Goal: Task Accomplishment & Management: Manage account settings

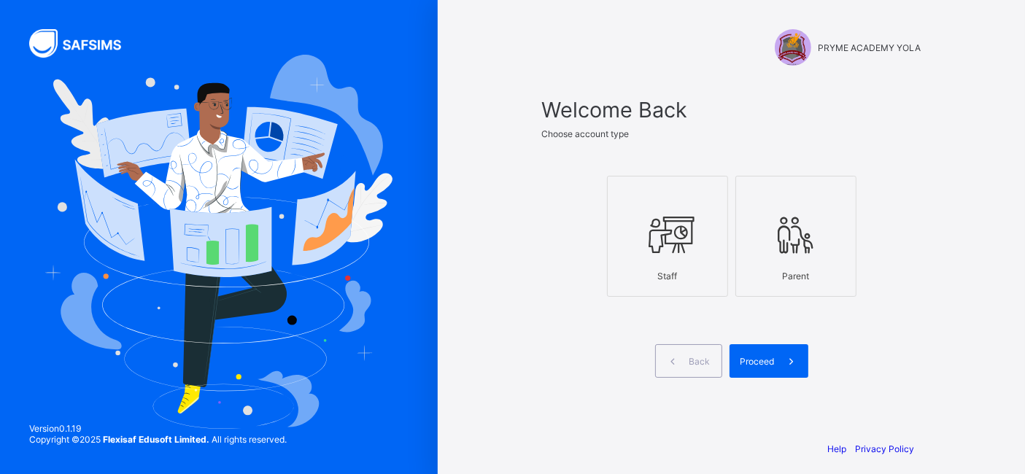
click at [687, 246] on icon at bounding box center [667, 235] width 51 height 44
click at [769, 361] on span "Proceed" at bounding box center [757, 361] width 34 height 11
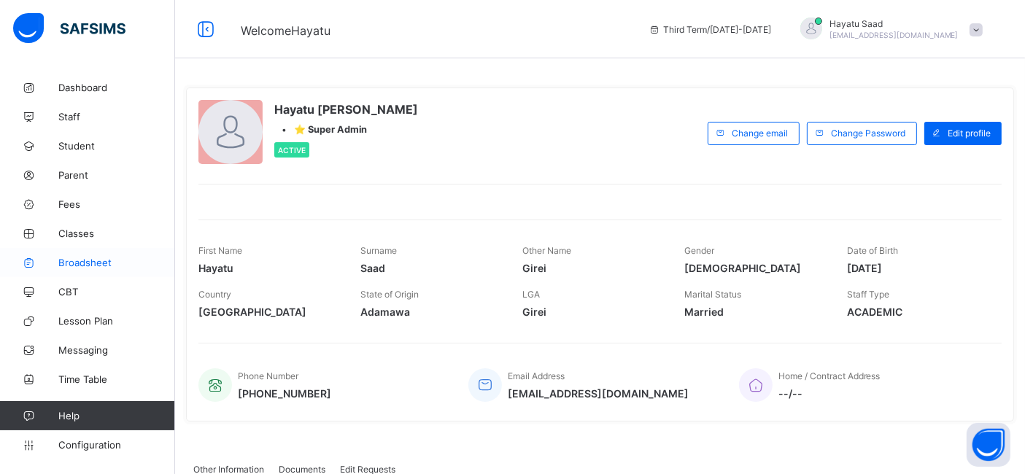
click at [74, 267] on span "Broadsheet" at bounding box center [116, 263] width 117 height 12
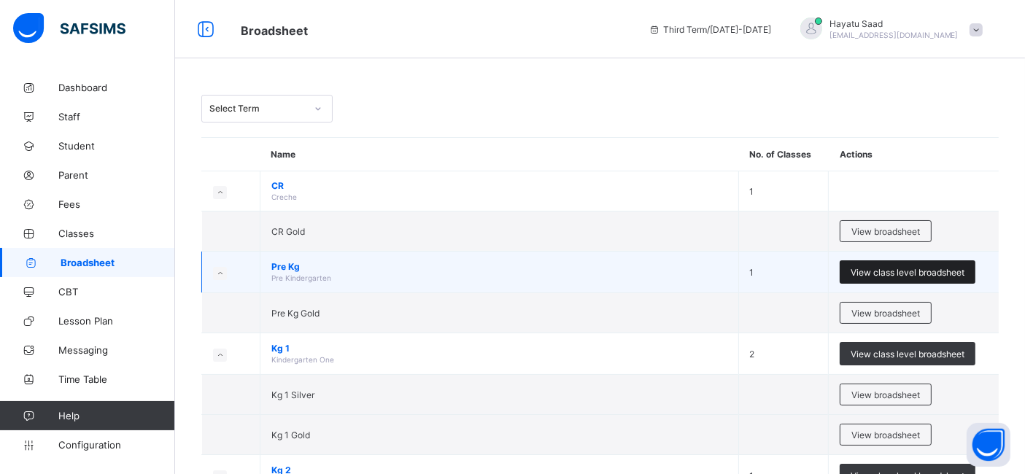
click at [912, 268] on span "View class level broadsheet" at bounding box center [907, 272] width 114 height 11
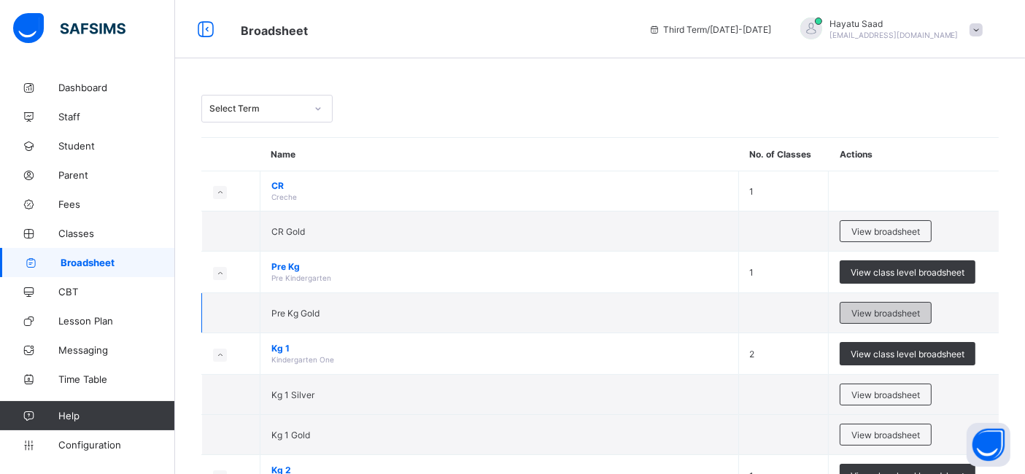
click at [904, 308] on span "View broadsheet" at bounding box center [885, 313] width 69 height 11
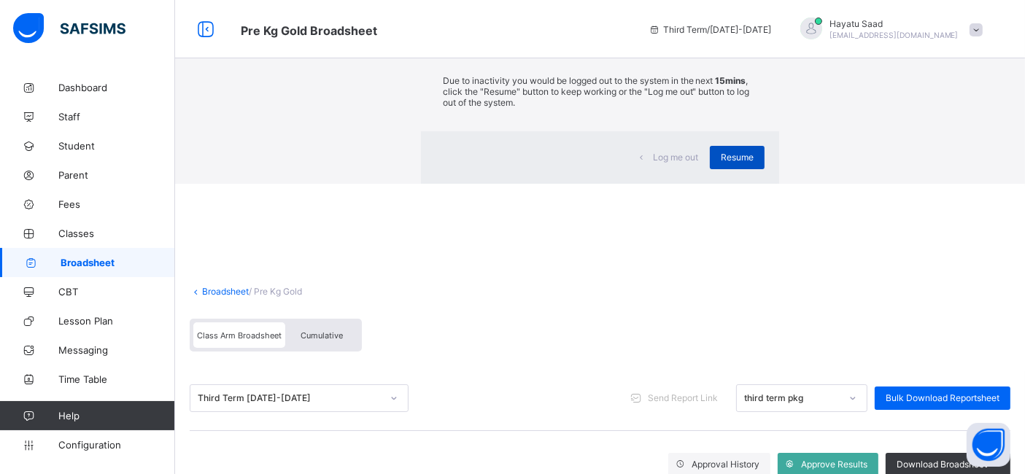
click at [721, 163] on span "Resume" at bounding box center [737, 157] width 33 height 11
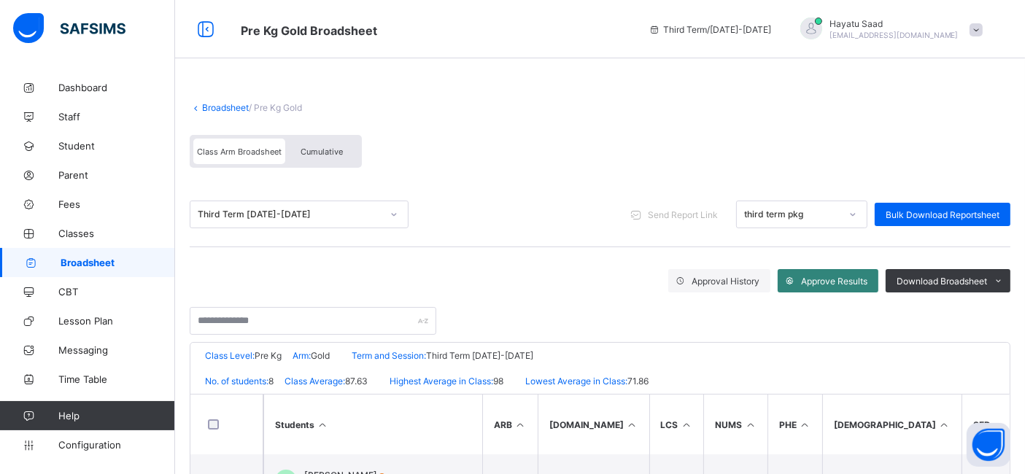
click at [829, 279] on span "Approve Results" at bounding box center [834, 281] width 66 height 11
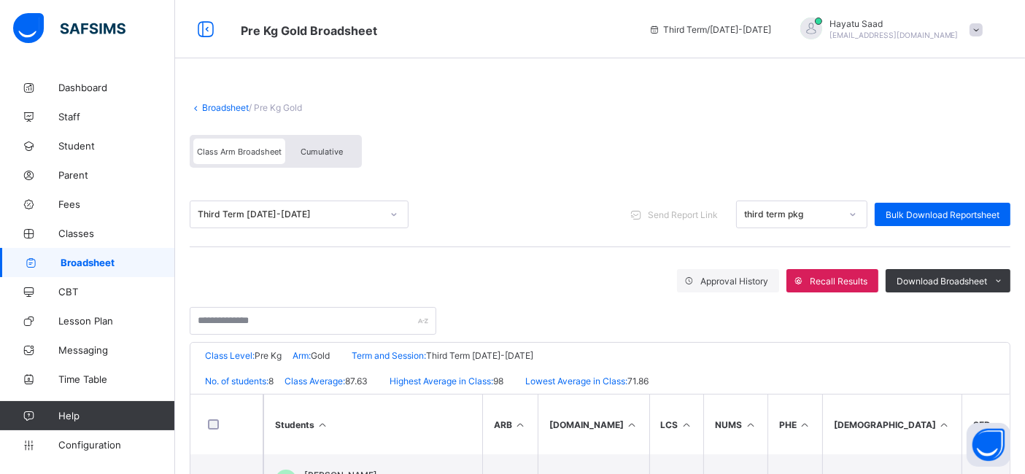
click at [85, 257] on span "Broadsheet" at bounding box center [118, 263] width 114 height 12
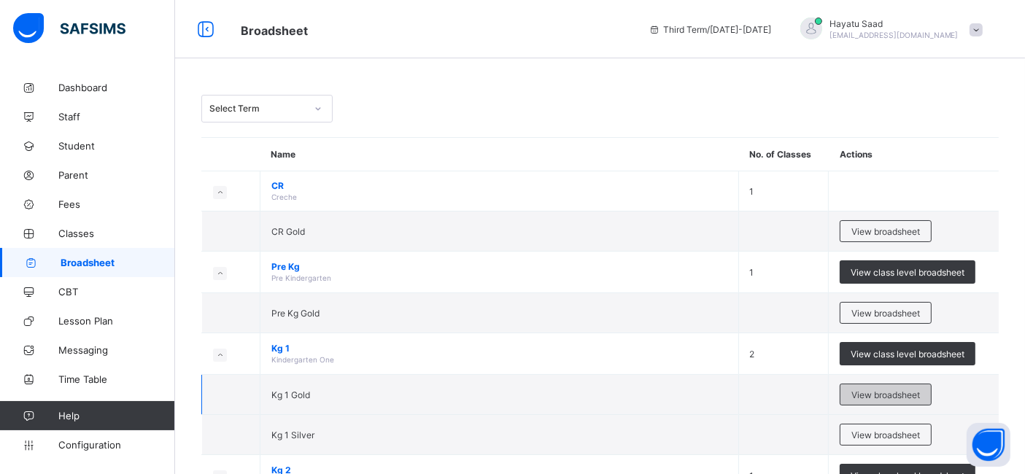
click at [887, 386] on div "View broadsheet" at bounding box center [885, 395] width 92 height 22
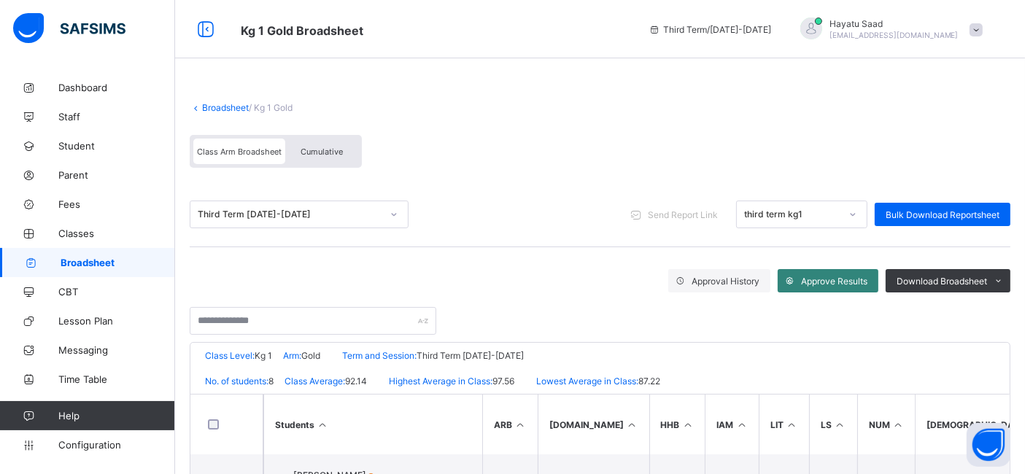
click at [823, 279] on span "Approve Results" at bounding box center [834, 281] width 66 height 11
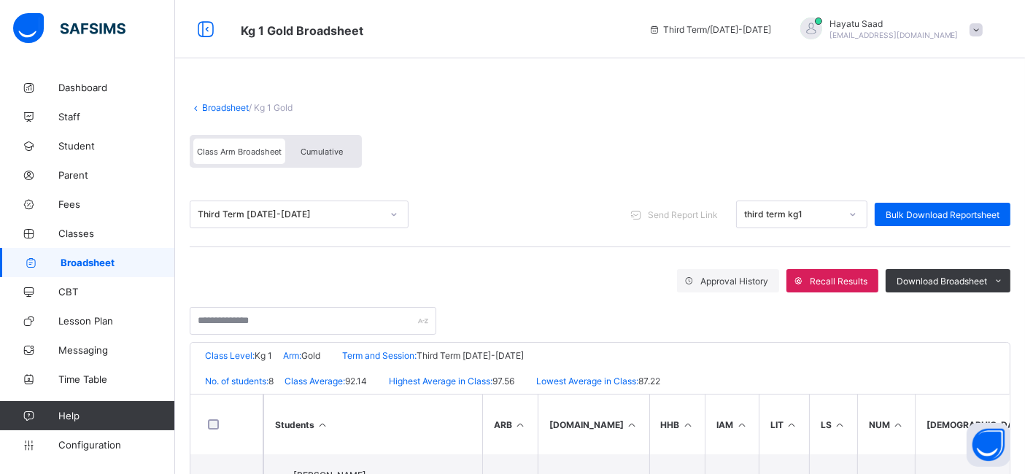
click at [231, 104] on link "Broadsheet" at bounding box center [225, 107] width 47 height 11
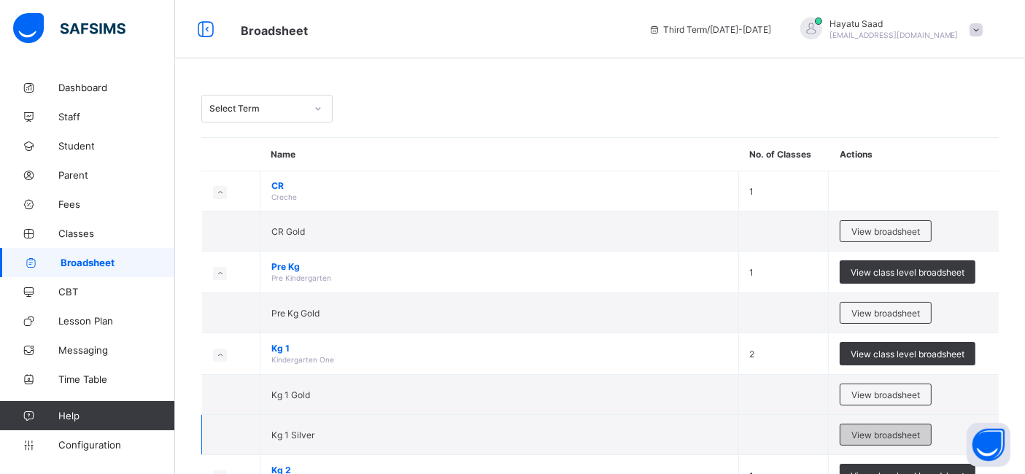
click at [885, 430] on span "View broadsheet" at bounding box center [885, 435] width 69 height 11
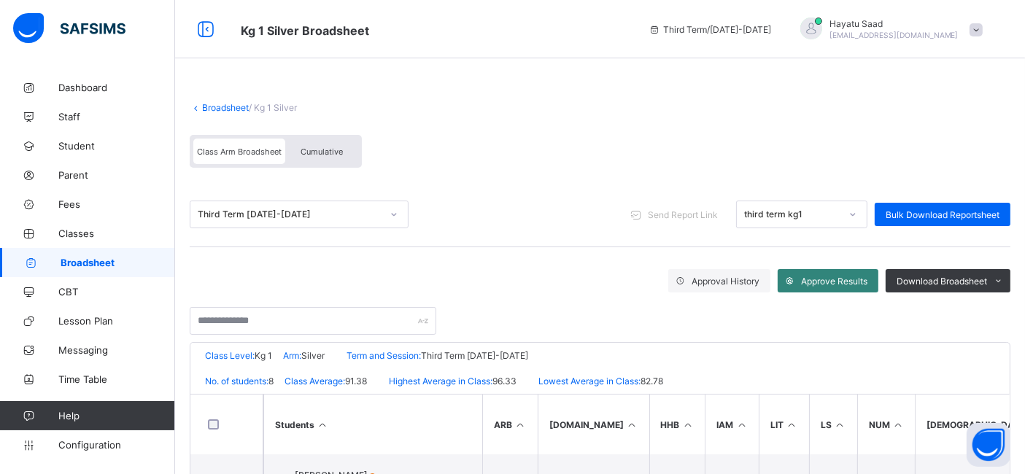
click at [853, 286] on div "Approve Results" at bounding box center [827, 280] width 101 height 23
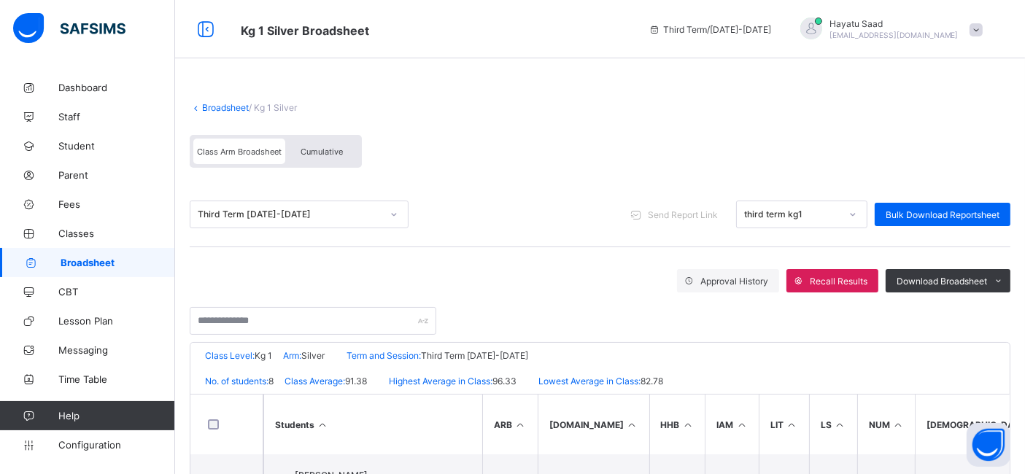
click at [216, 106] on link "Broadsheet" at bounding box center [225, 107] width 47 height 11
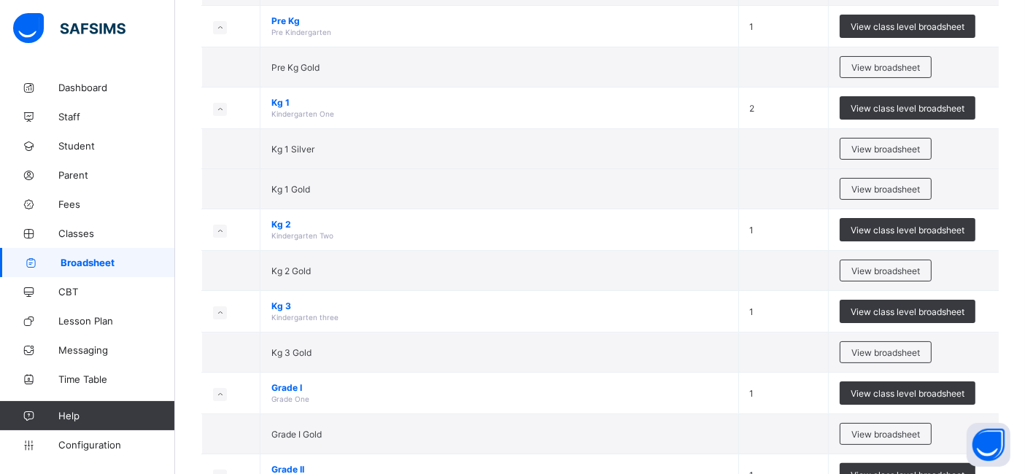
scroll to position [256, 0]
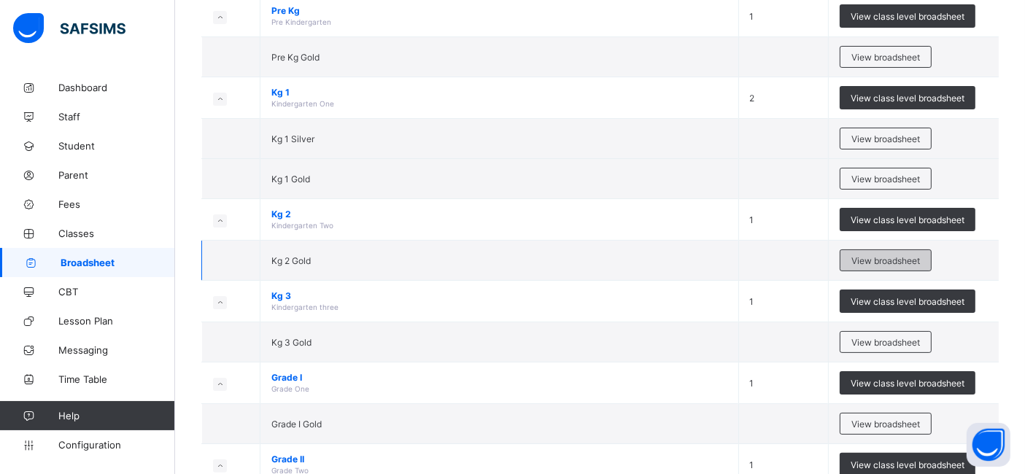
click at [882, 260] on span "View broadsheet" at bounding box center [885, 260] width 69 height 11
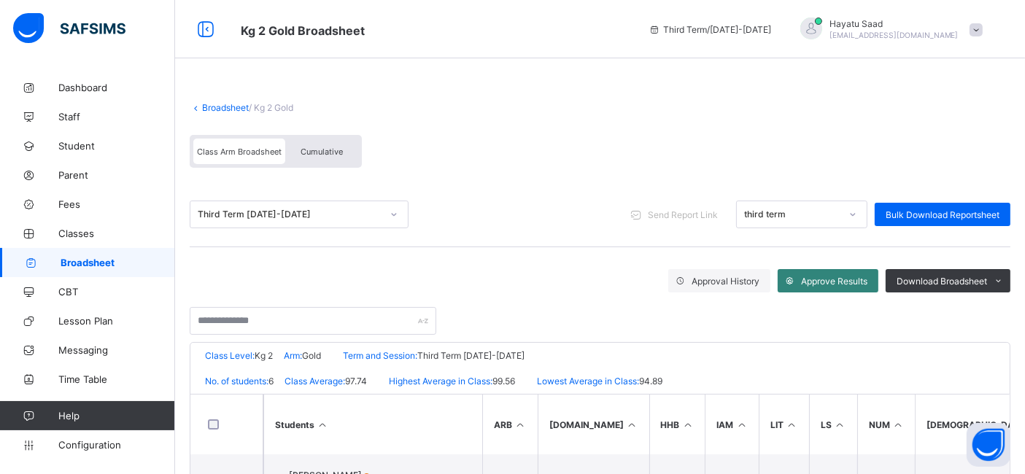
click at [836, 282] on span "Approve Results" at bounding box center [834, 281] width 66 height 11
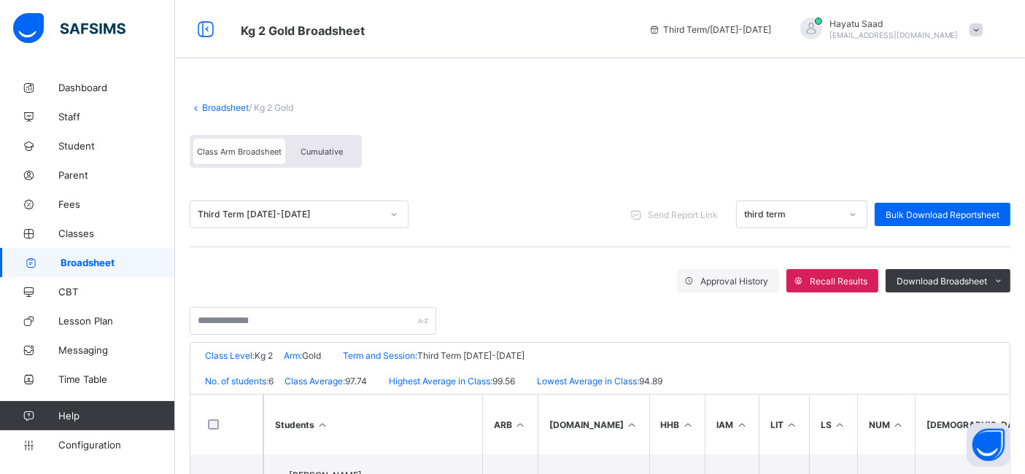
click at [212, 106] on link "Broadsheet" at bounding box center [225, 107] width 47 height 11
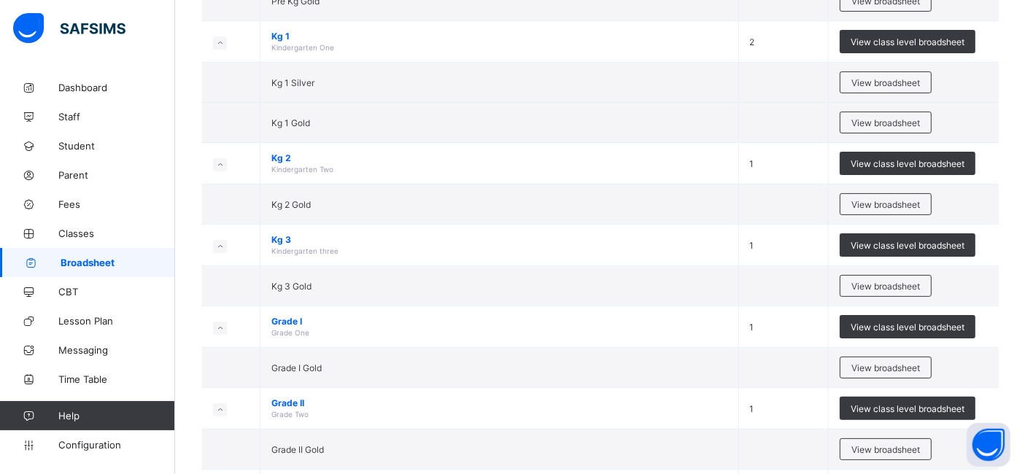
scroll to position [313, 0]
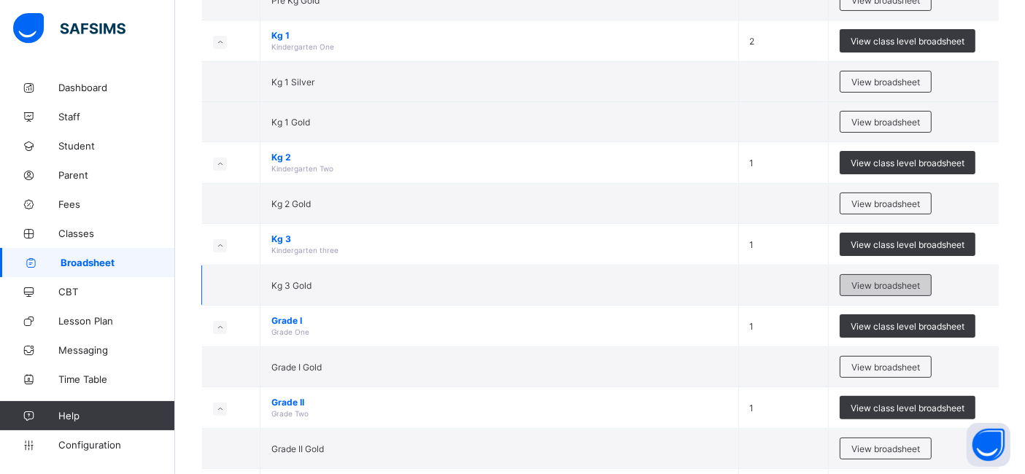
click at [884, 280] on span "View broadsheet" at bounding box center [885, 285] width 69 height 11
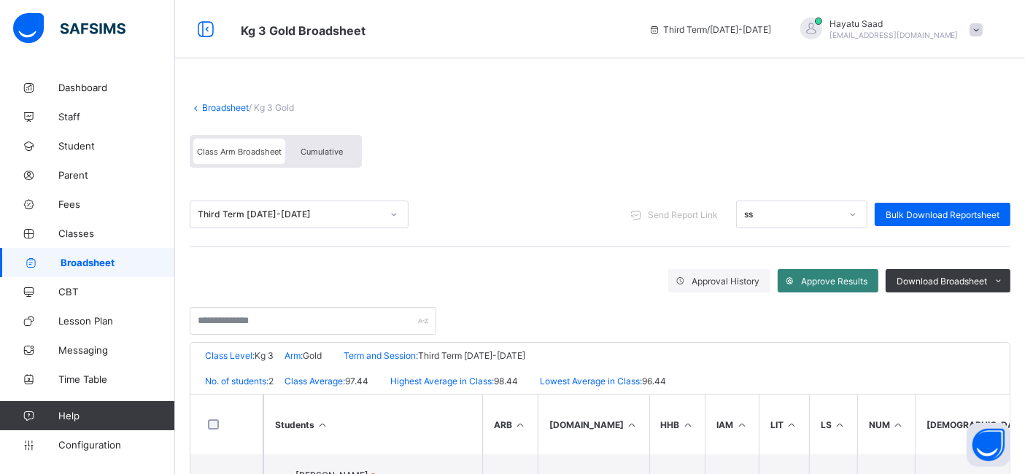
click at [862, 287] on div "Approve Results" at bounding box center [827, 280] width 101 height 23
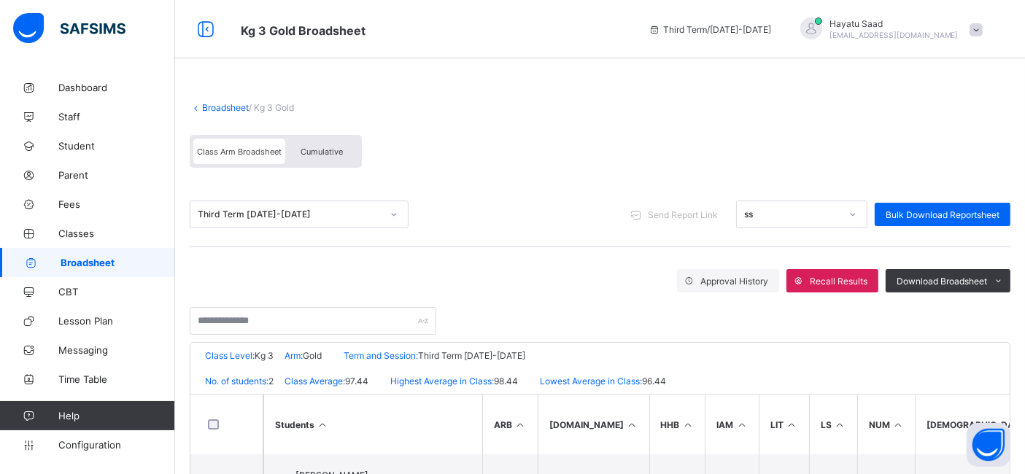
click at [214, 102] on link "Broadsheet" at bounding box center [225, 107] width 47 height 11
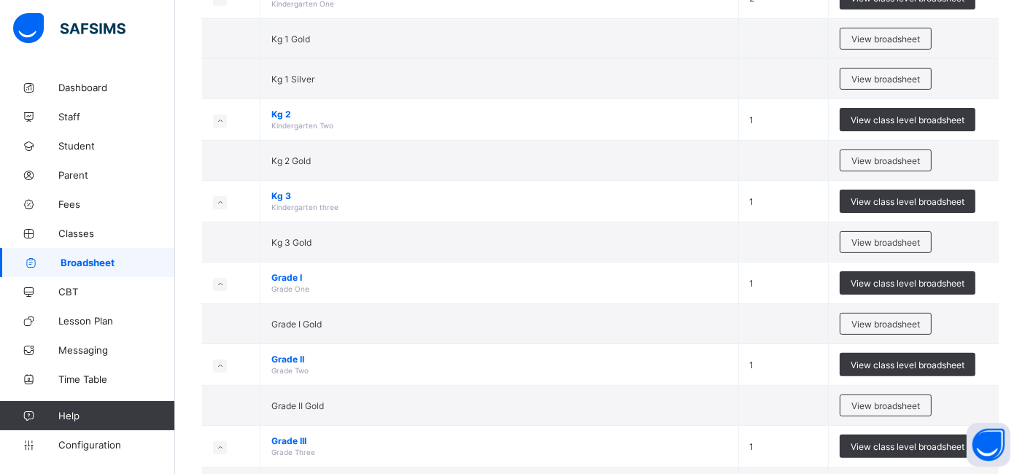
scroll to position [358, 0]
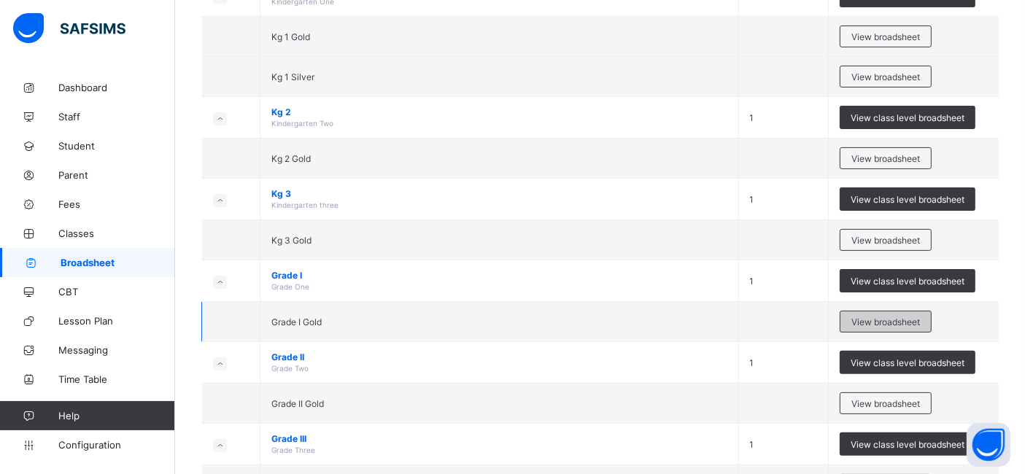
click at [873, 317] on span "View broadsheet" at bounding box center [885, 322] width 69 height 11
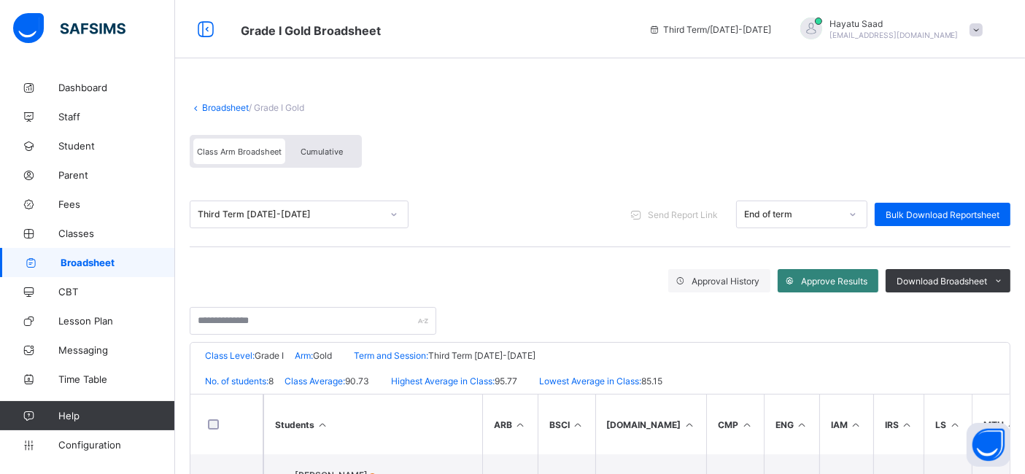
click at [848, 285] on span "Approve Results" at bounding box center [834, 281] width 66 height 11
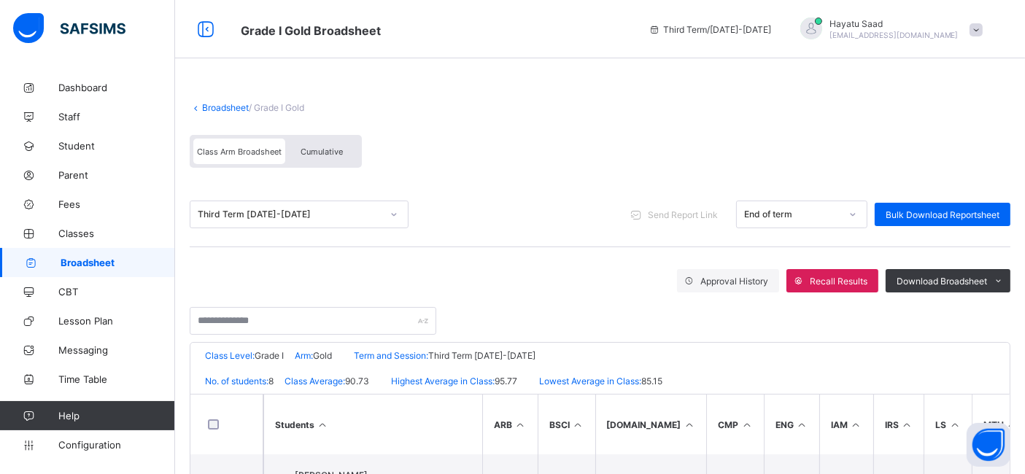
click at [228, 103] on link "Broadsheet" at bounding box center [225, 107] width 47 height 11
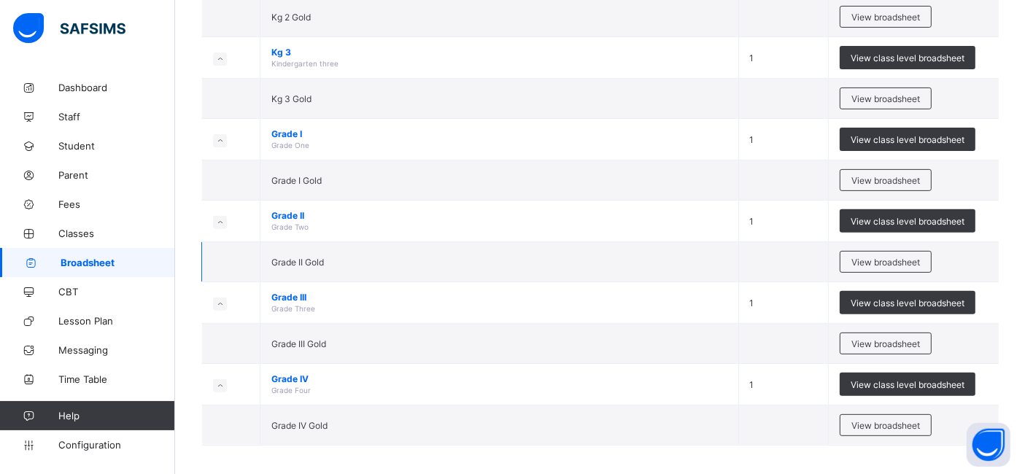
scroll to position [486, 0]
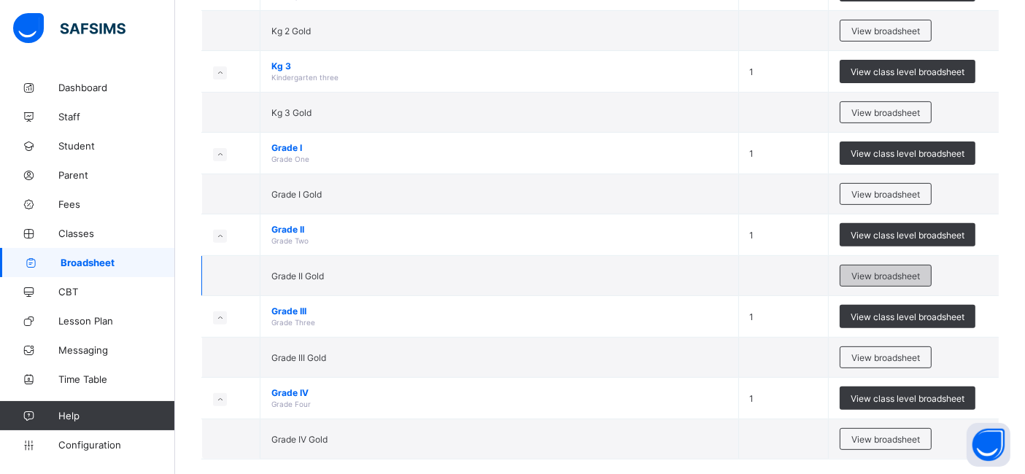
click at [899, 265] on div "View broadsheet" at bounding box center [885, 276] width 92 height 22
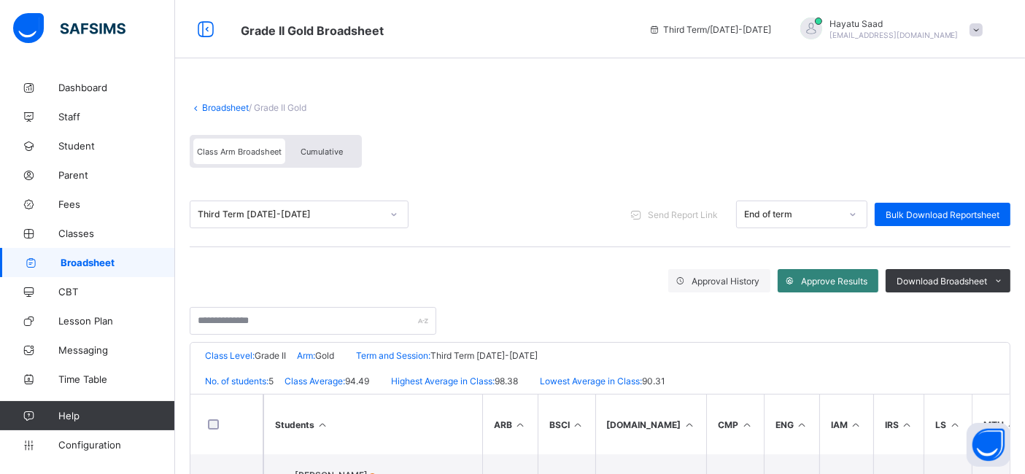
click at [826, 280] on span "Approve Results" at bounding box center [834, 281] width 66 height 11
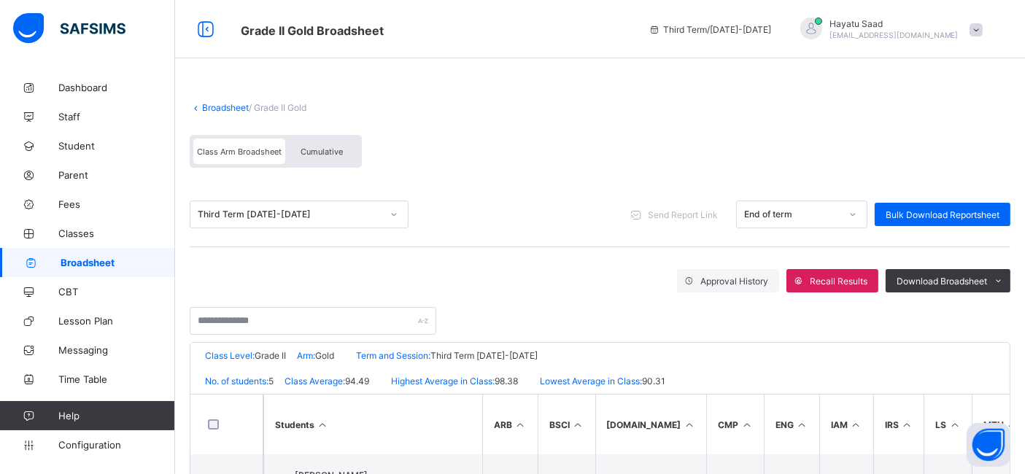
click at [227, 106] on link "Broadsheet" at bounding box center [225, 107] width 47 height 11
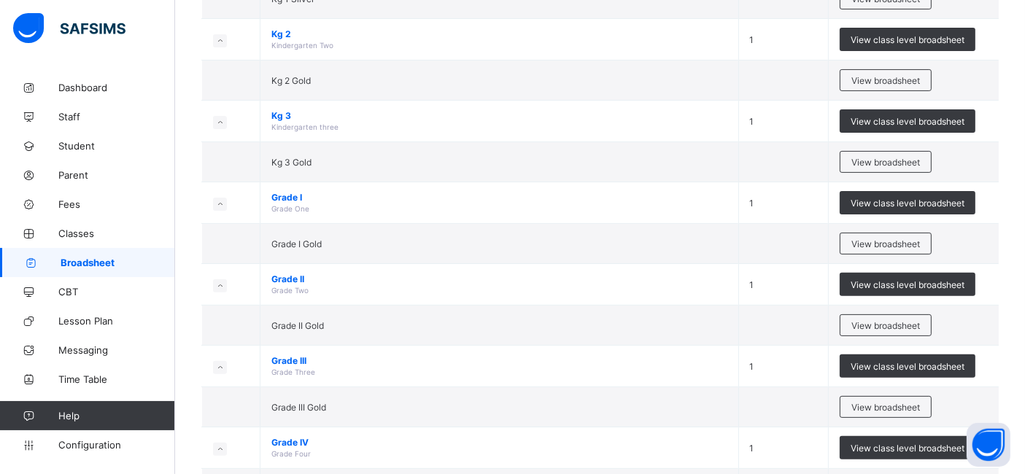
scroll to position [502, 0]
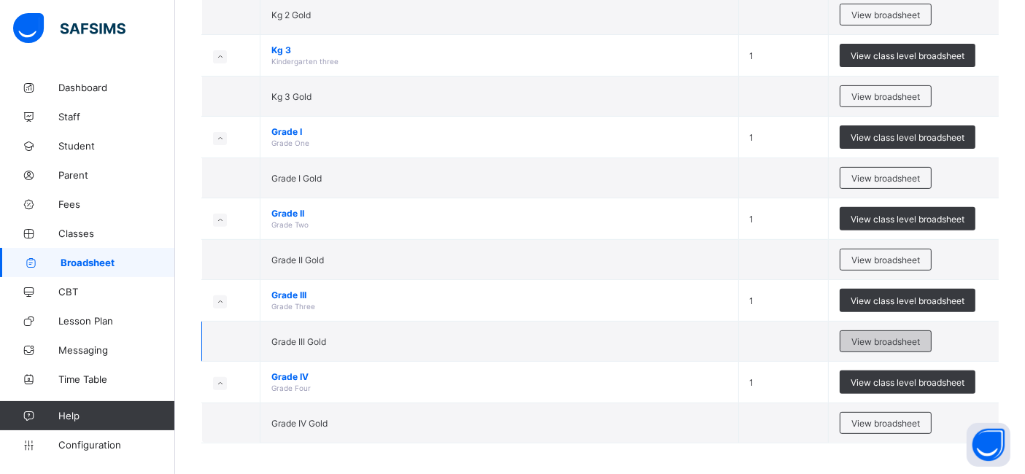
click at [882, 336] on span "View broadsheet" at bounding box center [885, 341] width 69 height 11
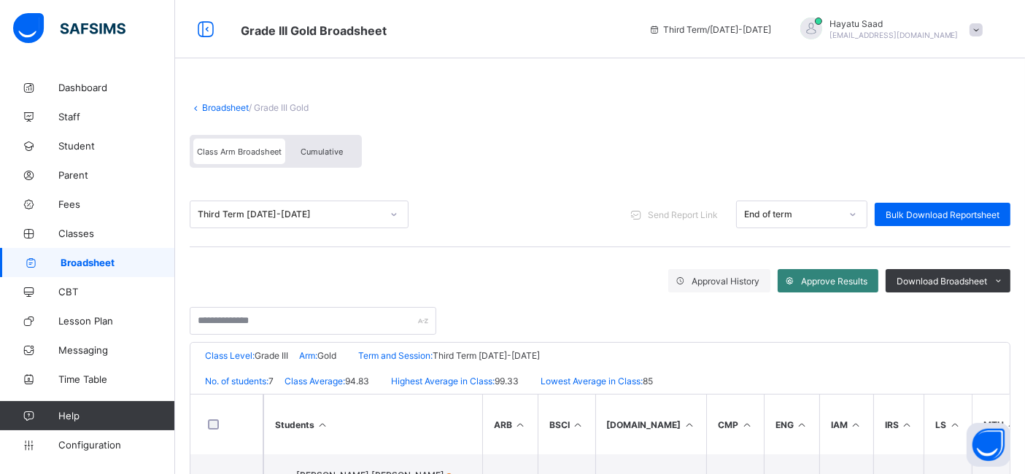
click at [826, 282] on span "Approve Results" at bounding box center [834, 281] width 66 height 11
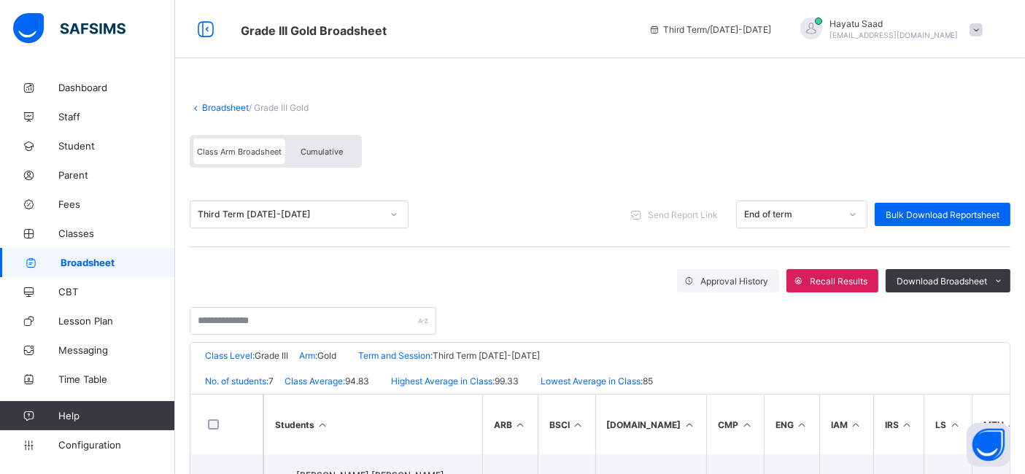
click at [231, 106] on link "Broadsheet" at bounding box center [225, 107] width 47 height 11
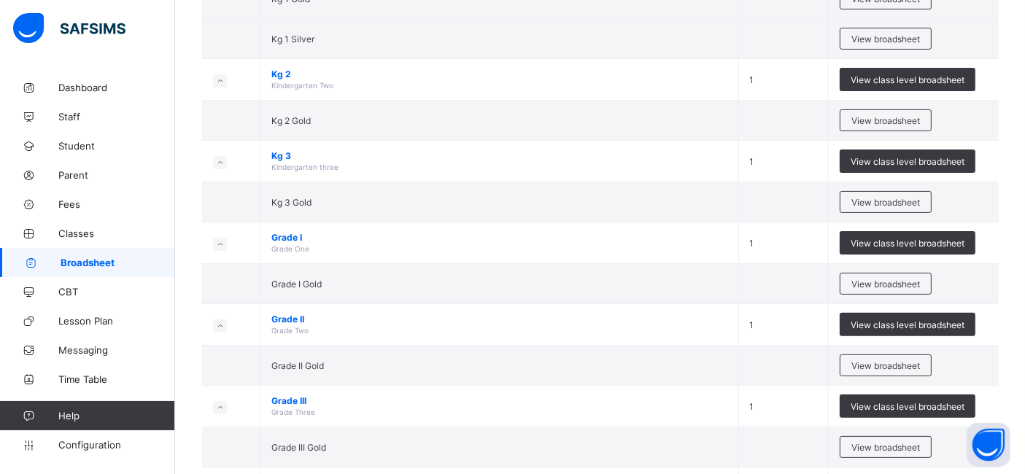
scroll to position [502, 0]
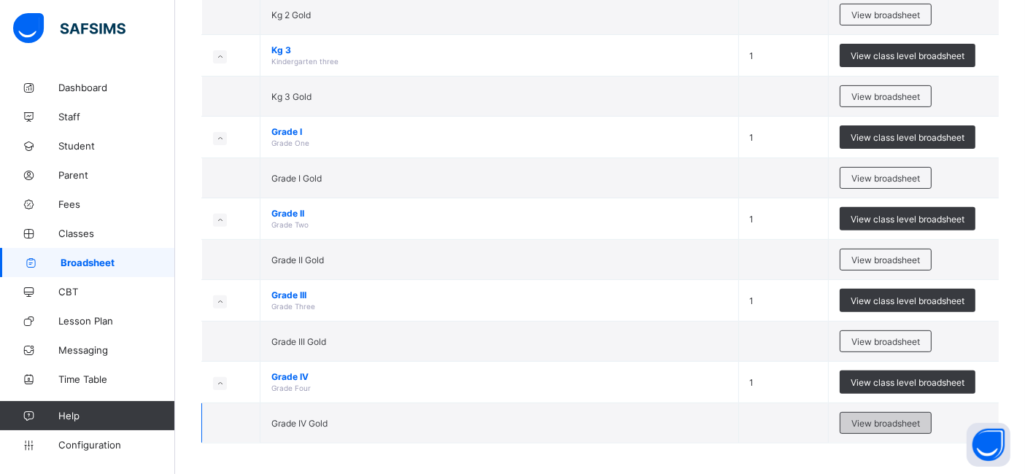
click at [880, 418] on span "View broadsheet" at bounding box center [885, 423] width 69 height 11
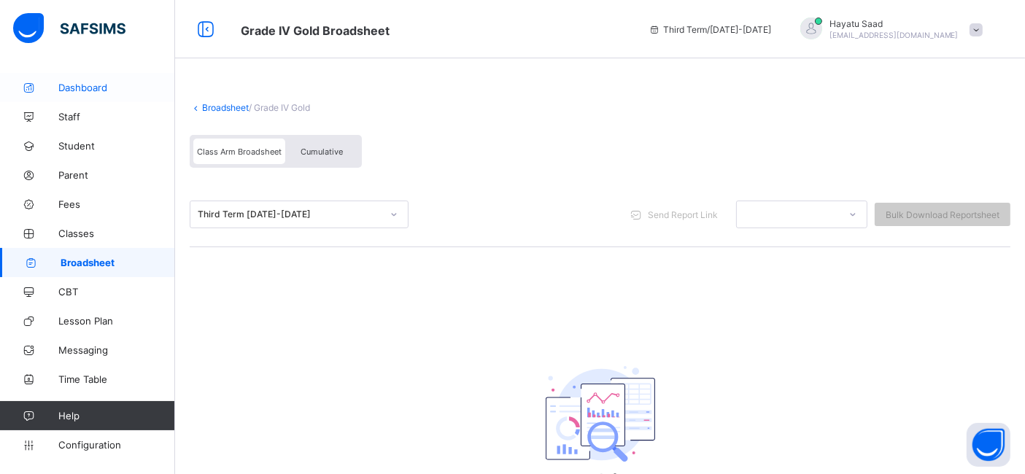
click at [77, 93] on span "Dashboard" at bounding box center [116, 88] width 117 height 12
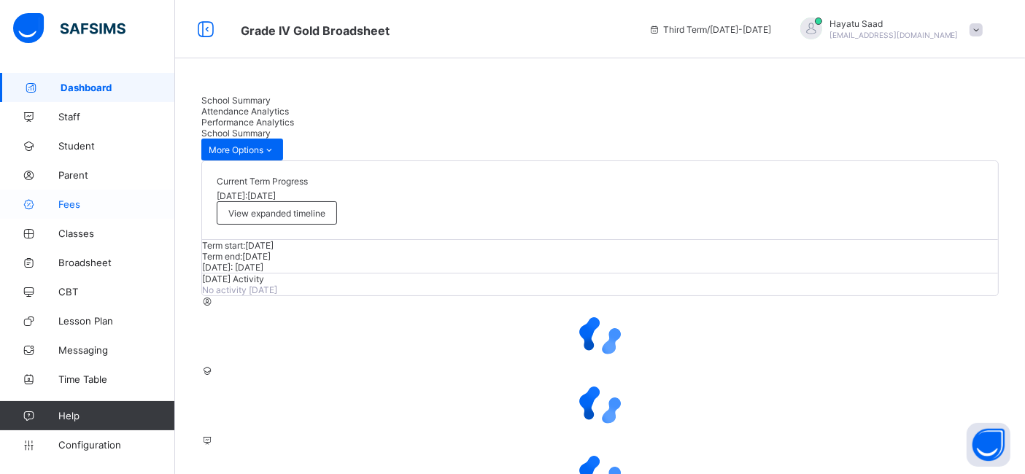
click at [69, 207] on span "Fees" at bounding box center [116, 204] width 117 height 12
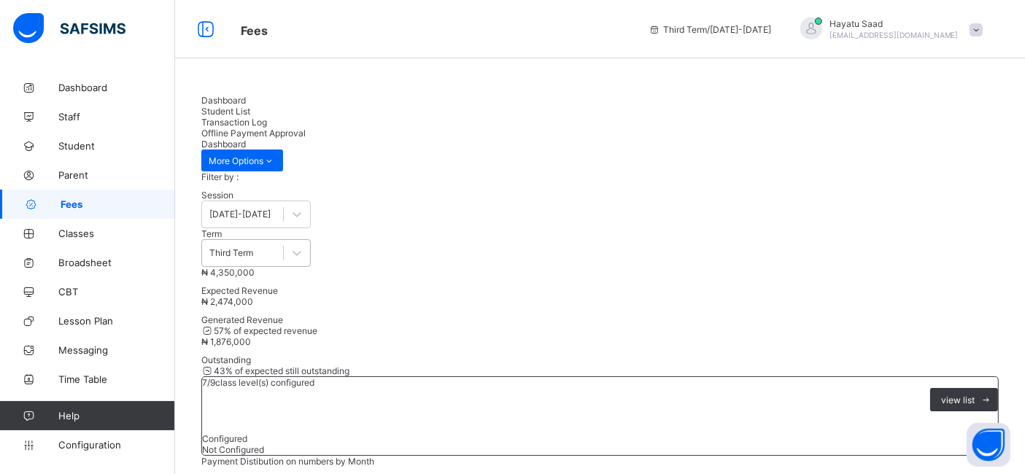
click at [253, 248] on div "Third Term" at bounding box center [231, 253] width 44 height 11
click at [459, 190] on div "Session 2024-2025 Term Third Term" at bounding box center [599, 228] width 797 height 77
click at [283, 243] on div "Third Term" at bounding box center [242, 253] width 81 height 20
click at [480, 190] on div "Session 2024-2025 Term Third Term" at bounding box center [599, 228] width 797 height 77
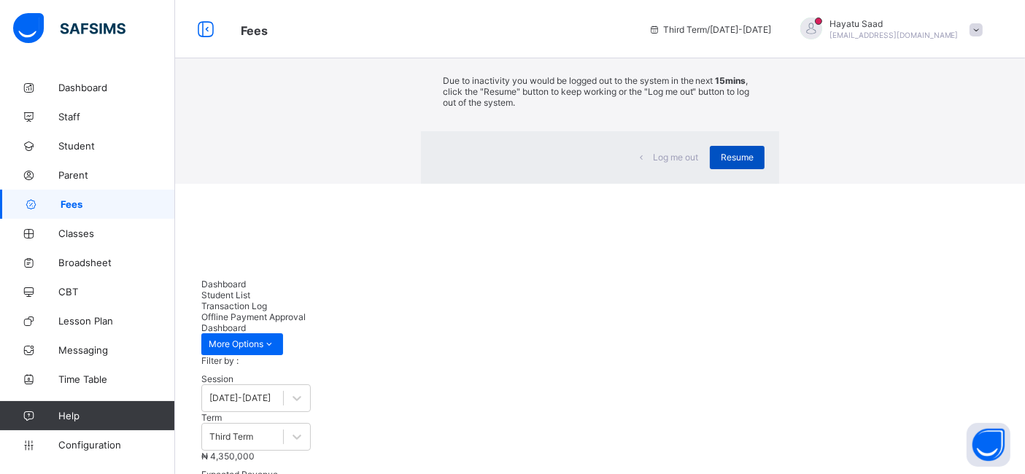
click at [721, 163] on span "Resume" at bounding box center [737, 157] width 33 height 11
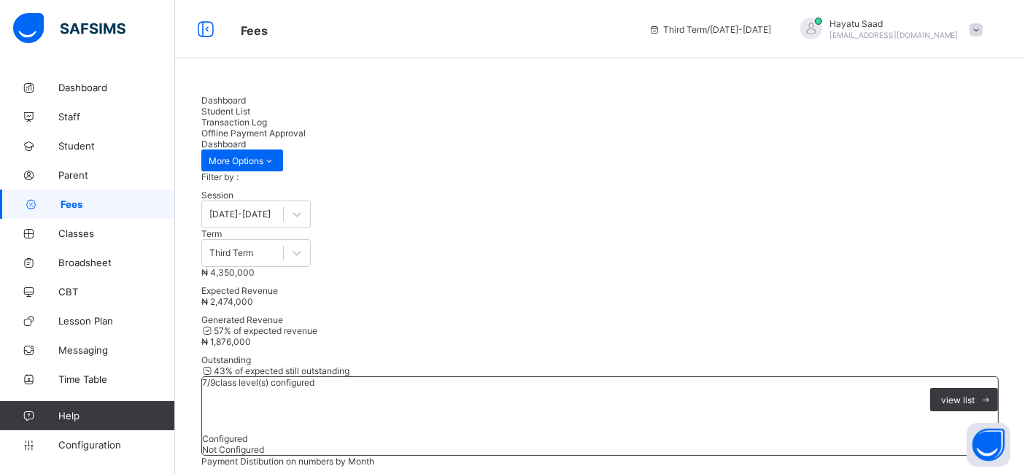
click at [306, 128] on span "Offline Payment Approval" at bounding box center [253, 133] width 104 height 11
click at [233, 104] on span "Dashboard" at bounding box center [223, 100] width 44 height 11
click at [250, 106] on span "Student List" at bounding box center [225, 111] width 49 height 11
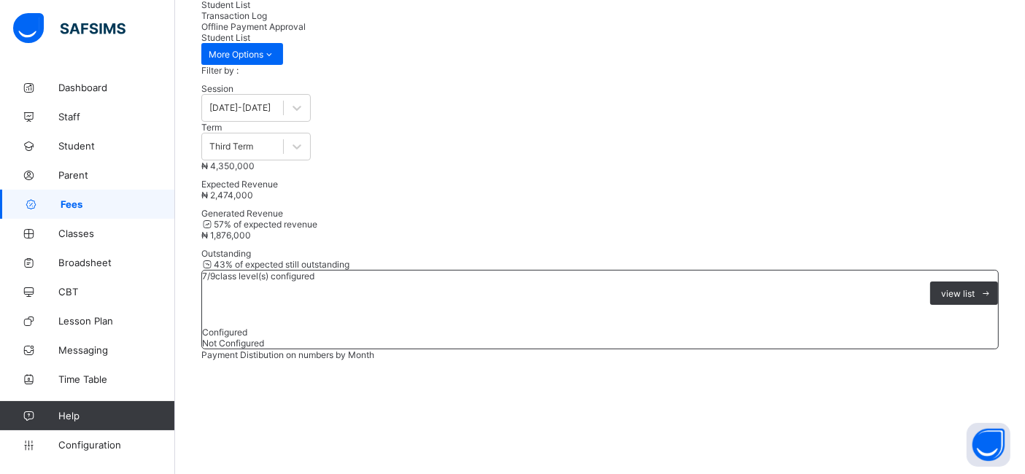
scroll to position [106, 0]
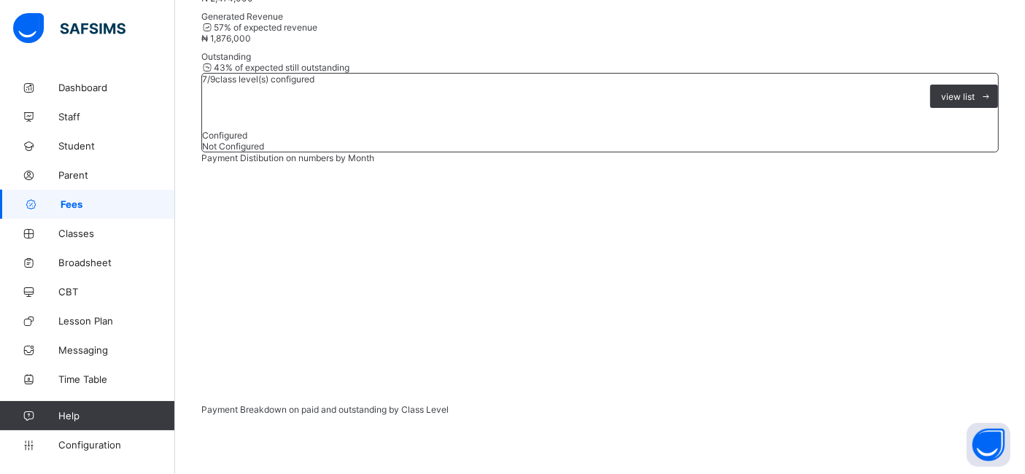
scroll to position [90, 0]
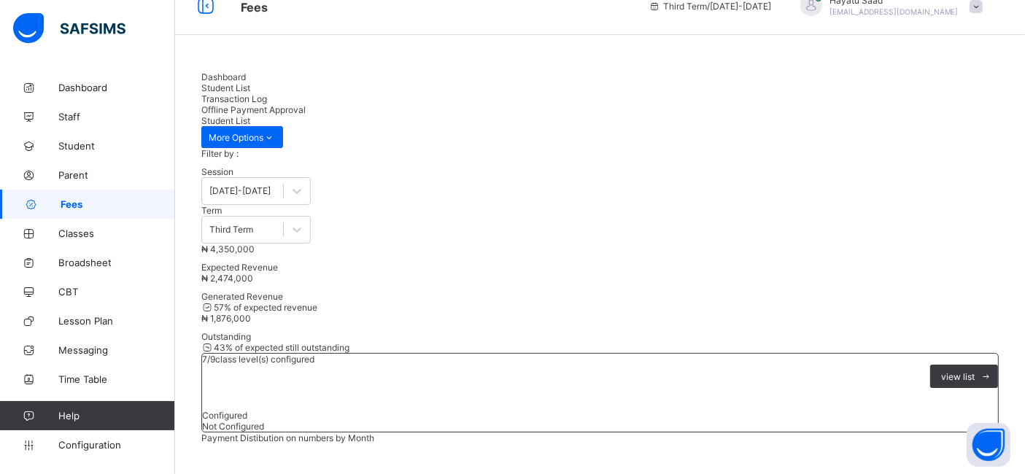
scroll to position [16, 0]
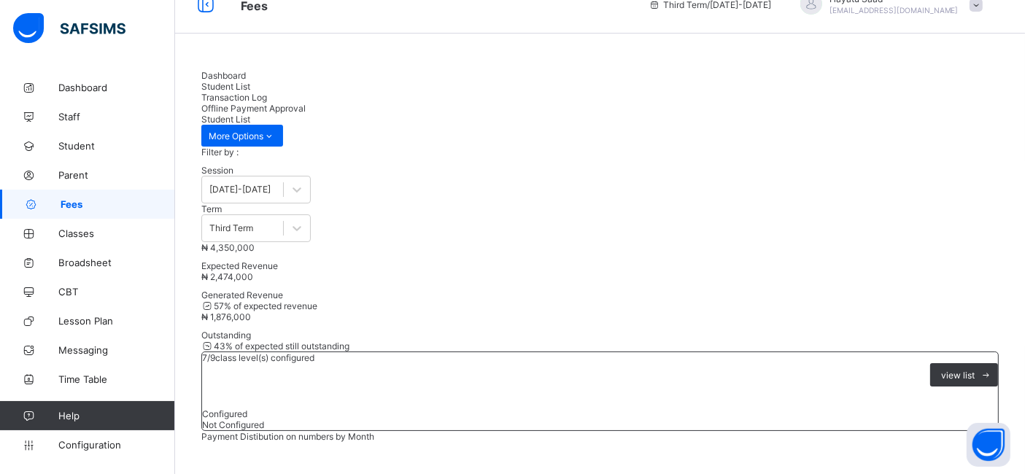
scroll to position [0, 0]
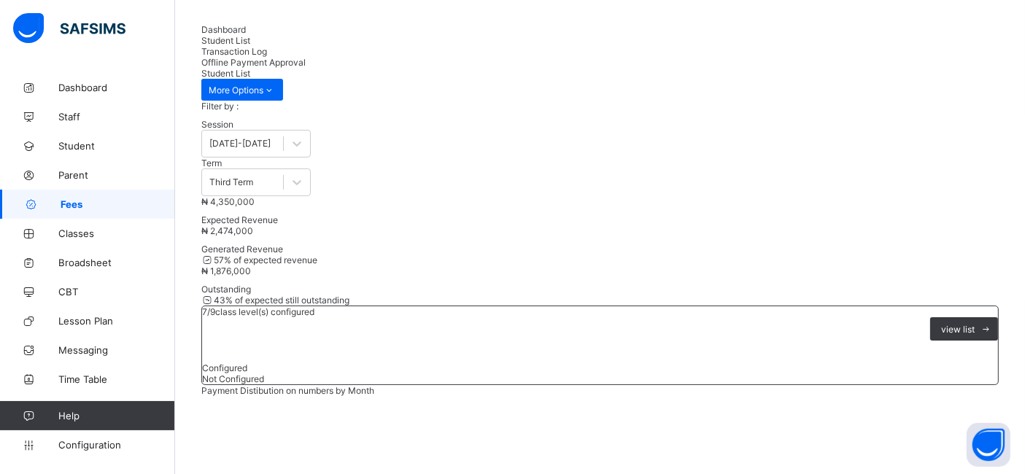
scroll to position [61, 0]
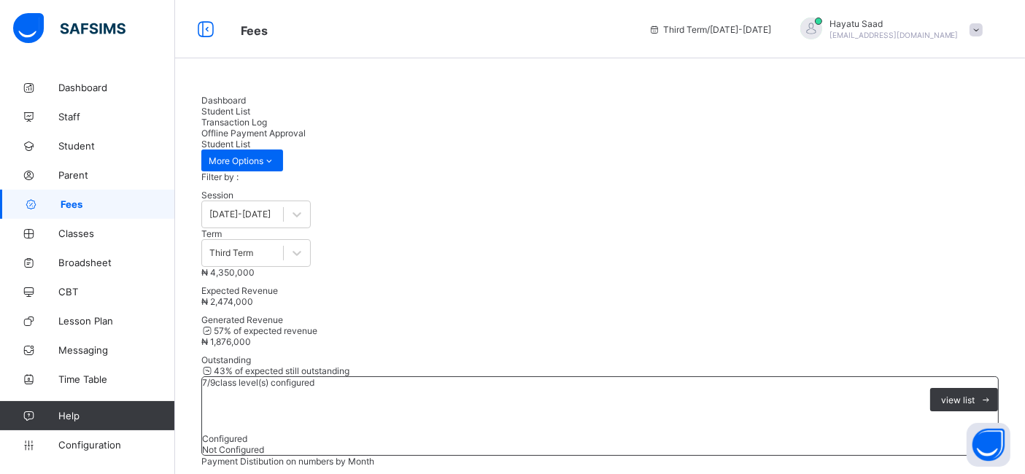
scroll to position [0, 0]
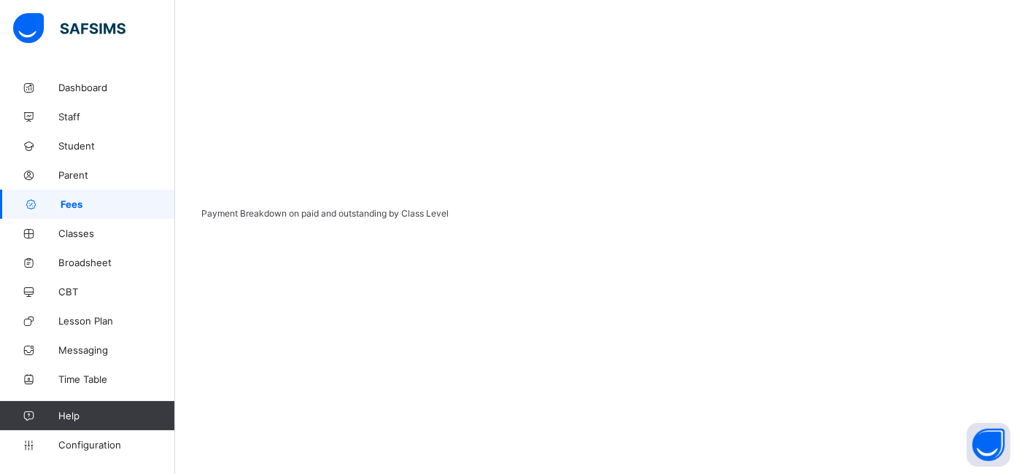
scroll to position [510, 0]
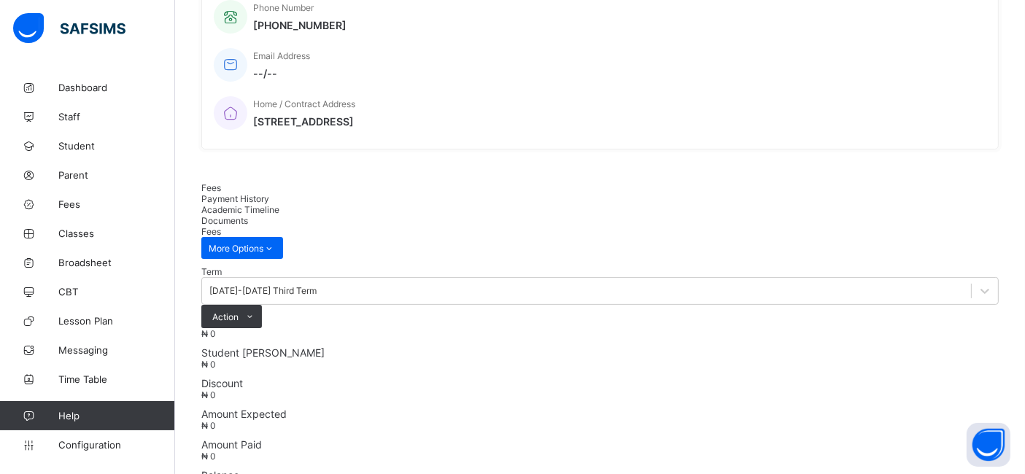
scroll to position [481, 0]
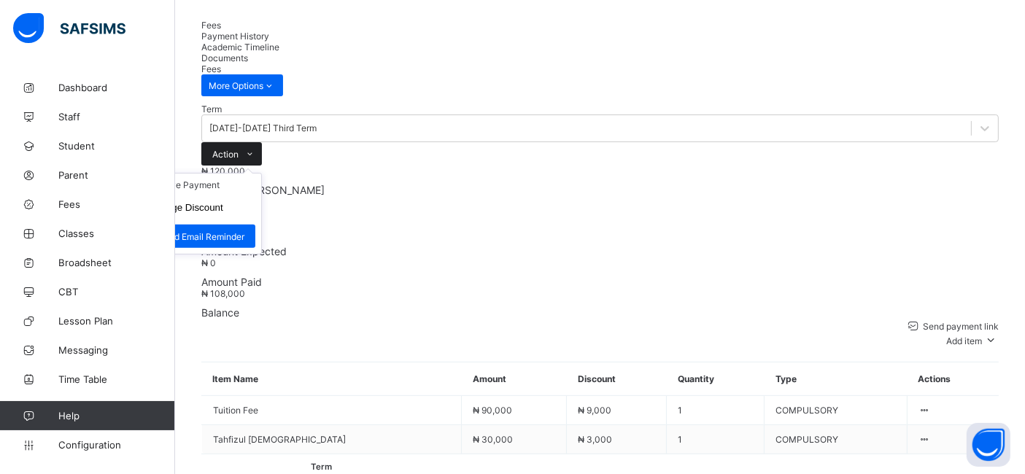
click at [238, 149] on span "Action" at bounding box center [225, 154] width 26 height 11
click at [261, 174] on li "Receive Payment" at bounding box center [201, 185] width 120 height 23
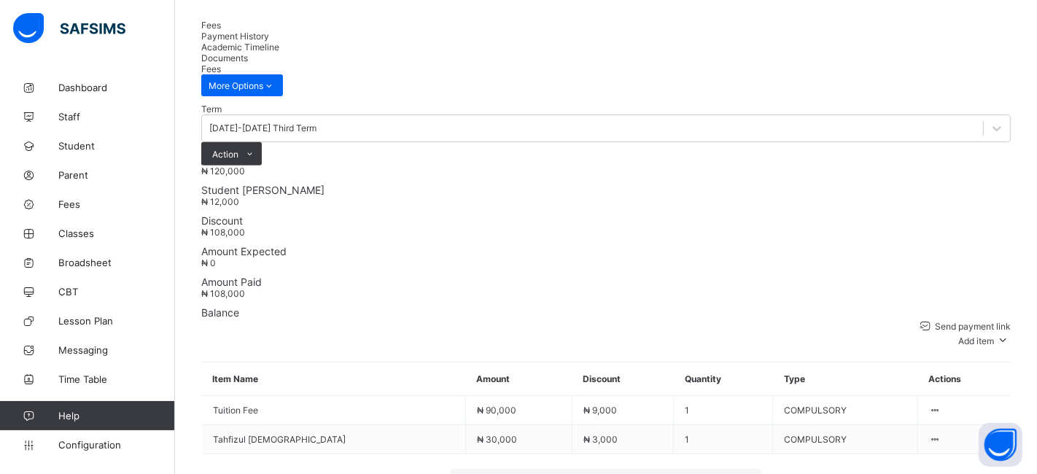
type input "*******"
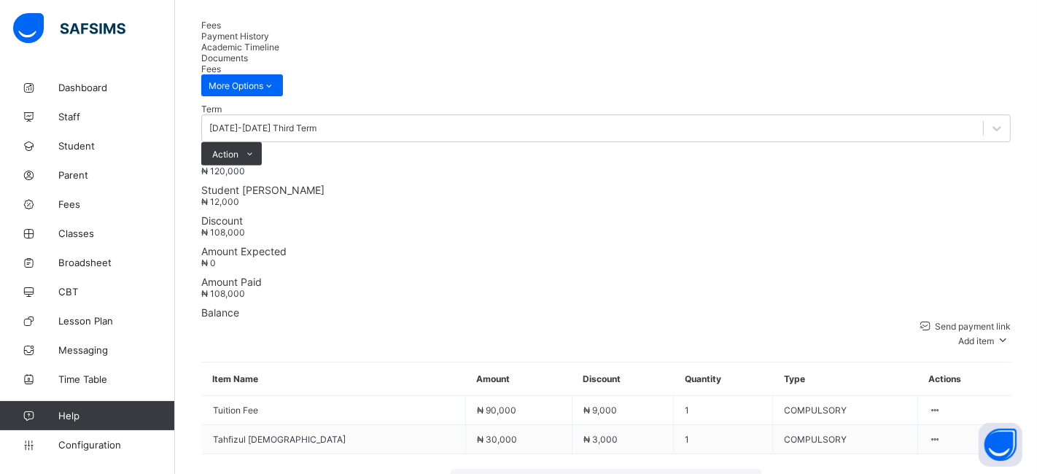
type input "**********"
type input "*********"
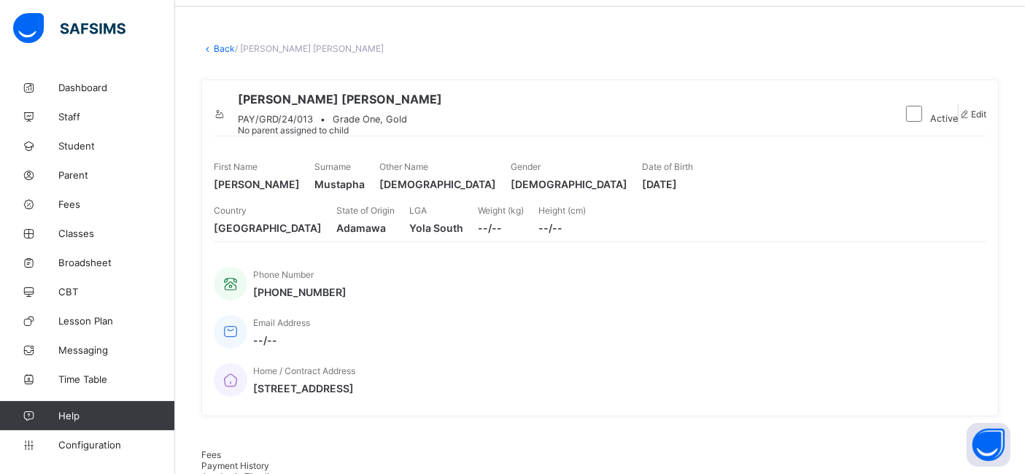
scroll to position [0, 0]
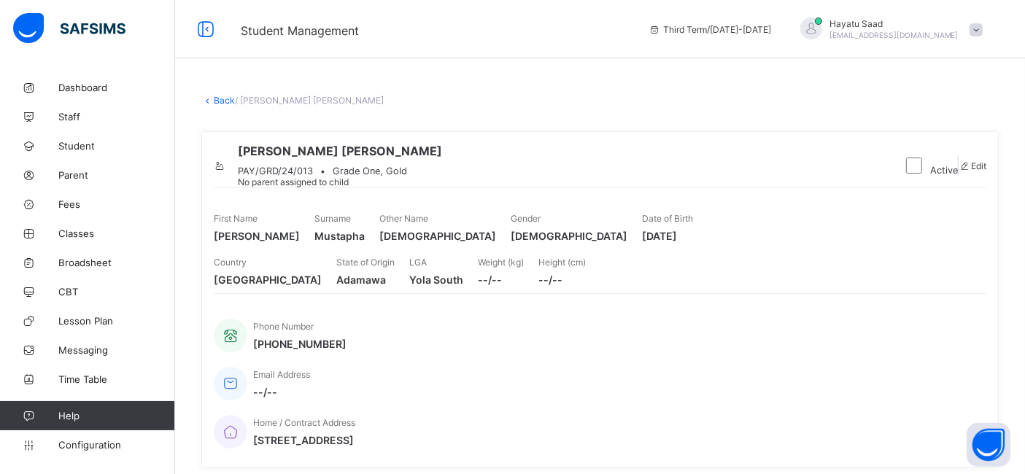
click at [217, 96] on link "Back" at bounding box center [224, 100] width 21 height 11
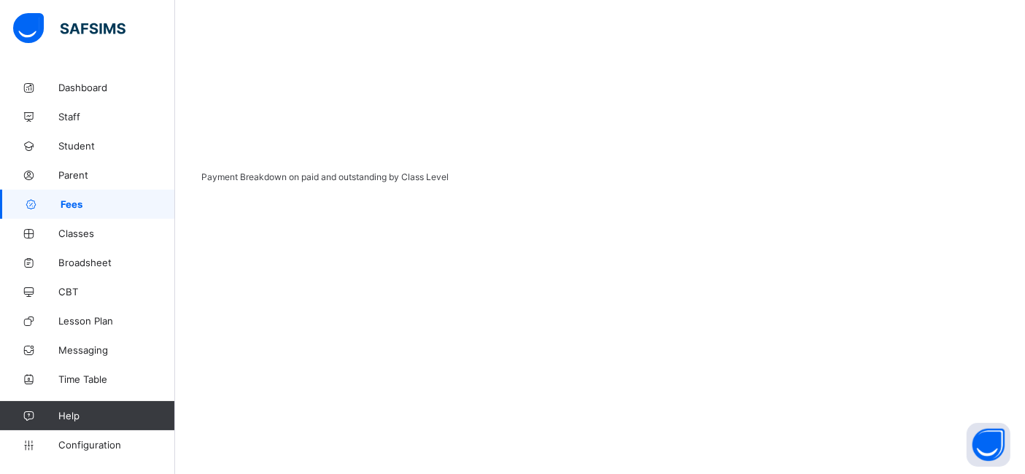
scroll to position [550, 0]
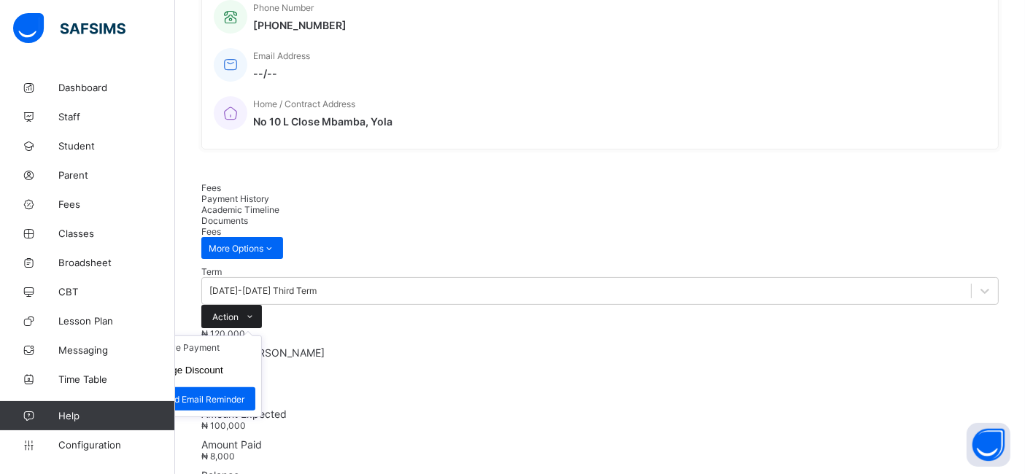
scroll to position [481, 0]
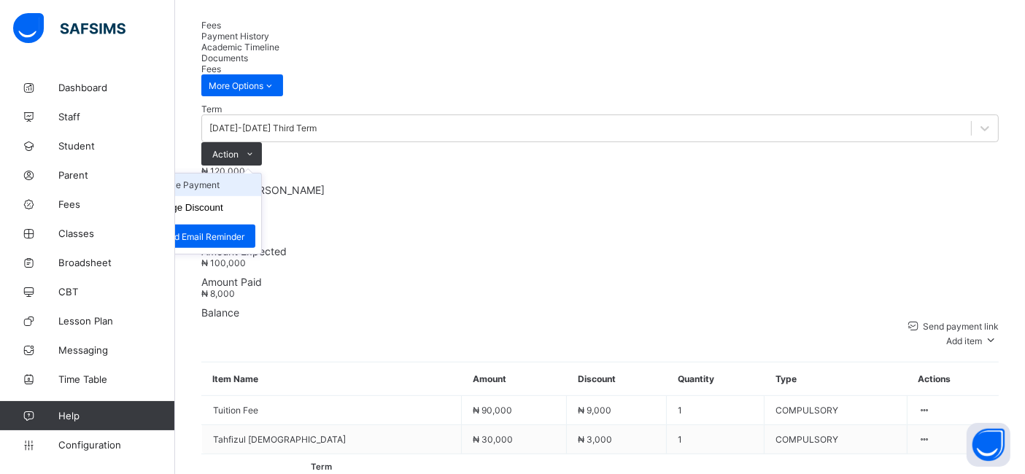
click at [261, 174] on li "Receive Payment" at bounding box center [201, 185] width 120 height 23
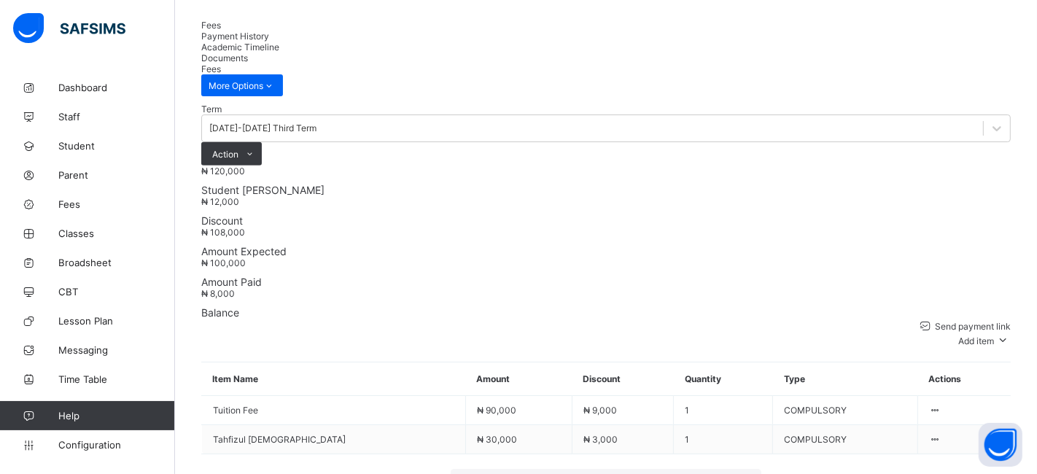
type input "*******"
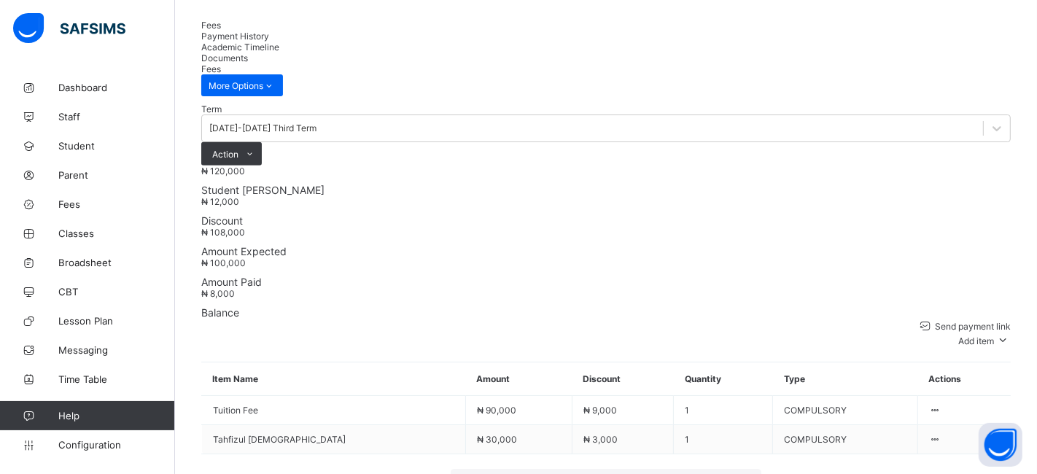
type input "**********"
type input "*******"
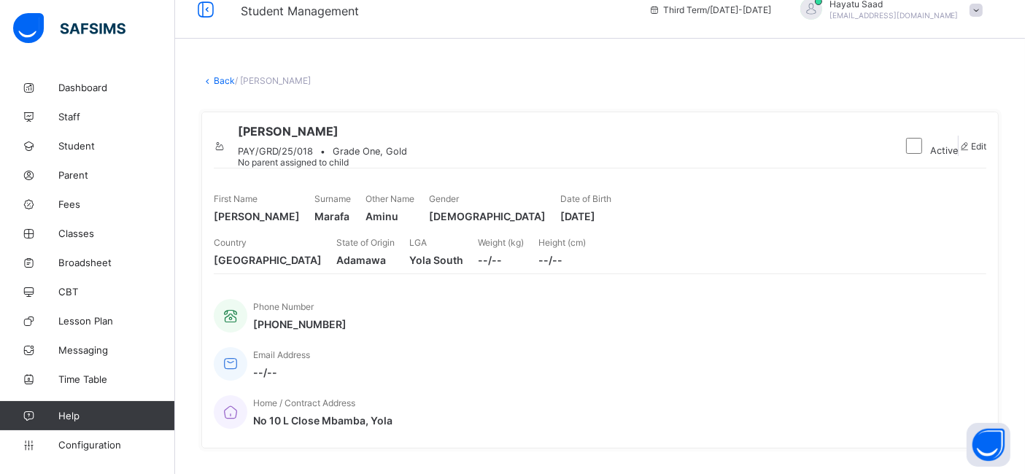
scroll to position [0, 0]
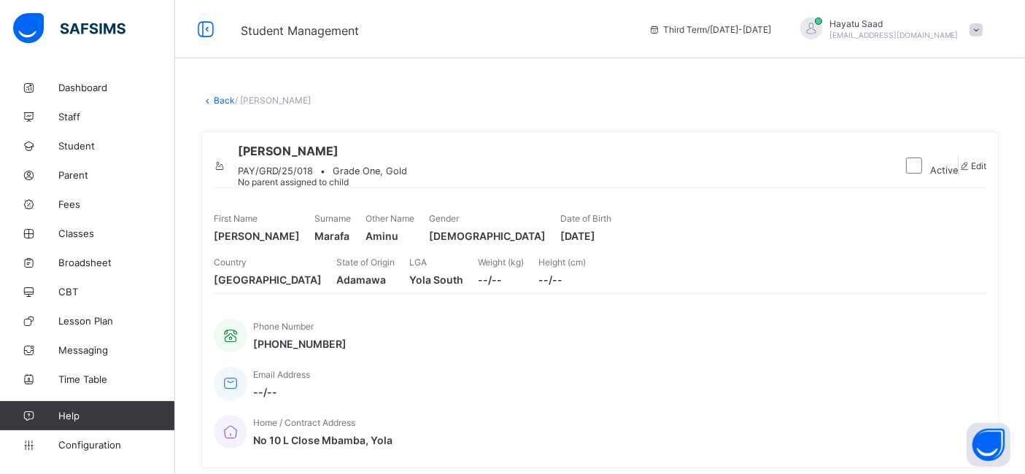
click at [222, 96] on link "Back" at bounding box center [224, 100] width 21 height 11
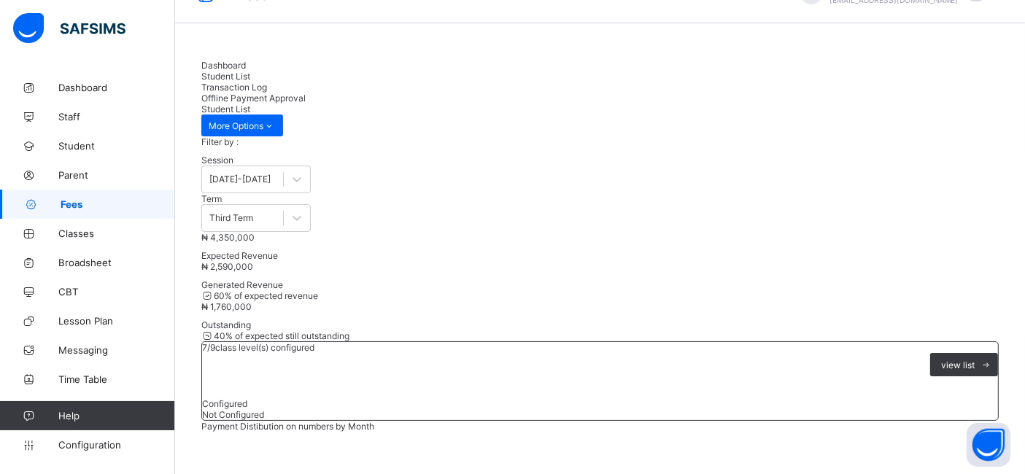
scroll to position [23, 0]
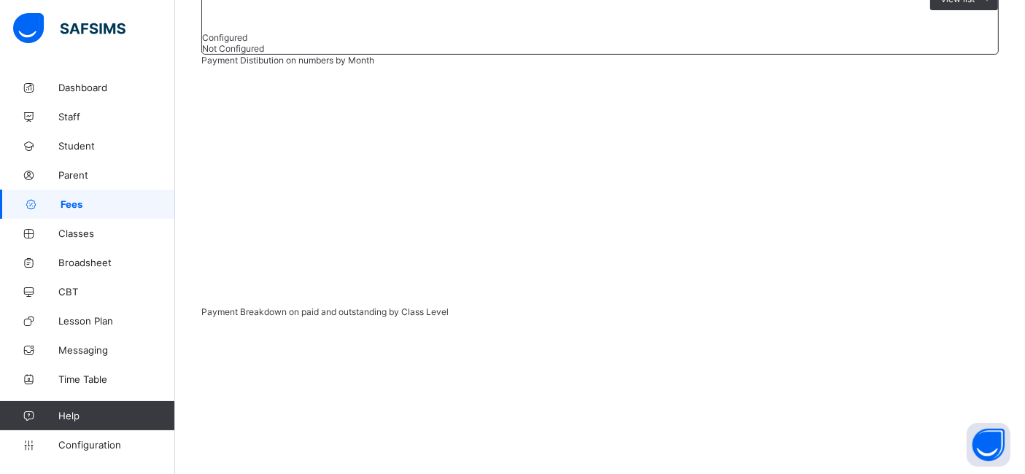
scroll to position [404, 0]
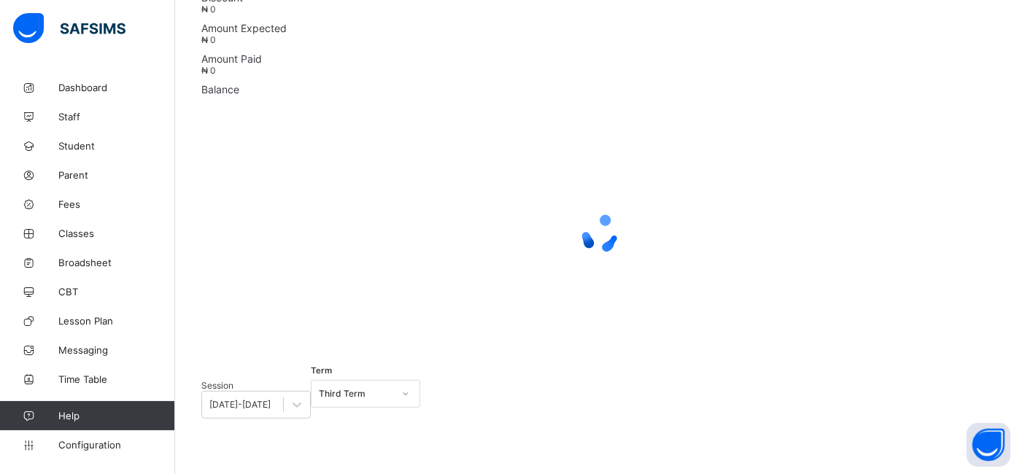
scroll to position [319, 0]
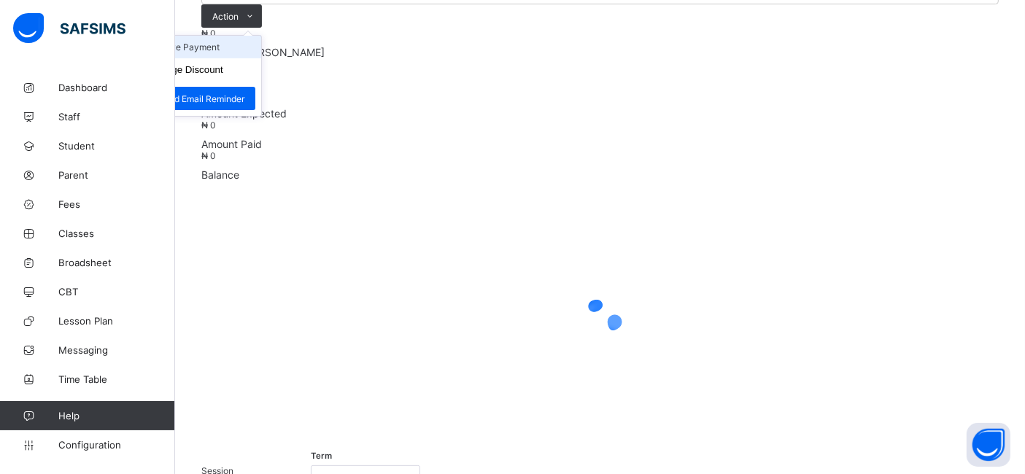
click at [261, 58] on li "Receive Payment" at bounding box center [201, 47] width 120 height 23
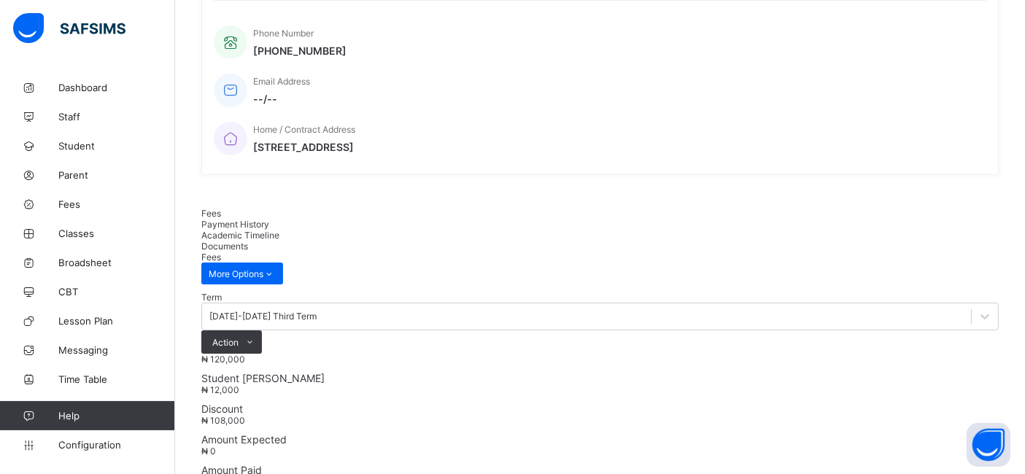
scroll to position [404, 0]
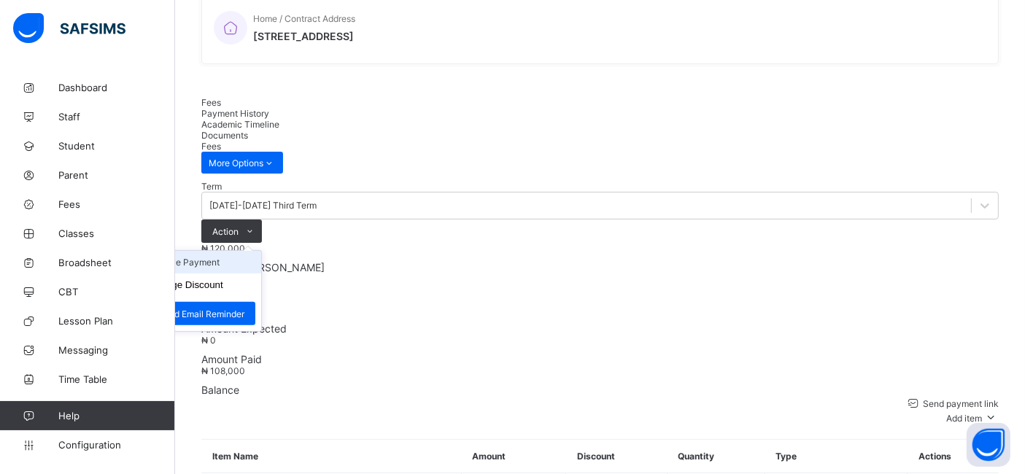
click at [261, 251] on li "Receive Payment" at bounding box center [201, 262] width 120 height 23
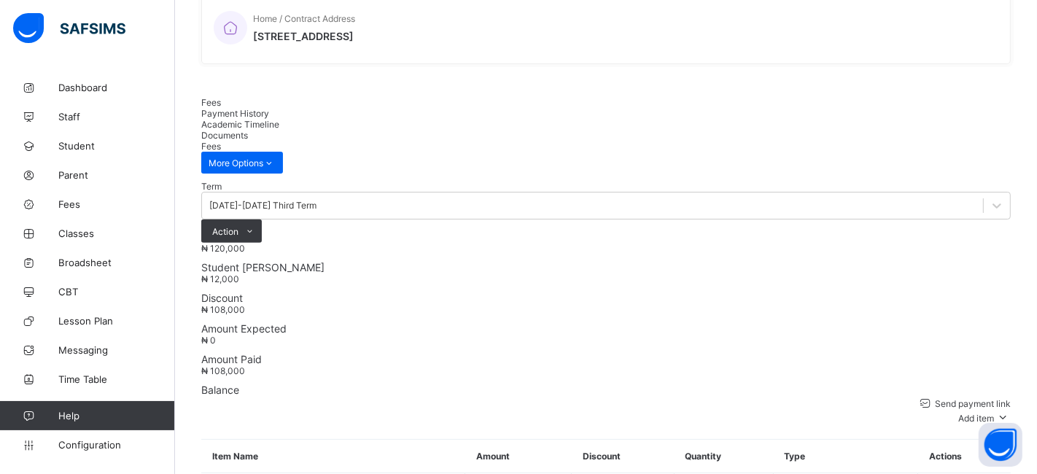
type input "******"
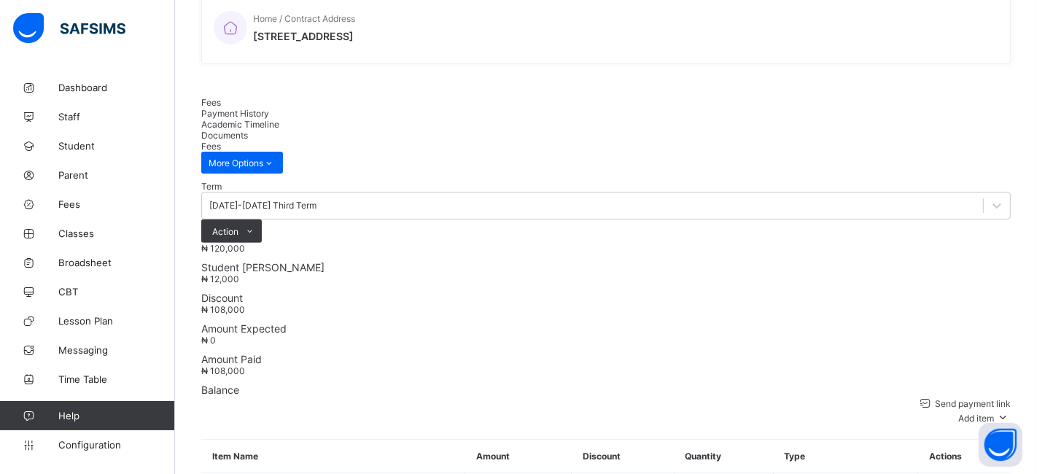
type input "**********"
type input "*********"
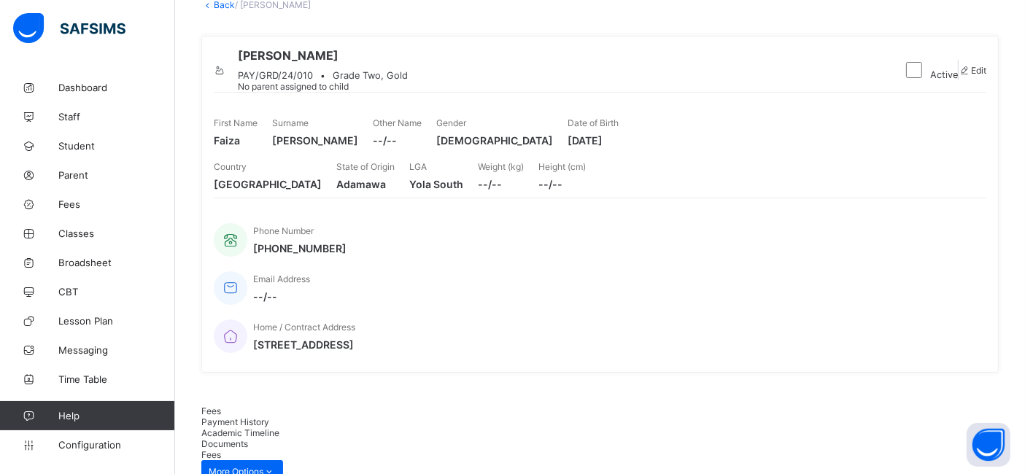
scroll to position [56, 0]
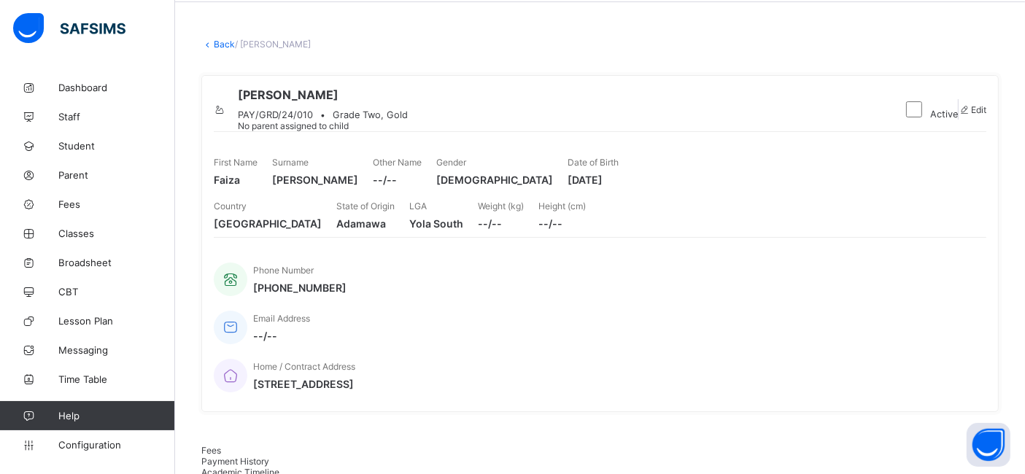
click at [225, 44] on link "Back" at bounding box center [224, 44] width 21 height 11
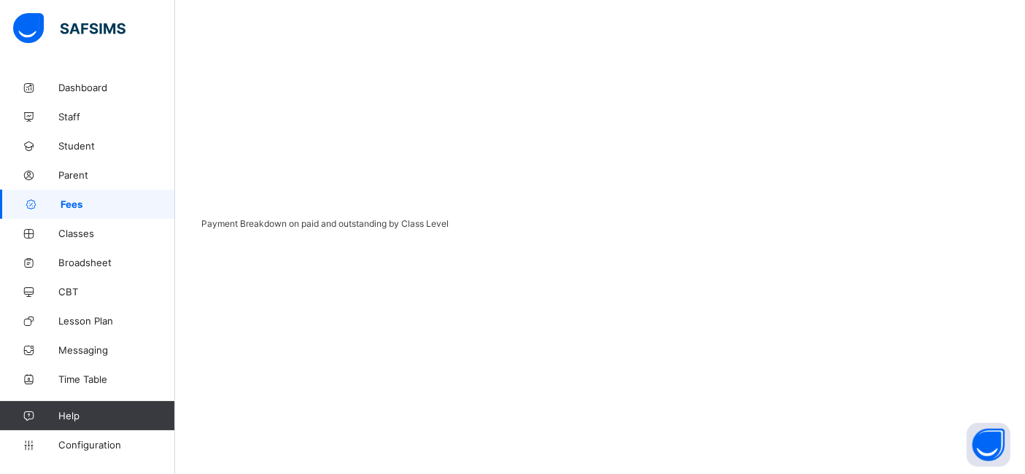
scroll to position [490, 0]
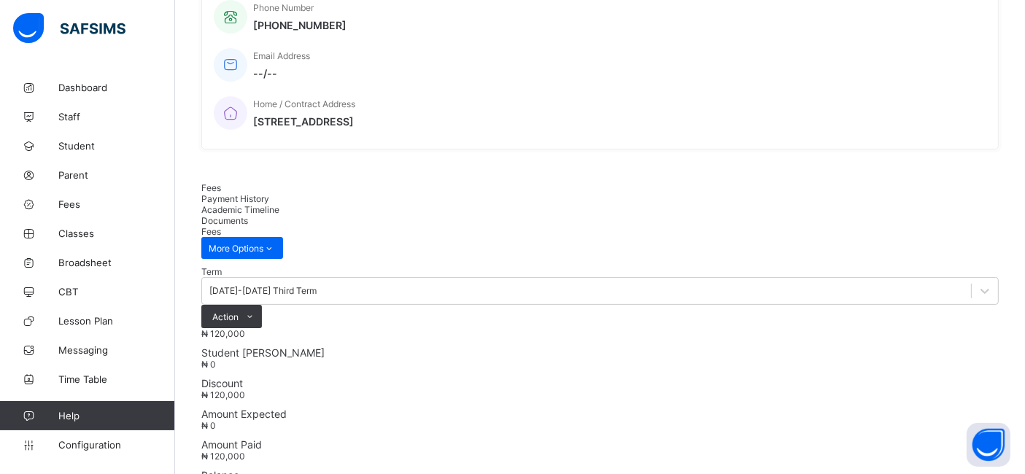
scroll to position [481, 0]
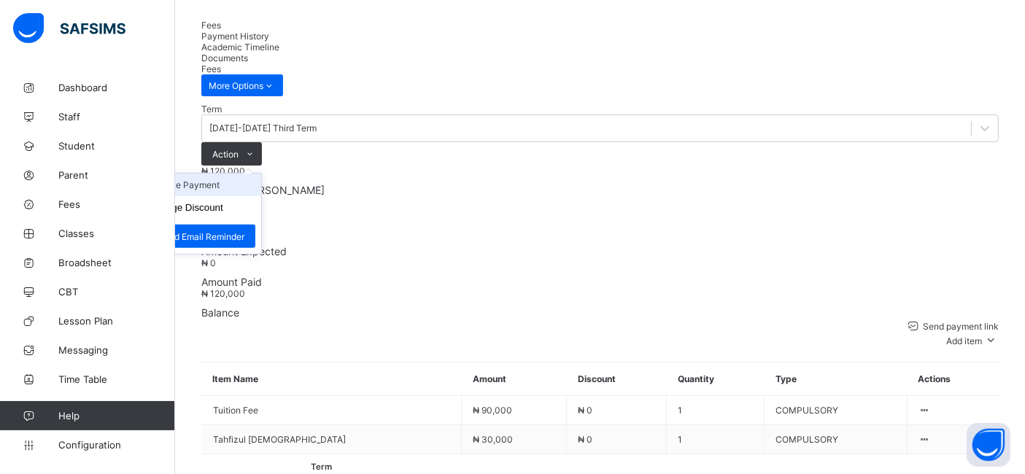
click at [261, 174] on li "Receive Payment" at bounding box center [201, 185] width 120 height 23
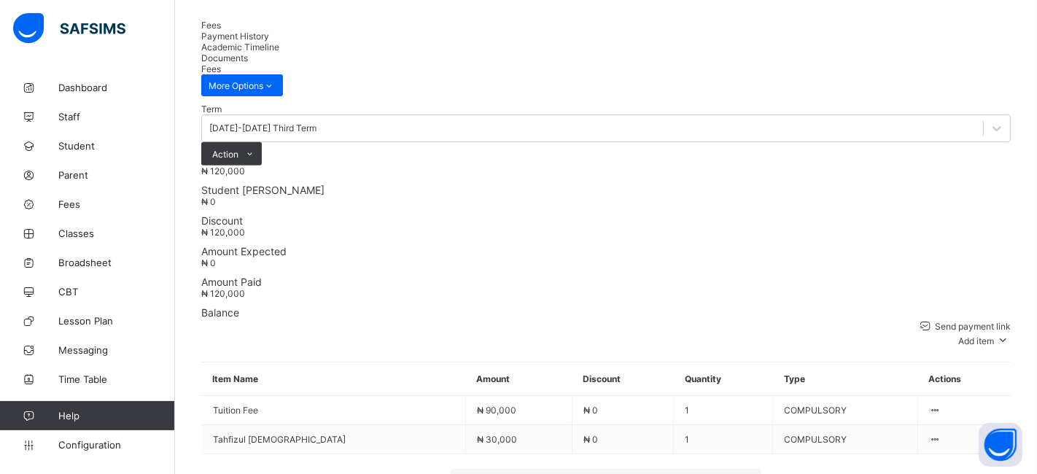
type input "*******"
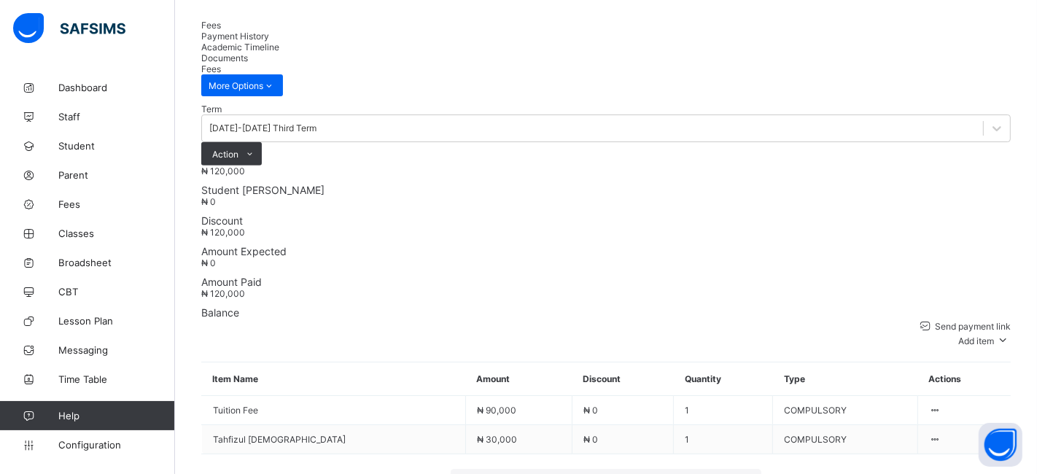
type input "**********"
type input "*********"
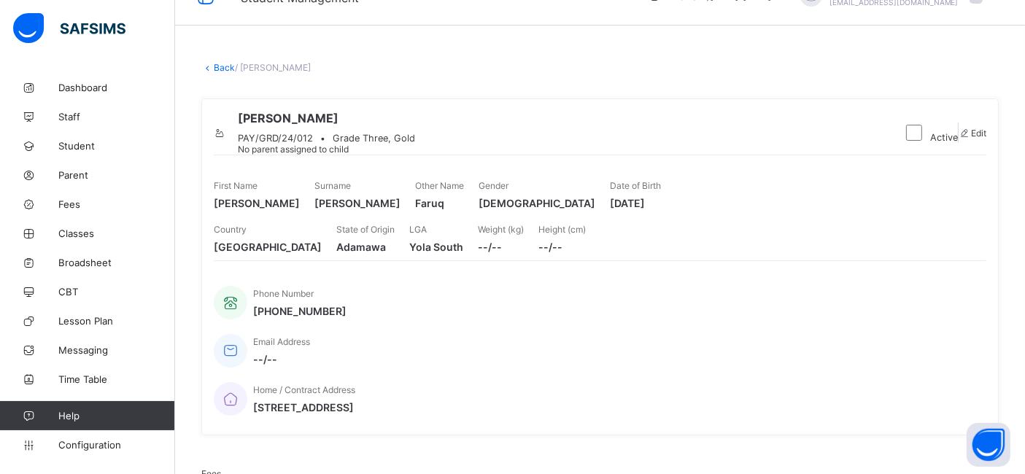
scroll to position [0, 0]
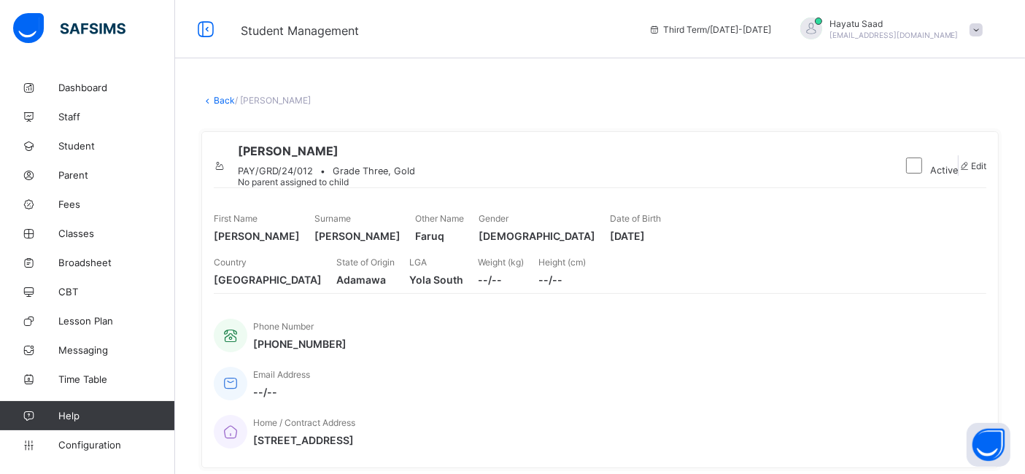
click at [227, 101] on link "Back" at bounding box center [224, 100] width 21 height 11
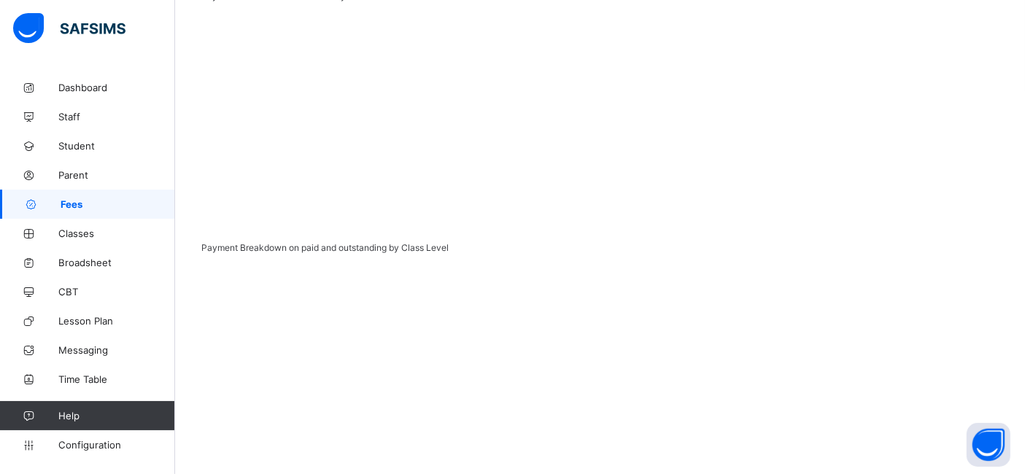
scroll to position [468, 0]
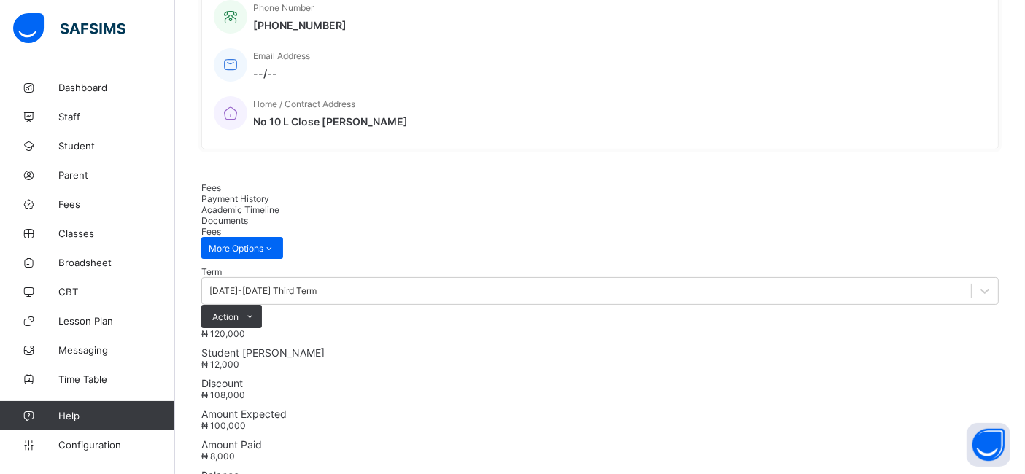
scroll to position [468, 0]
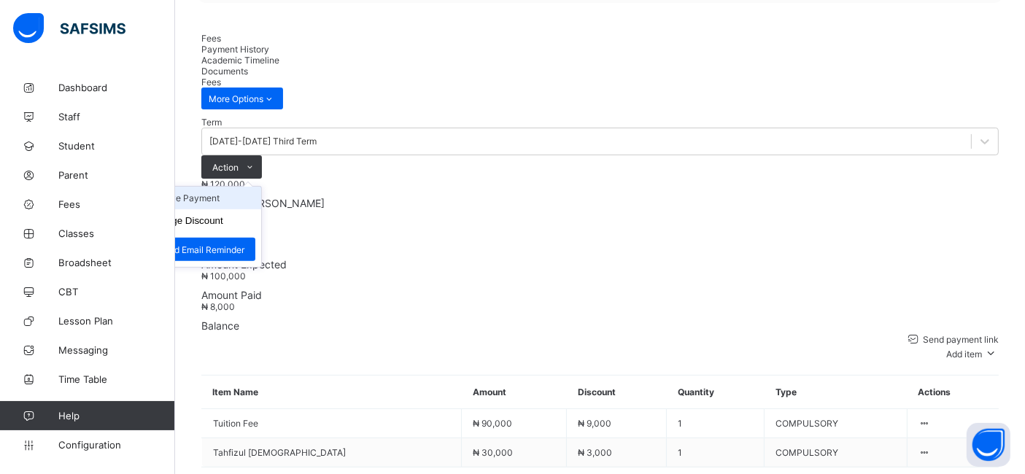
click at [261, 187] on li "Receive Payment" at bounding box center [201, 198] width 120 height 23
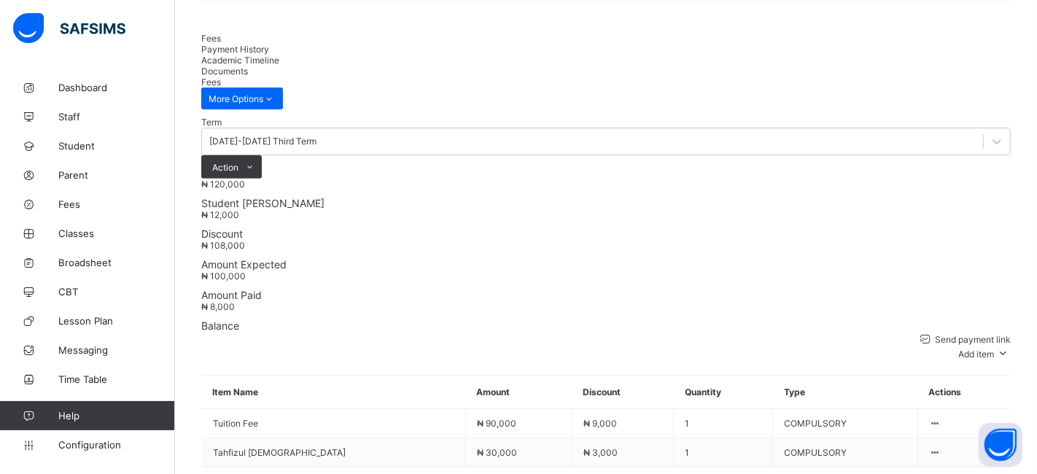
type input "*******"
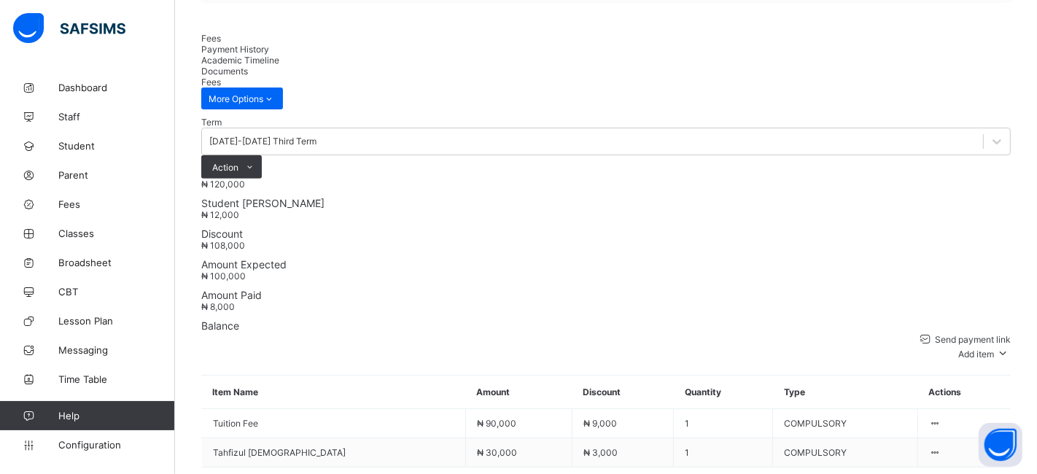
type input "**********"
type input "*******"
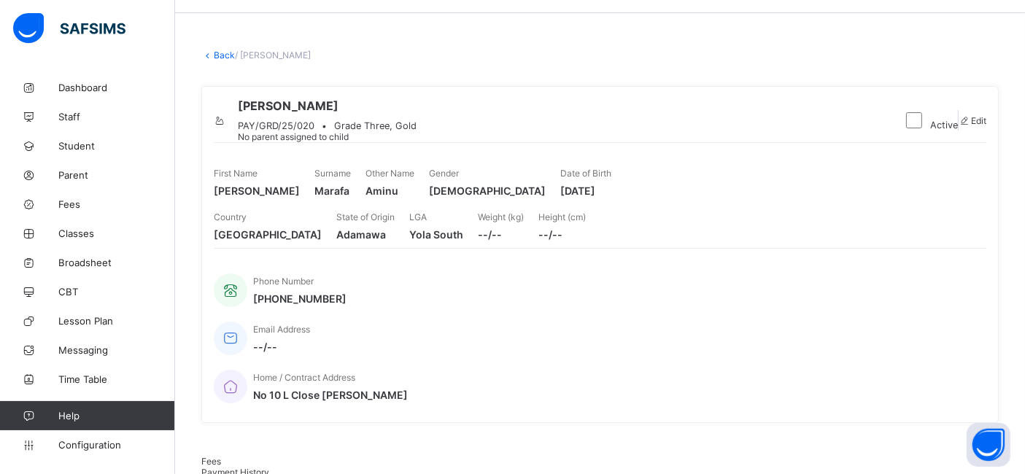
scroll to position [0, 0]
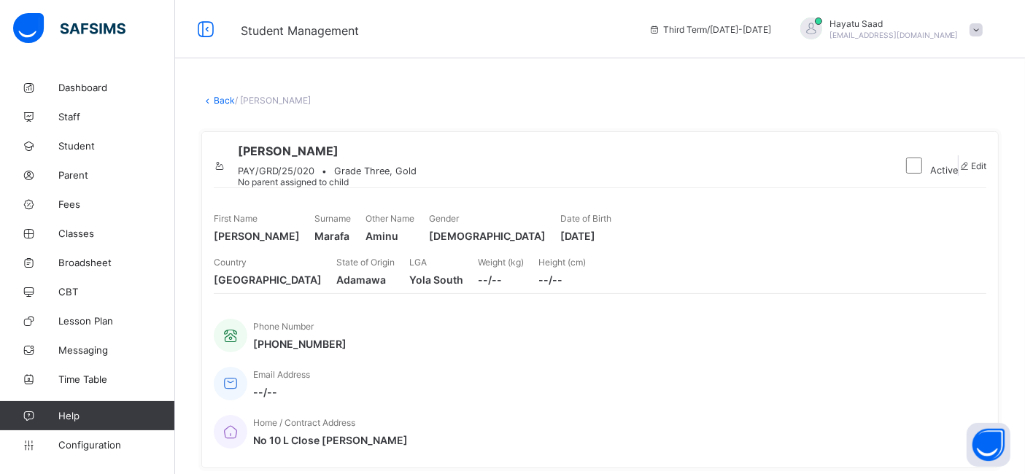
click at [220, 99] on link "Back" at bounding box center [224, 100] width 21 height 11
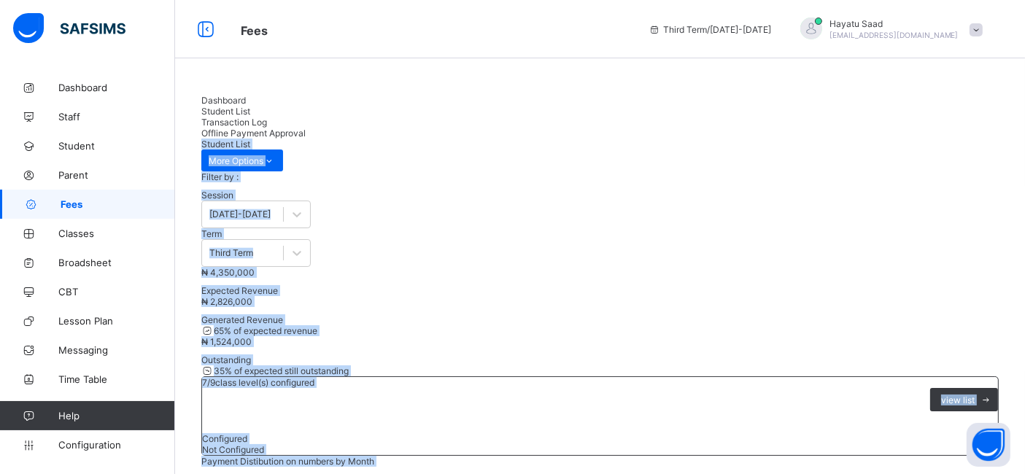
drag, startPoint x: 1023, startPoint y: 107, endPoint x: 1017, endPoint y: 188, distance: 81.2
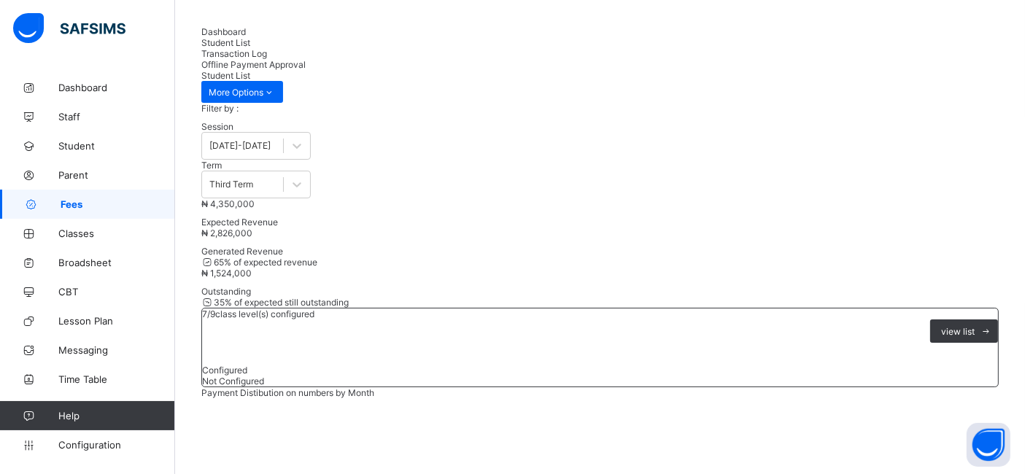
scroll to position [66, 0]
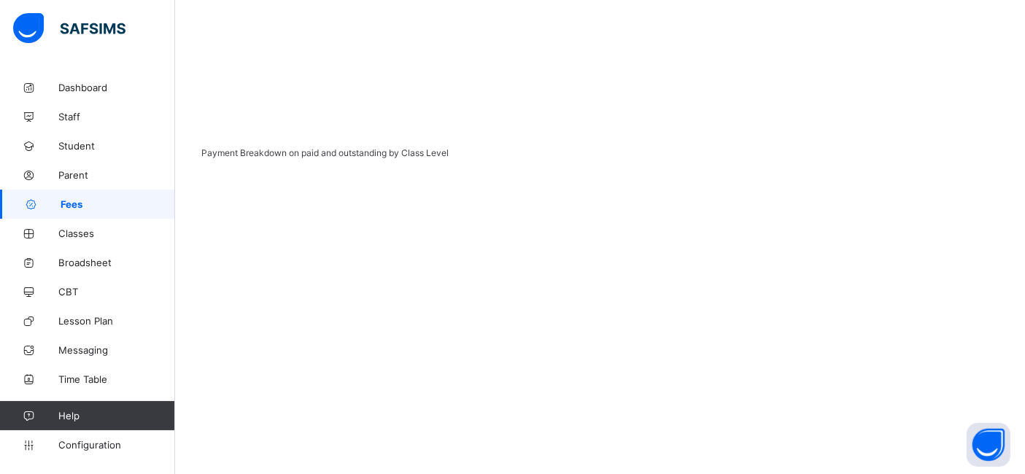
scroll to position [565, 0]
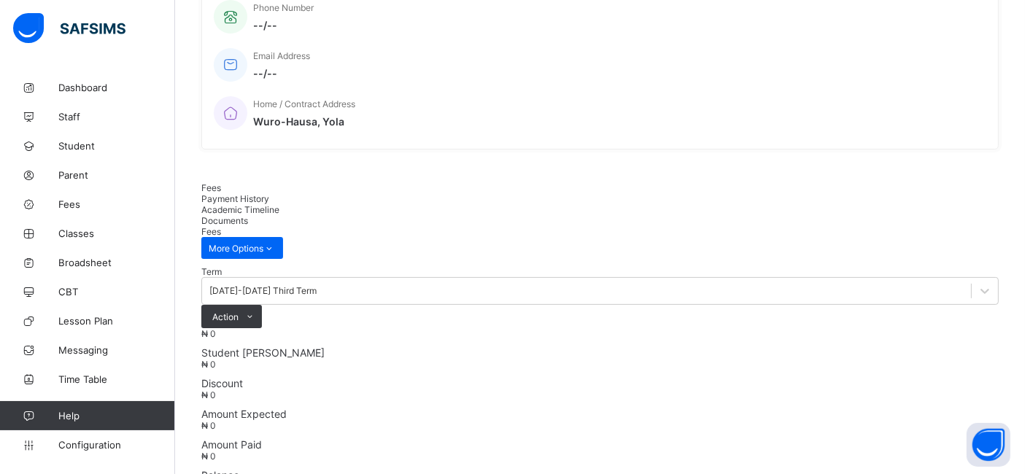
scroll to position [481, 0]
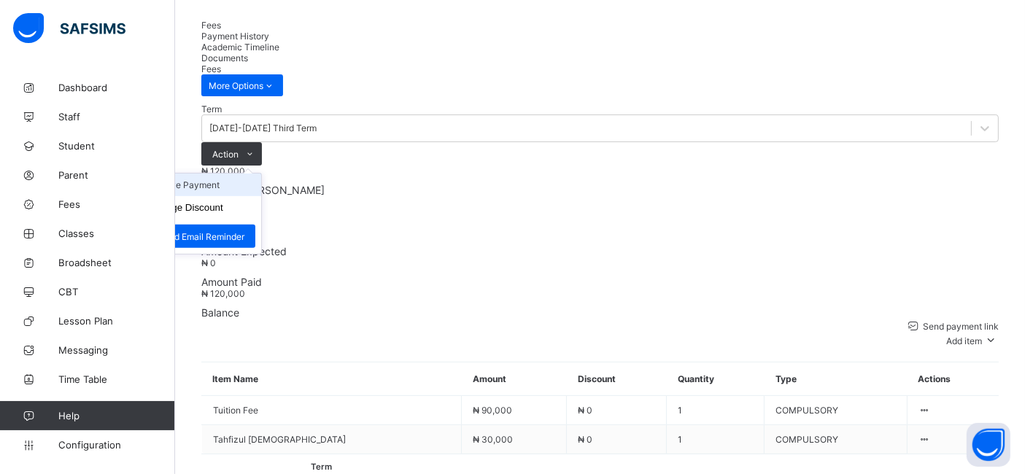
click at [261, 174] on li "Receive Payment" at bounding box center [201, 185] width 120 height 23
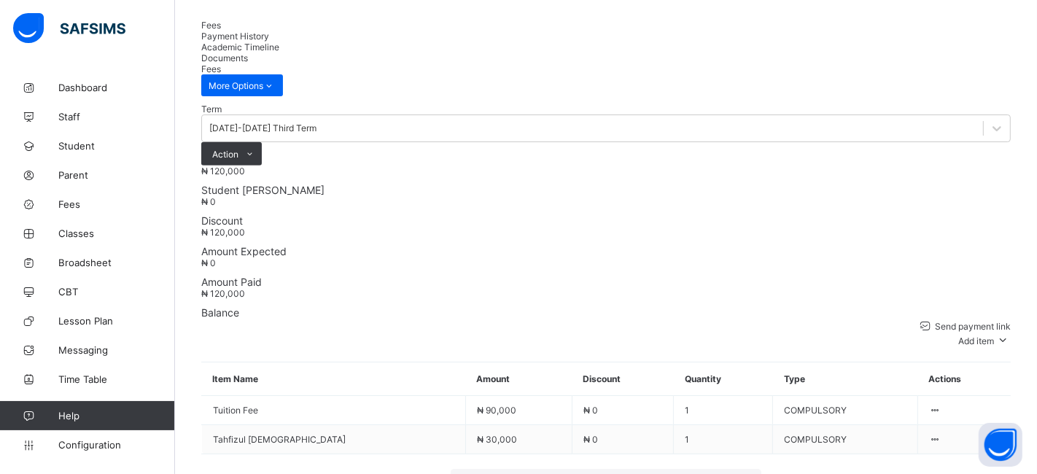
type input "******"
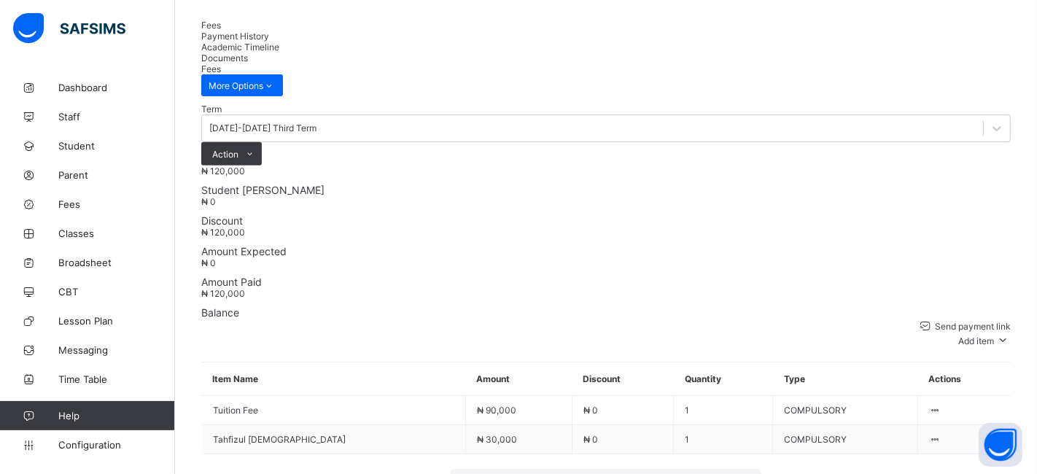
type input "**********"
type input "*********"
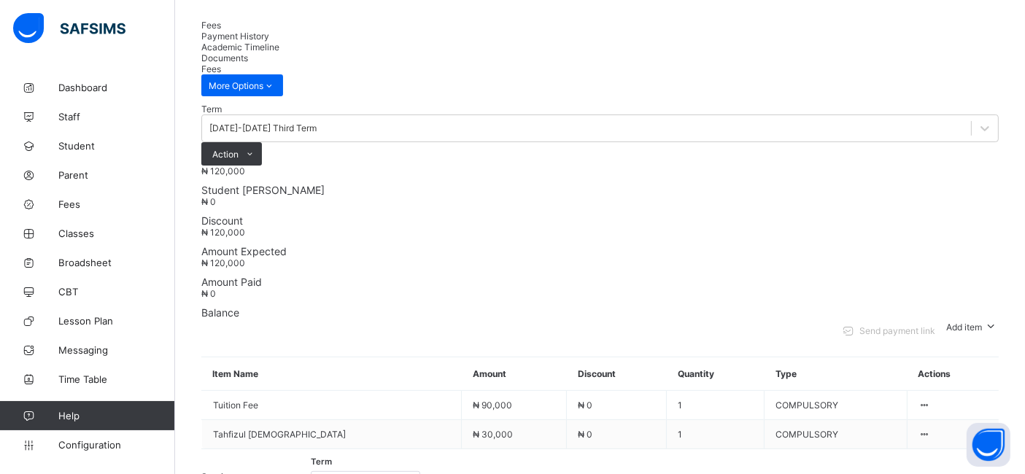
scroll to position [66, 0]
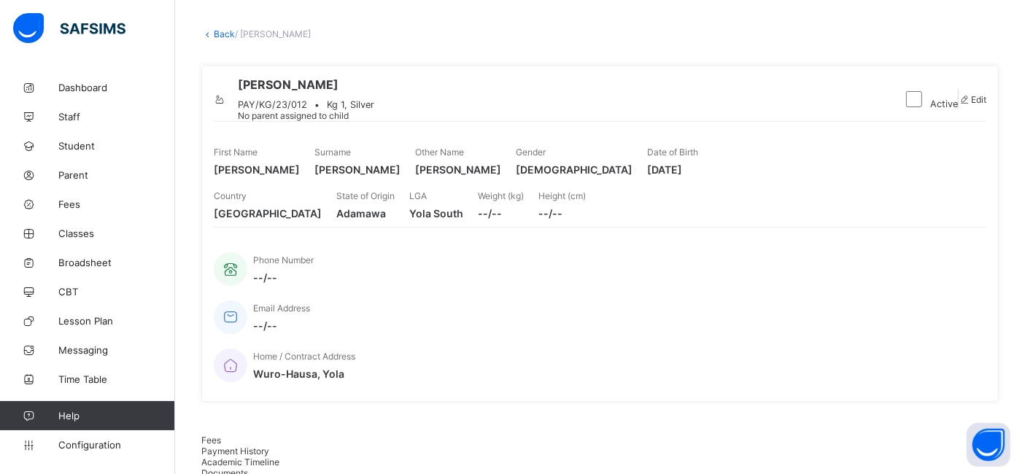
click at [222, 32] on link "Back" at bounding box center [224, 33] width 21 height 11
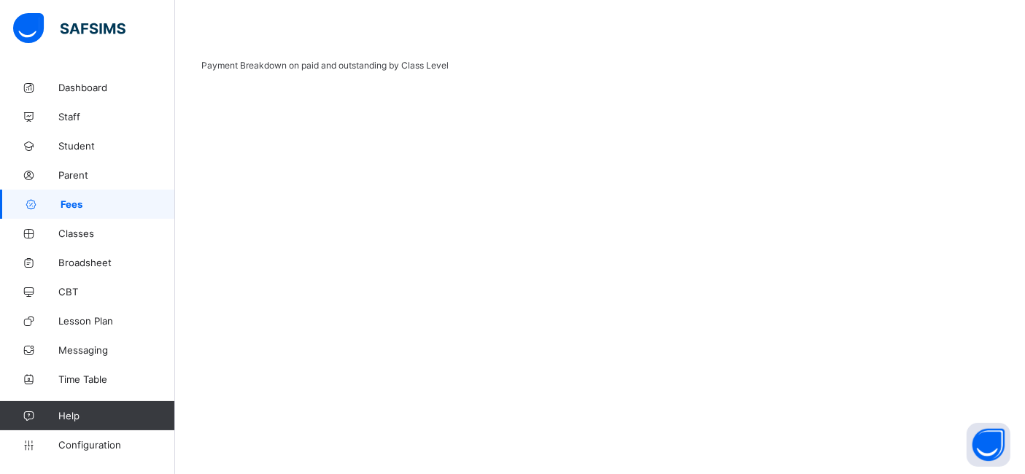
scroll to position [683, 0]
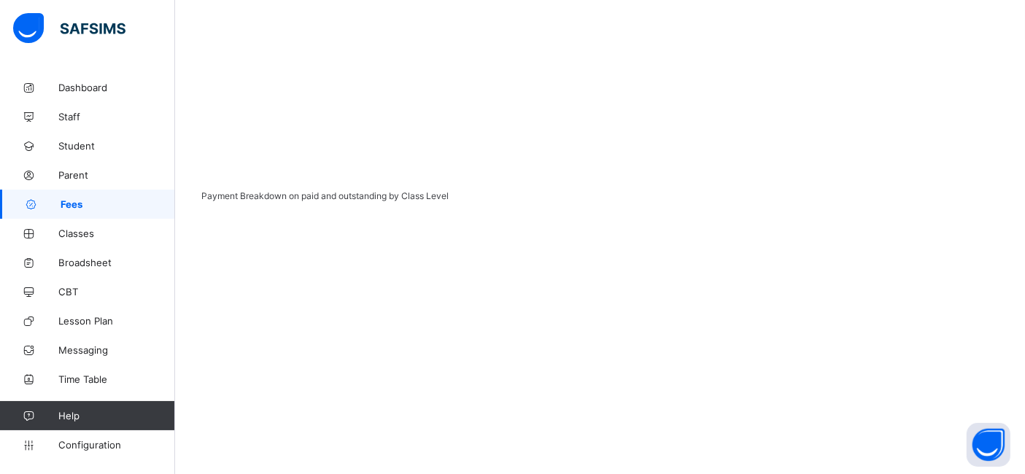
scroll to position [516, 0]
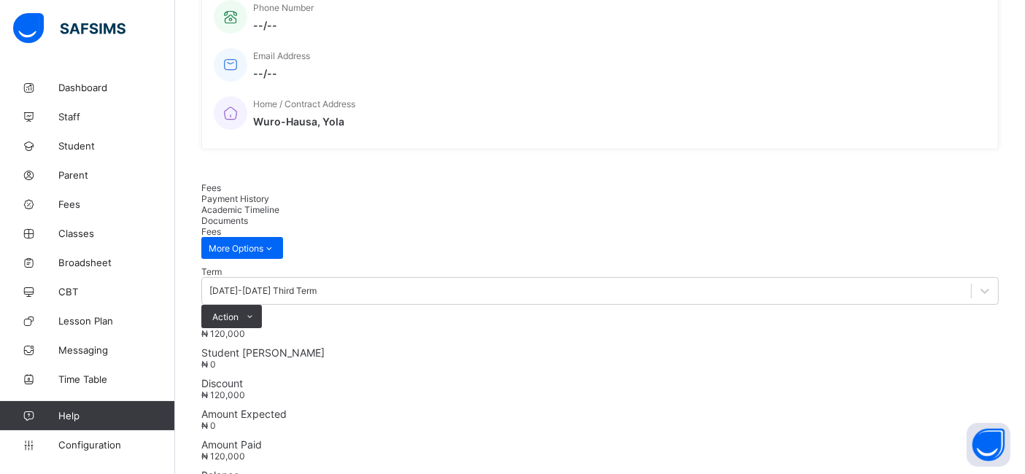
scroll to position [481, 0]
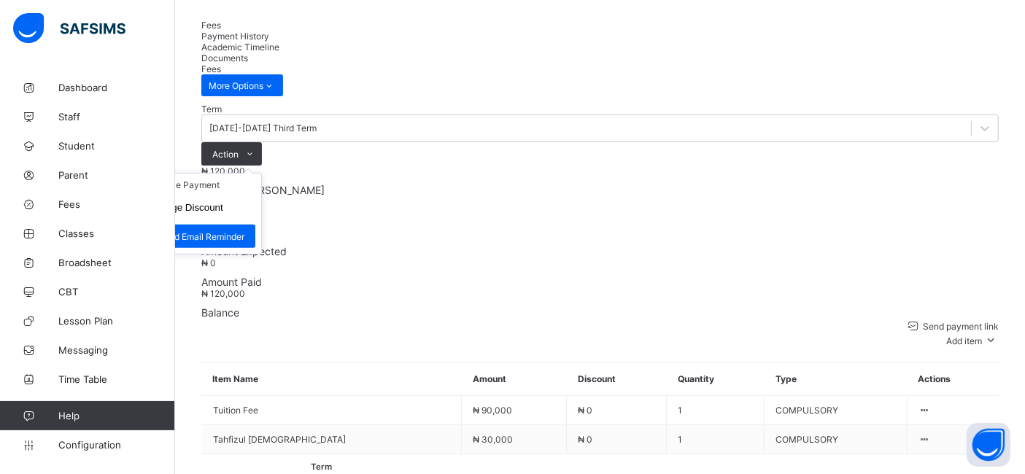
click at [262, 173] on ul "Receive Payment Manage Discount Send Email Reminder" at bounding box center [201, 214] width 121 height 82
click at [261, 174] on li "Receive Payment" at bounding box center [201, 185] width 120 height 23
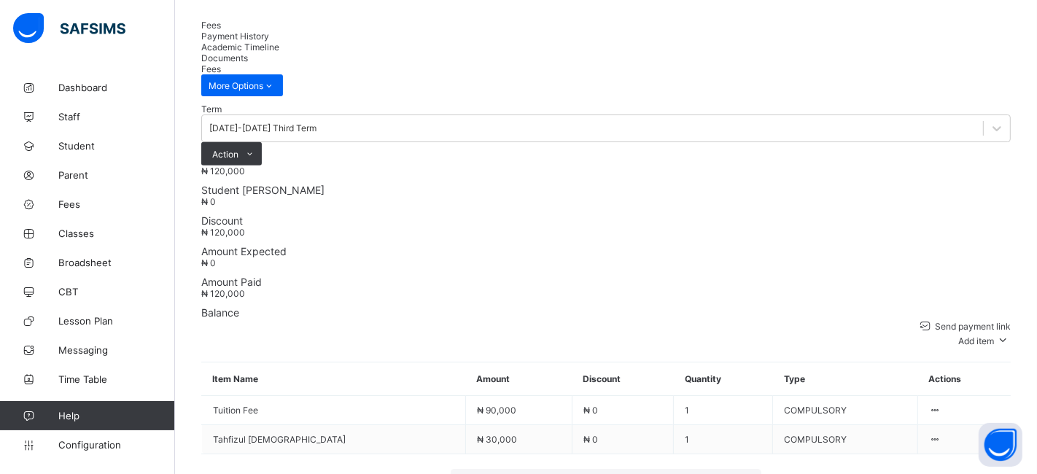
type input "******"
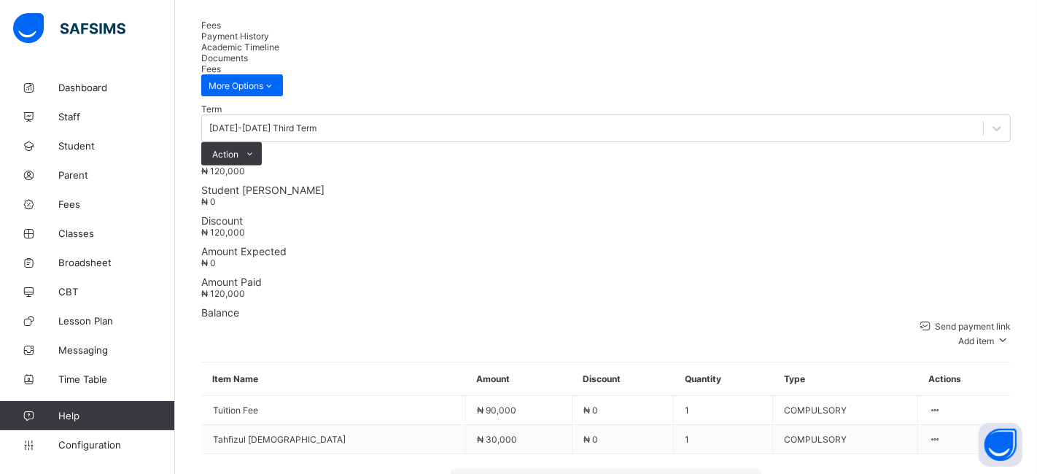
type input "**********"
type input "*********"
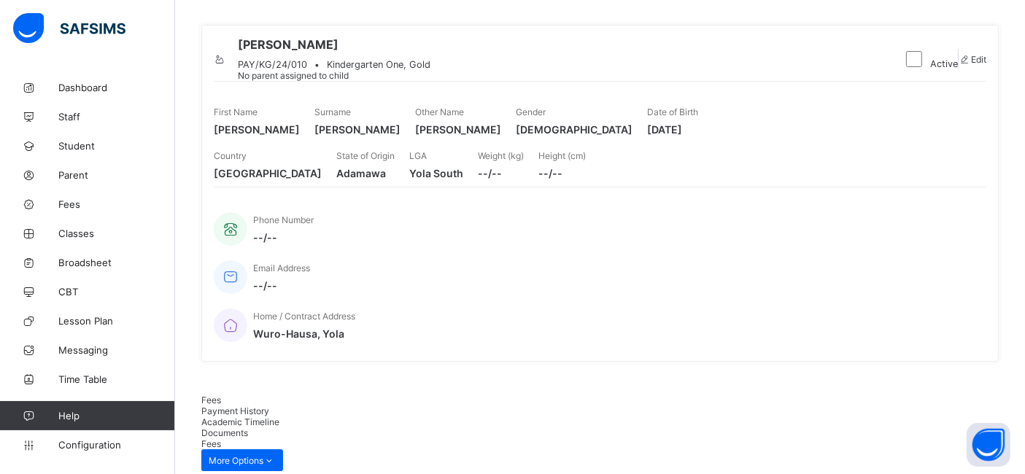
scroll to position [93, 0]
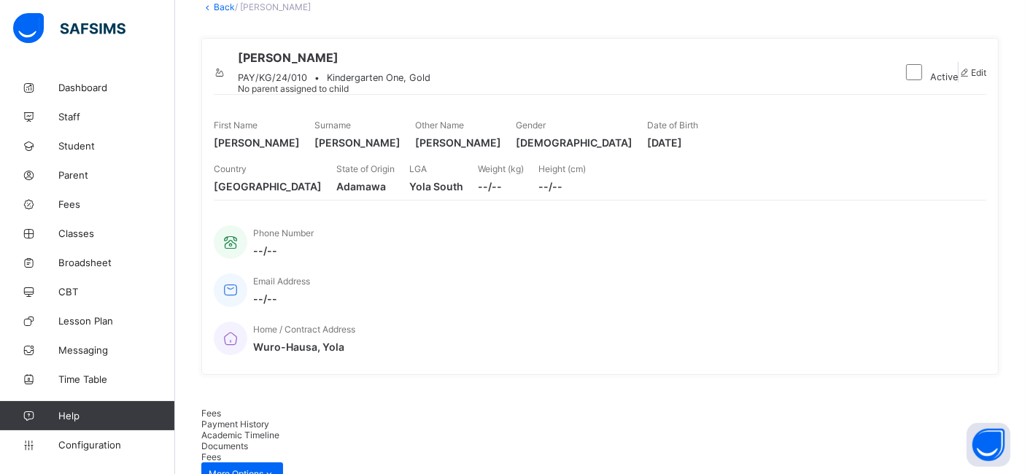
click at [220, 6] on link "Back" at bounding box center [224, 6] width 21 height 11
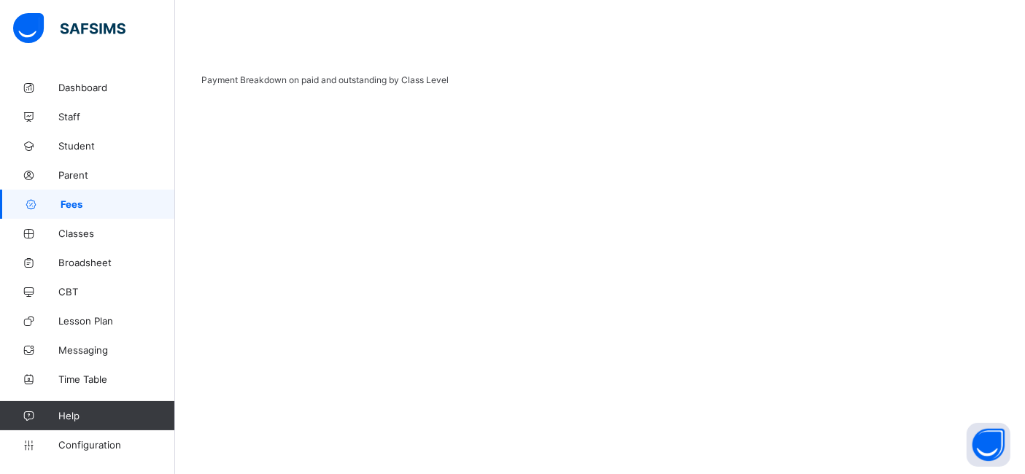
scroll to position [648, 0]
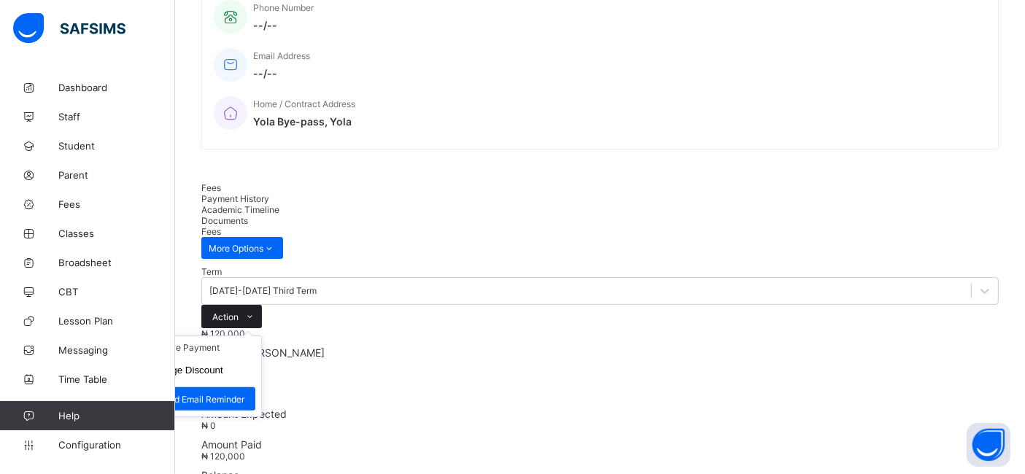
scroll to position [481, 0]
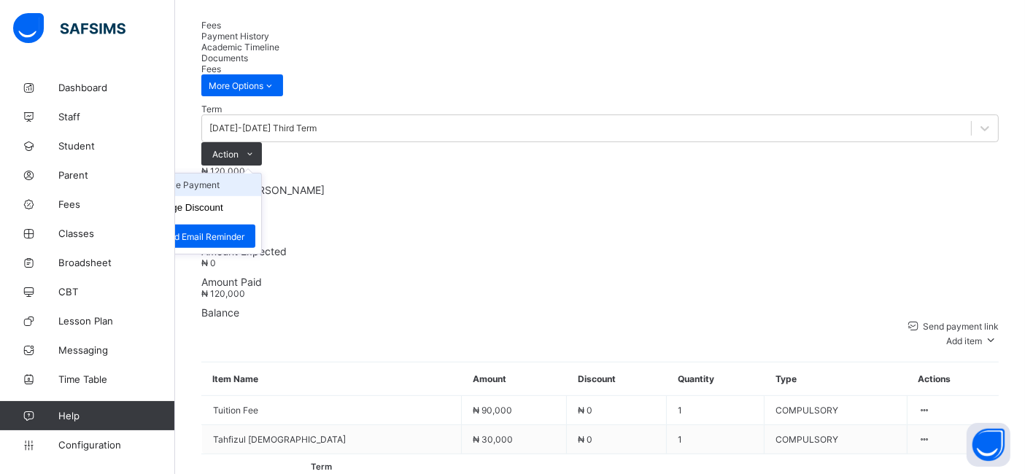
click at [261, 174] on li "Receive Payment" at bounding box center [201, 185] width 120 height 23
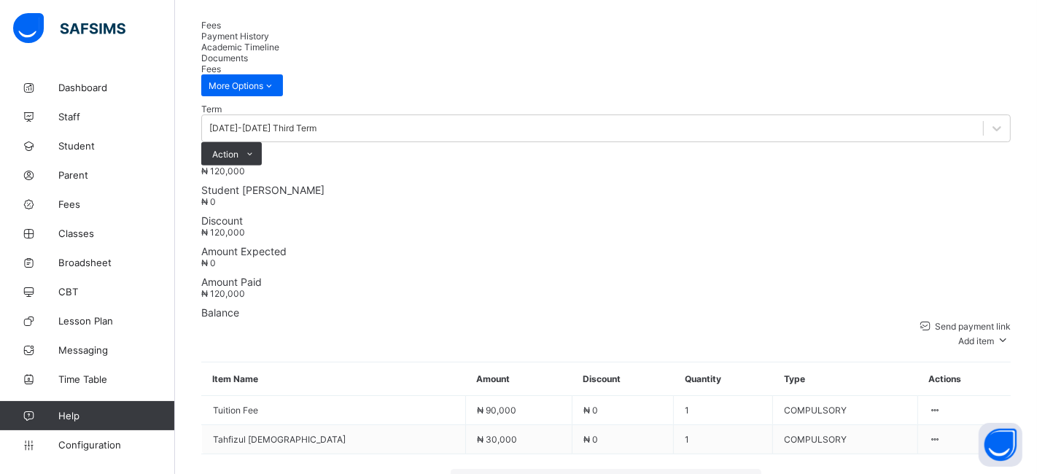
type input "******"
type input "**********"
type input "*********"
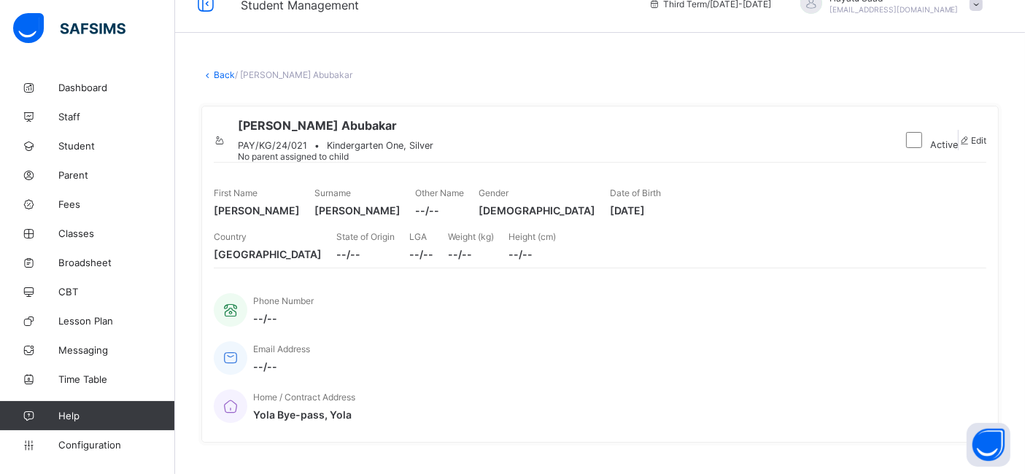
scroll to position [15, 0]
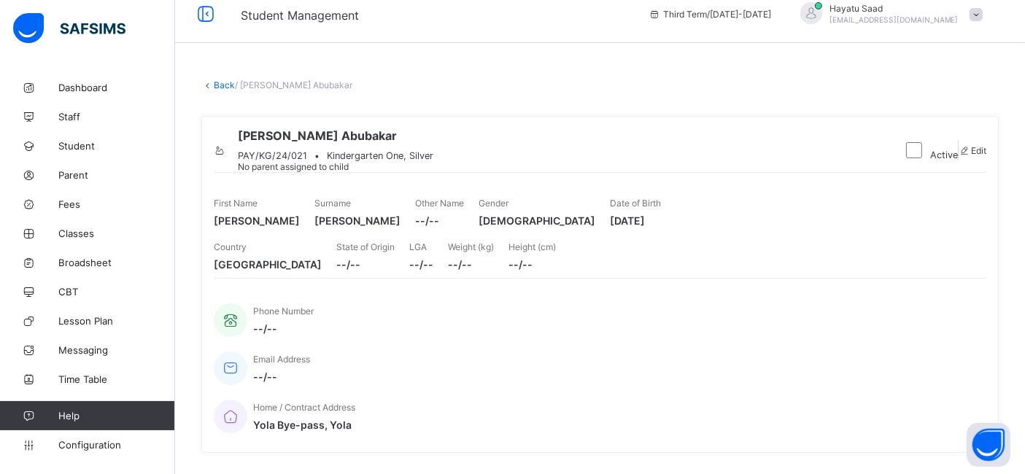
click at [225, 82] on link "Back" at bounding box center [224, 84] width 21 height 11
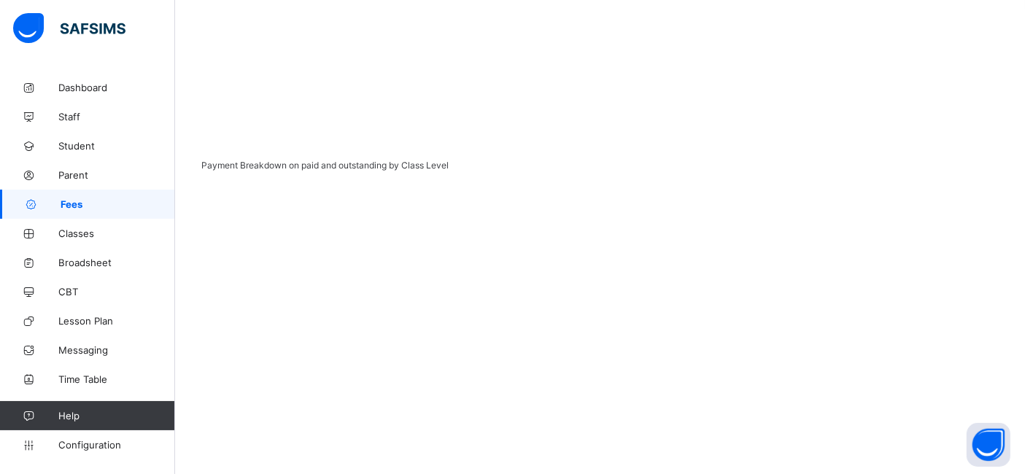
scroll to position [648, 0]
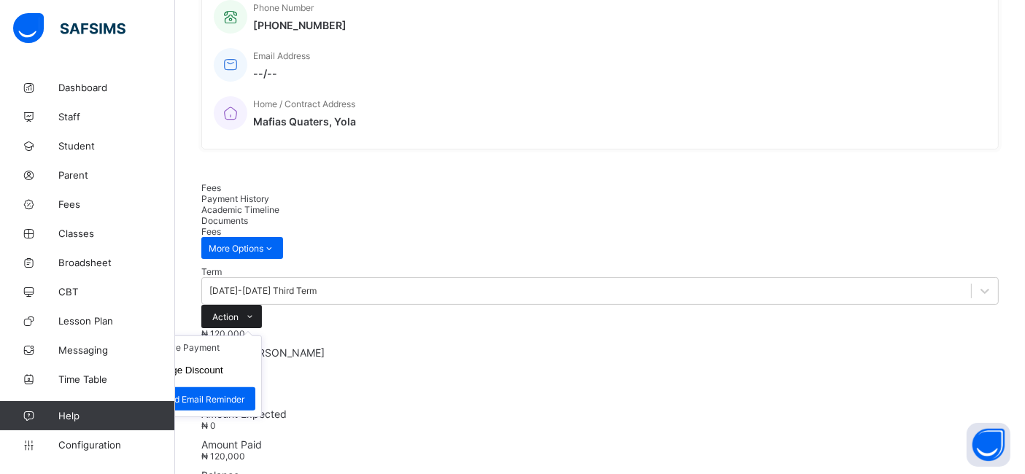
scroll to position [481, 0]
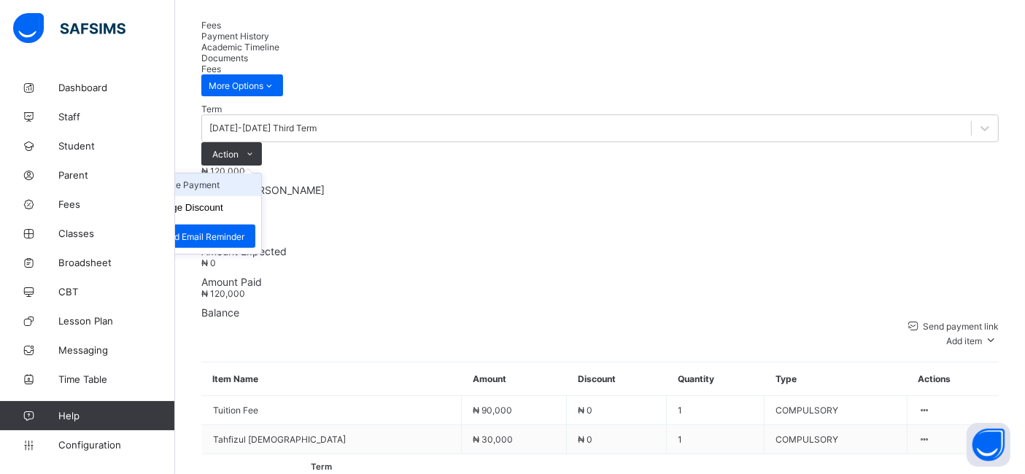
click at [261, 174] on li "Receive Payment" at bounding box center [201, 185] width 120 height 23
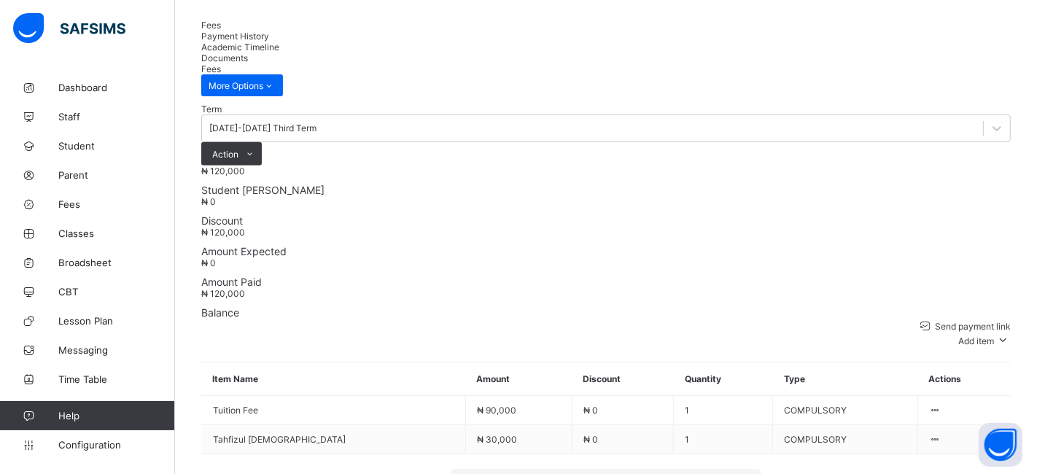
type input "******"
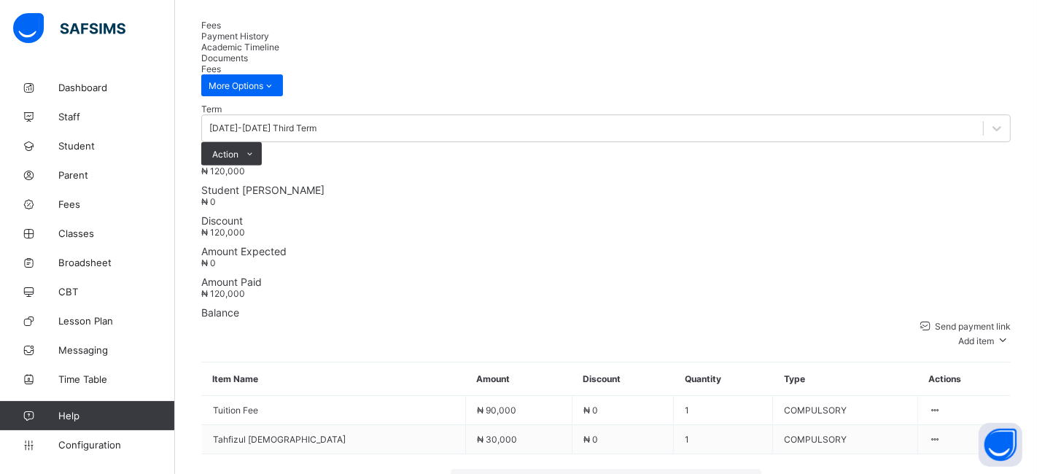
type input "**********"
type input "*********"
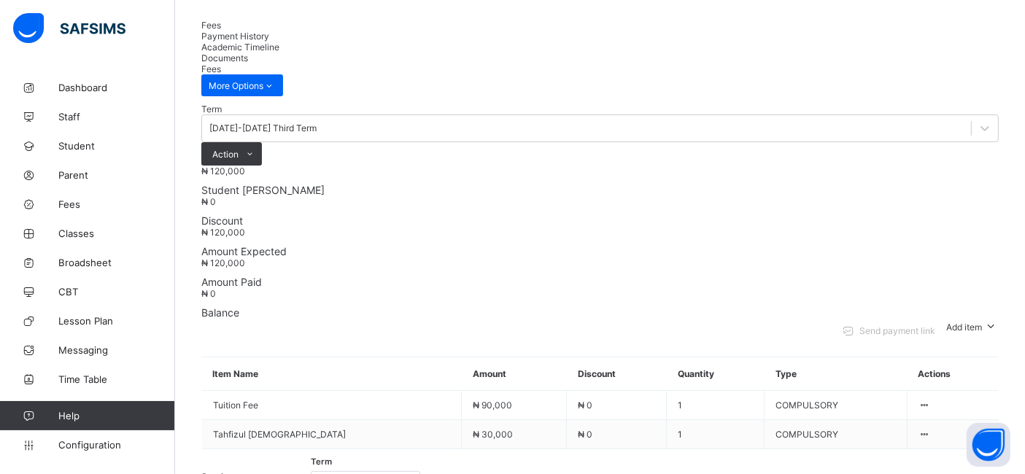
scroll to position [66, 0]
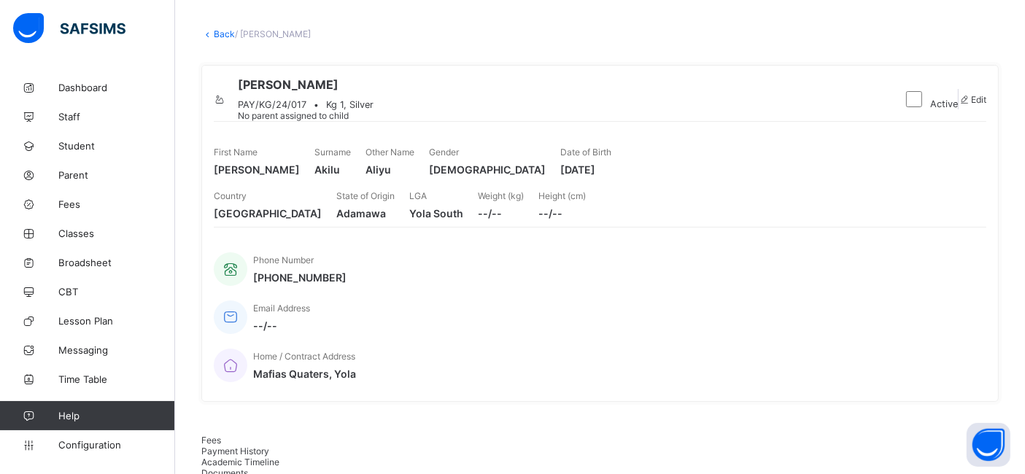
click at [217, 34] on link "Back" at bounding box center [224, 33] width 21 height 11
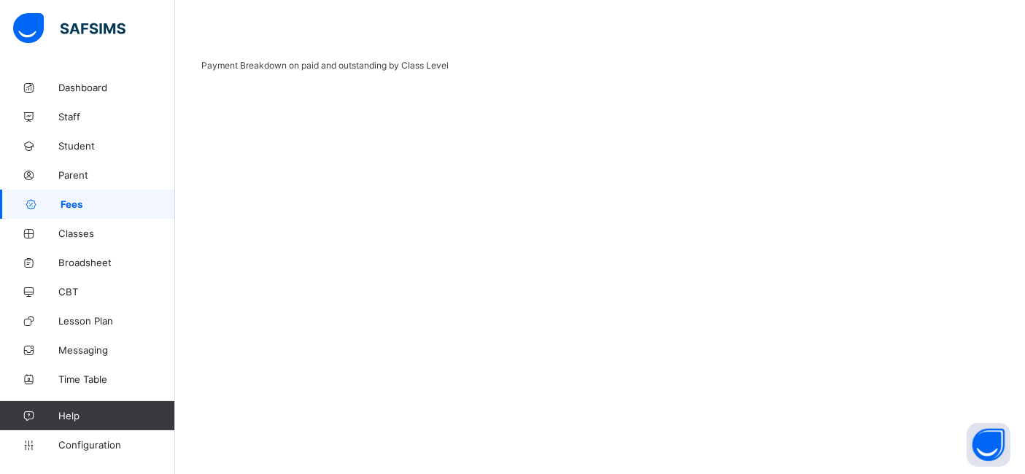
scroll to position [683, 0]
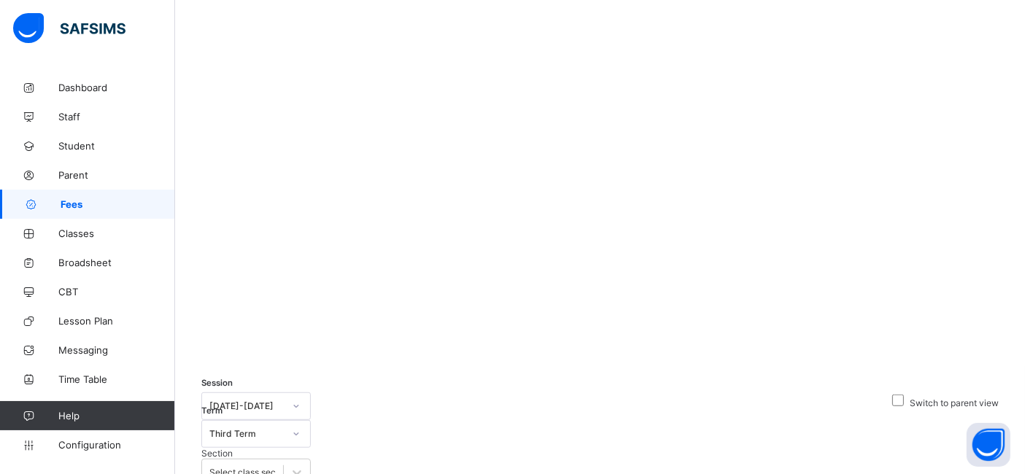
scroll to position [939, 0]
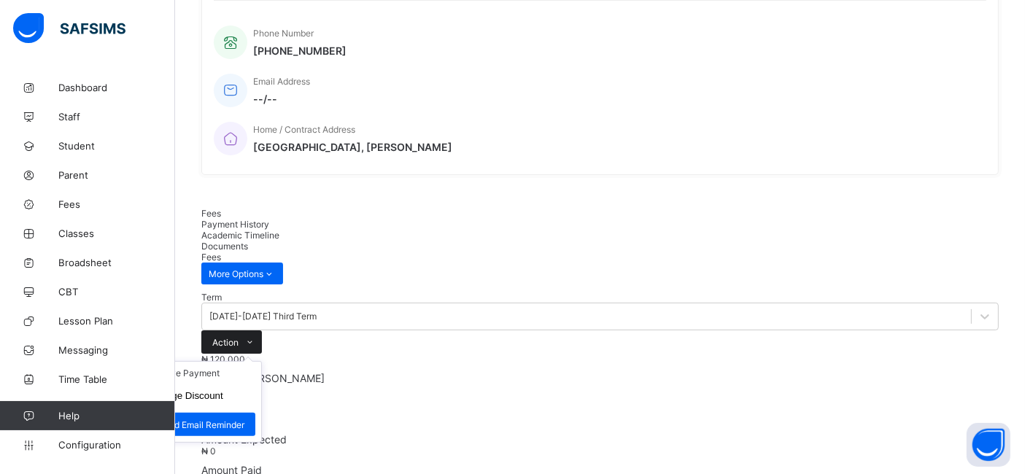
scroll to position [481, 0]
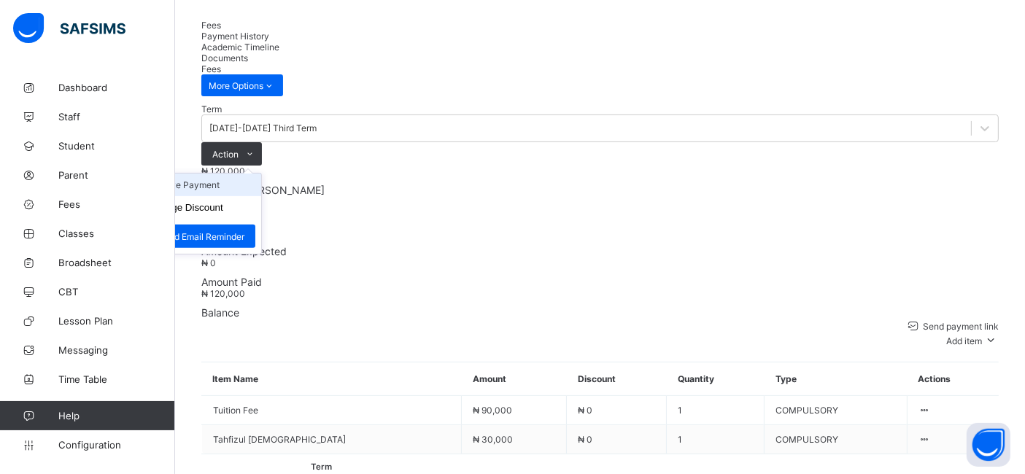
click at [261, 174] on li "Receive Payment" at bounding box center [201, 185] width 120 height 23
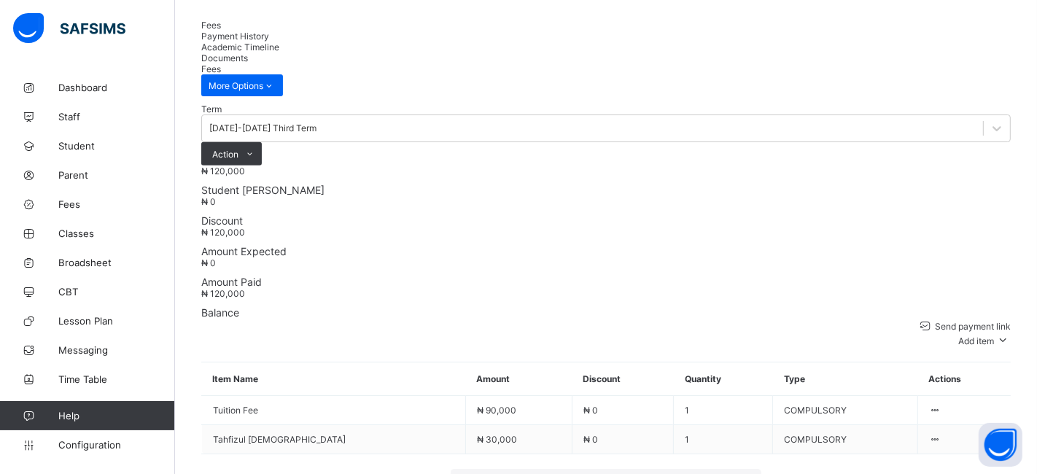
type input "******"
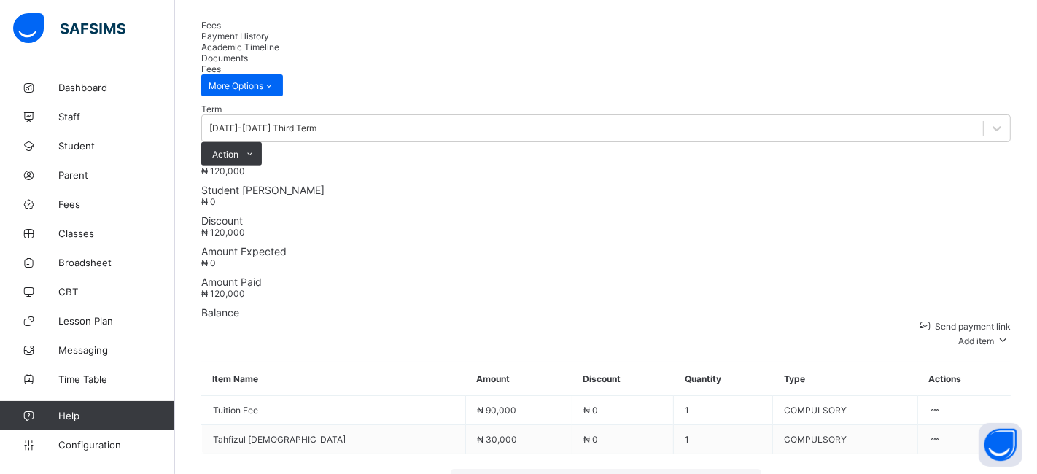
type input "**********"
type input "*********"
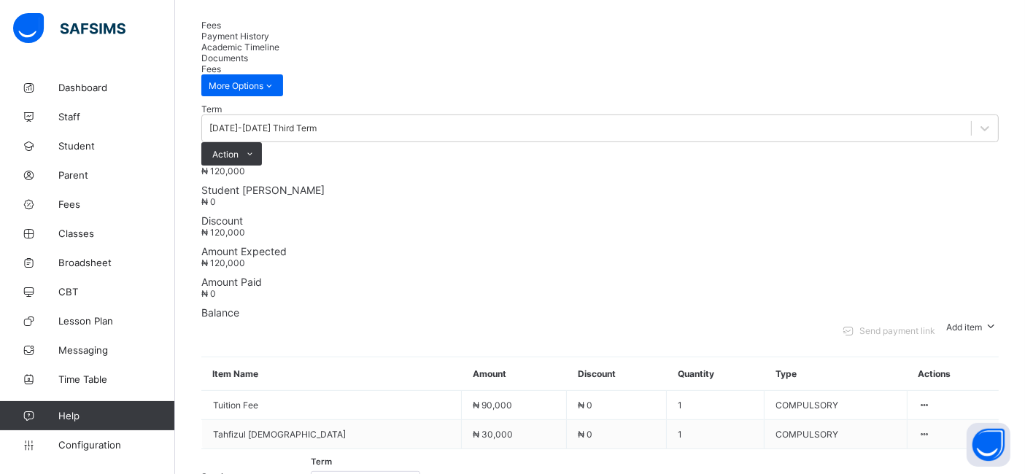
scroll to position [66, 0]
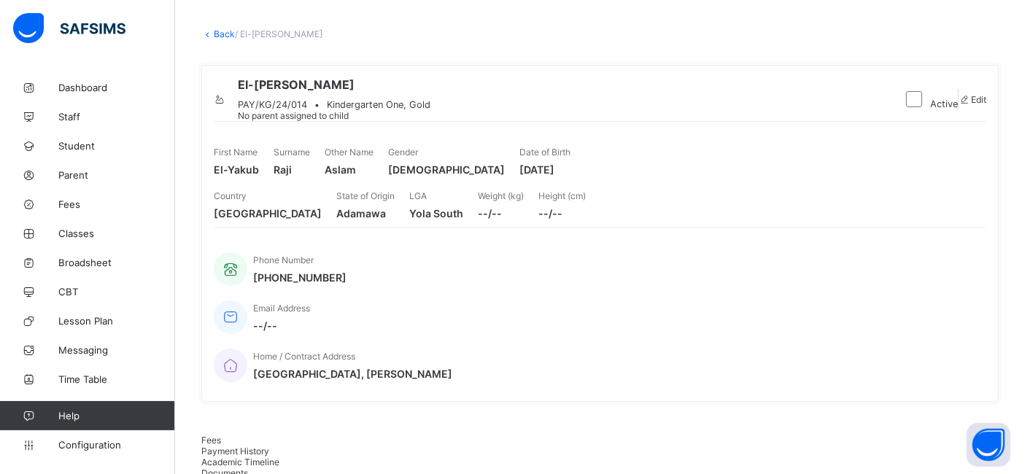
click at [219, 31] on link "Back" at bounding box center [224, 33] width 21 height 11
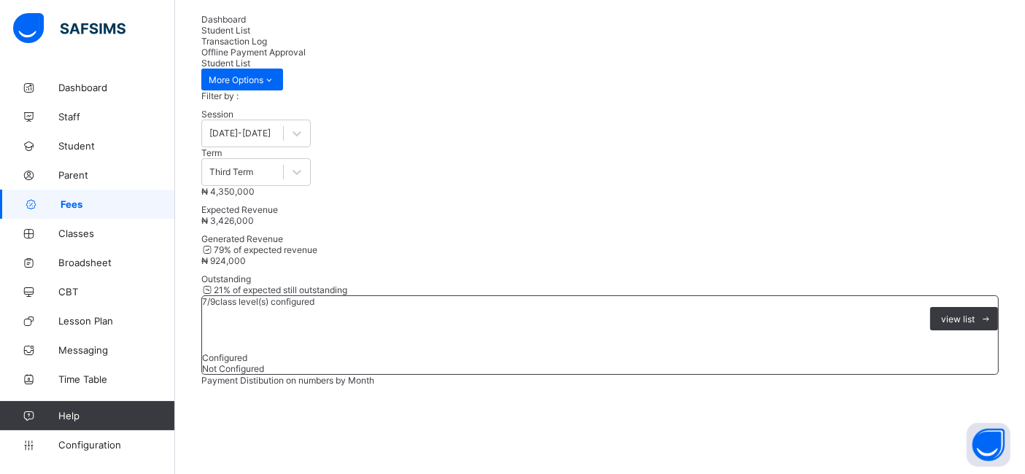
scroll to position [44, 0]
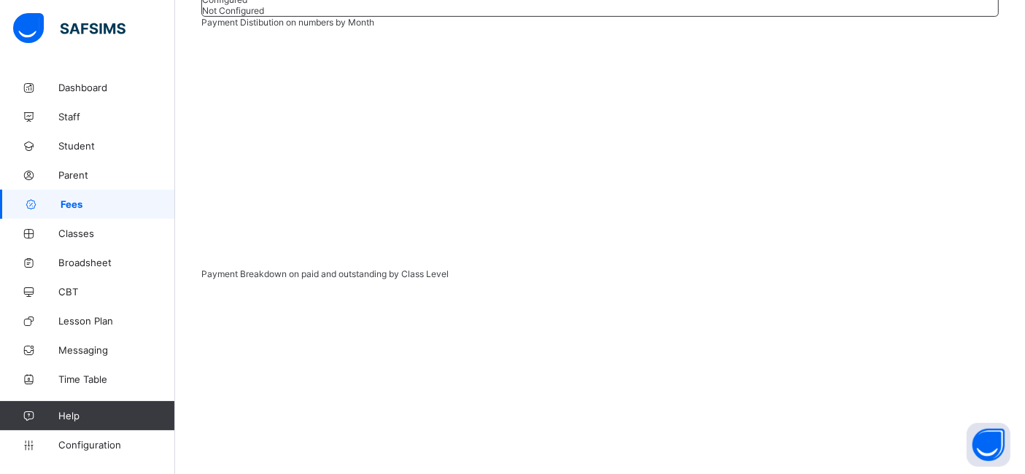
scroll to position [435, 0]
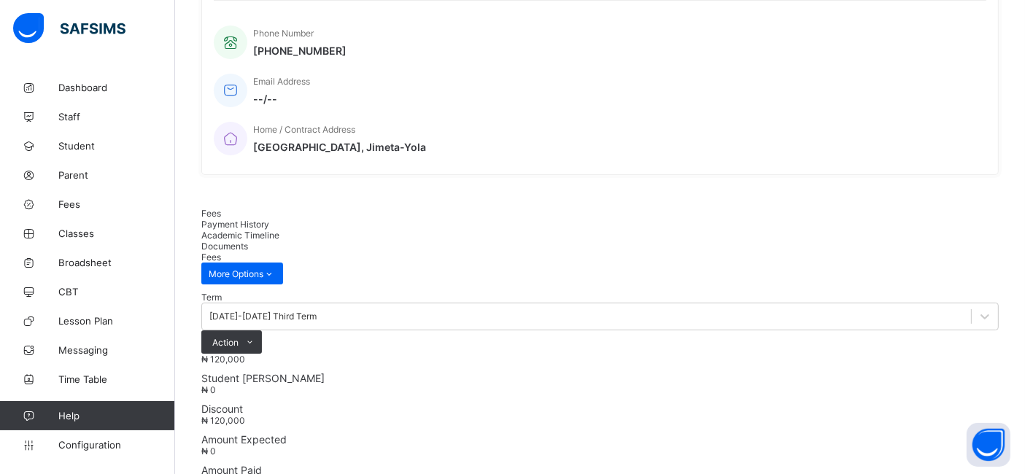
scroll to position [435, 0]
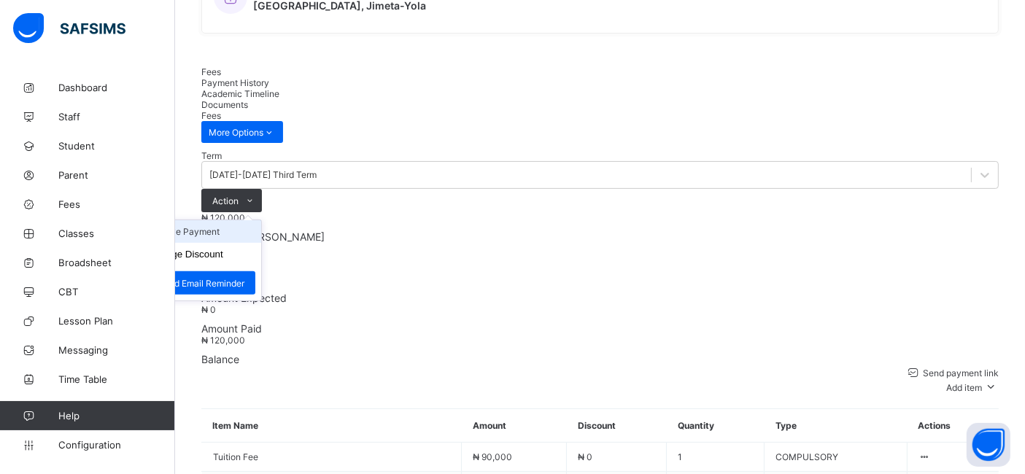
click at [261, 220] on li "Receive Payment" at bounding box center [201, 231] width 120 height 23
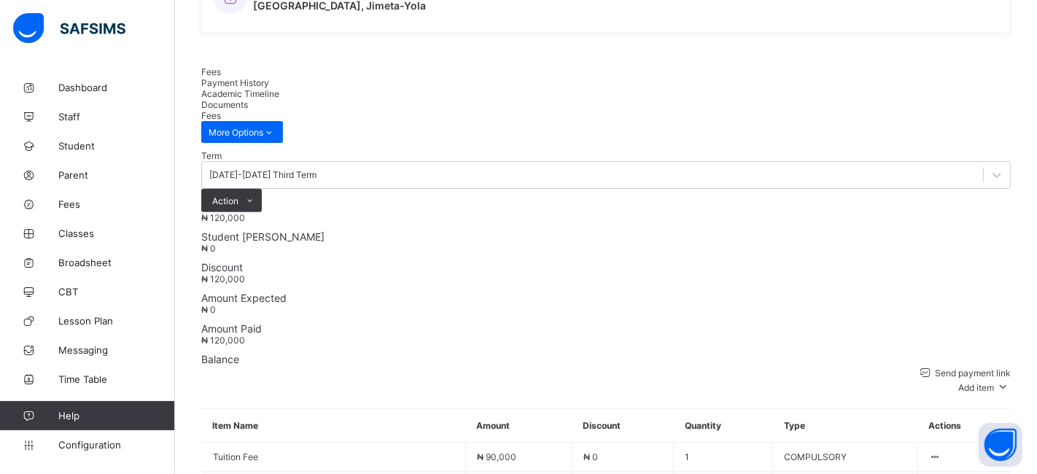
type input "******"
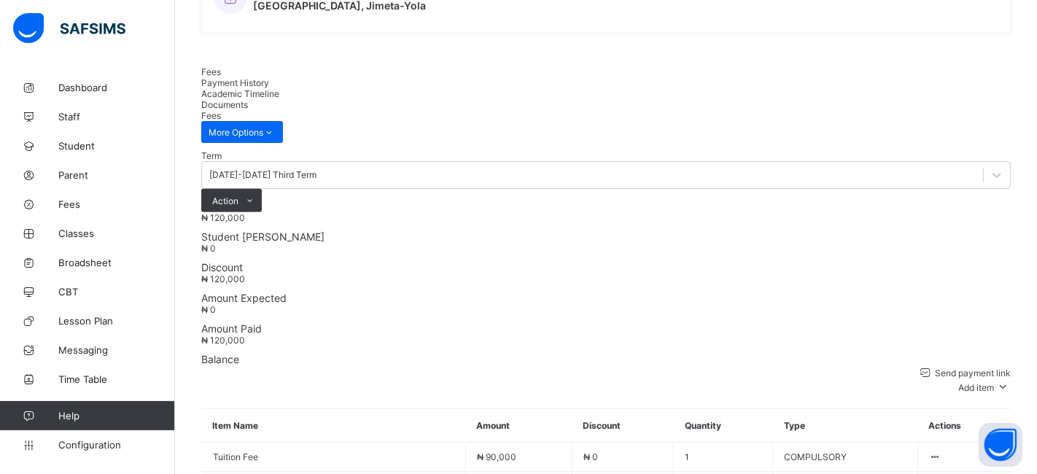
type input "**********"
type input "*********"
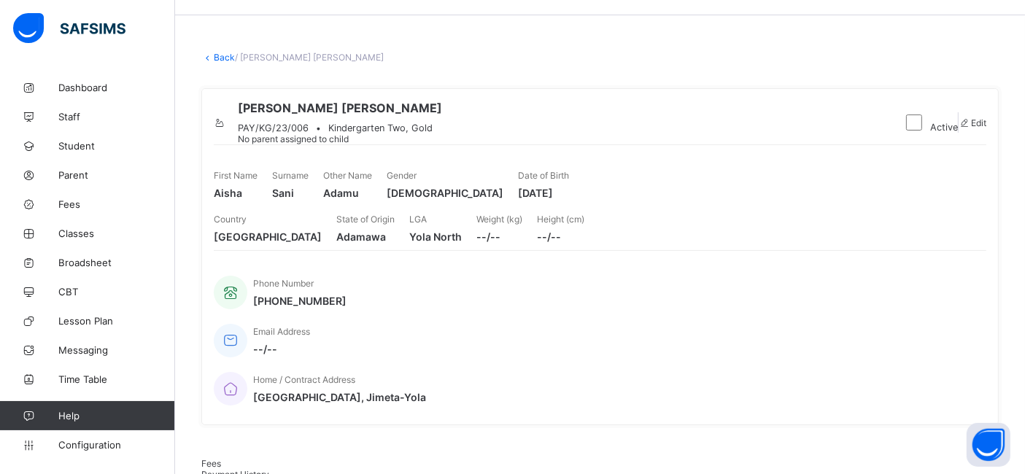
scroll to position [24, 0]
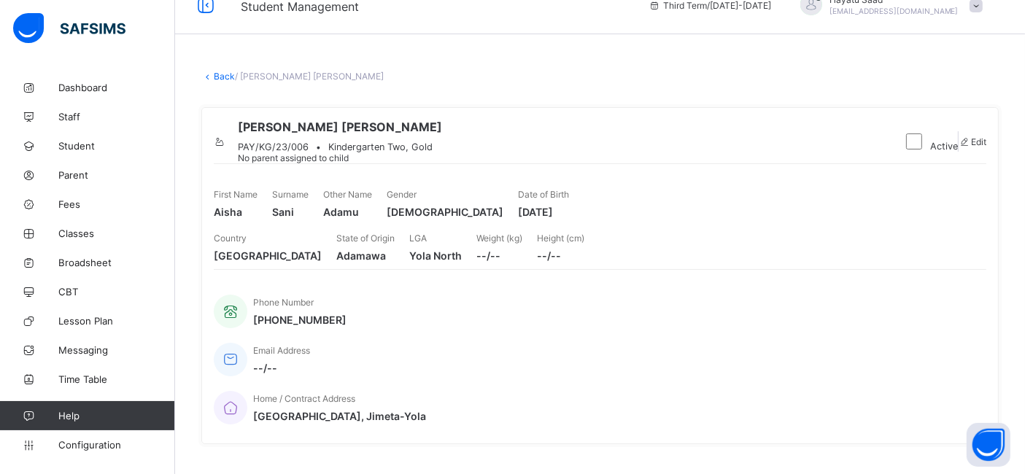
click at [222, 72] on link "Back" at bounding box center [224, 76] width 21 height 11
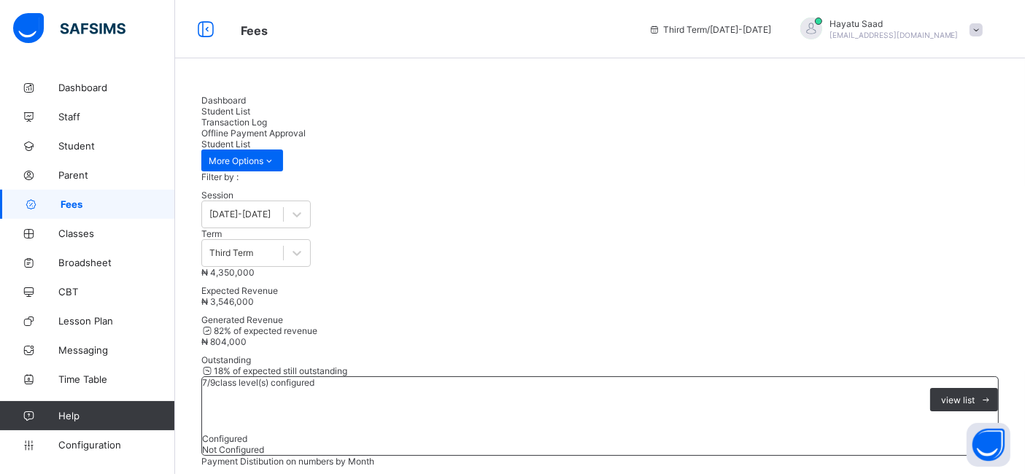
click at [71, 198] on span "Fees" at bounding box center [118, 204] width 114 height 12
click at [74, 203] on span "Fees" at bounding box center [118, 204] width 114 height 12
click at [223, 101] on div "Dashboard" at bounding box center [599, 100] width 797 height 11
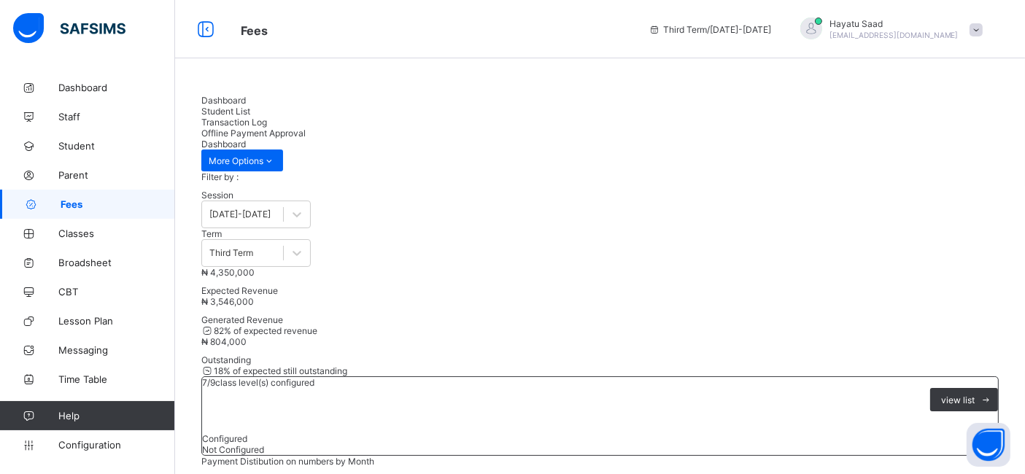
click at [223, 101] on div "Dashboard" at bounding box center [599, 100] width 797 height 11
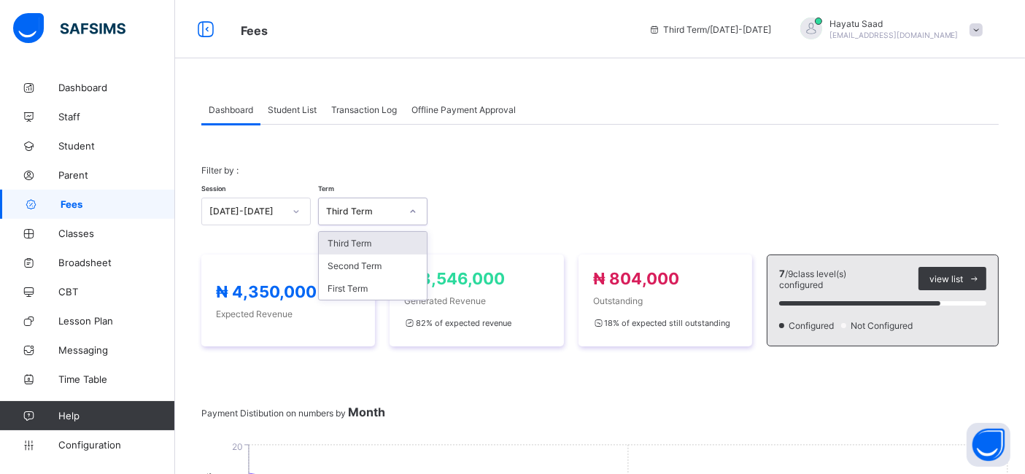
click at [366, 209] on div "Third Term" at bounding box center [363, 211] width 74 height 11
click at [362, 288] on div "First Term" at bounding box center [373, 288] width 108 height 23
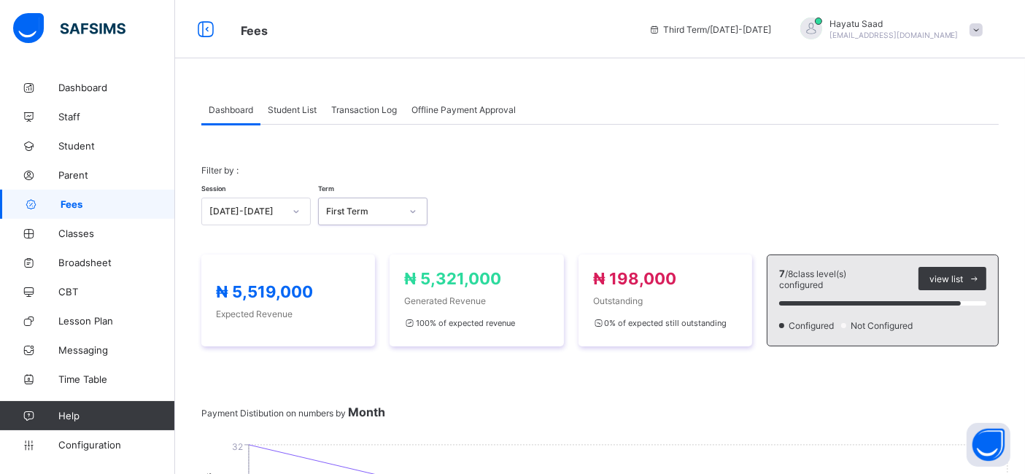
click at [377, 214] on div "First Term" at bounding box center [363, 211] width 74 height 11
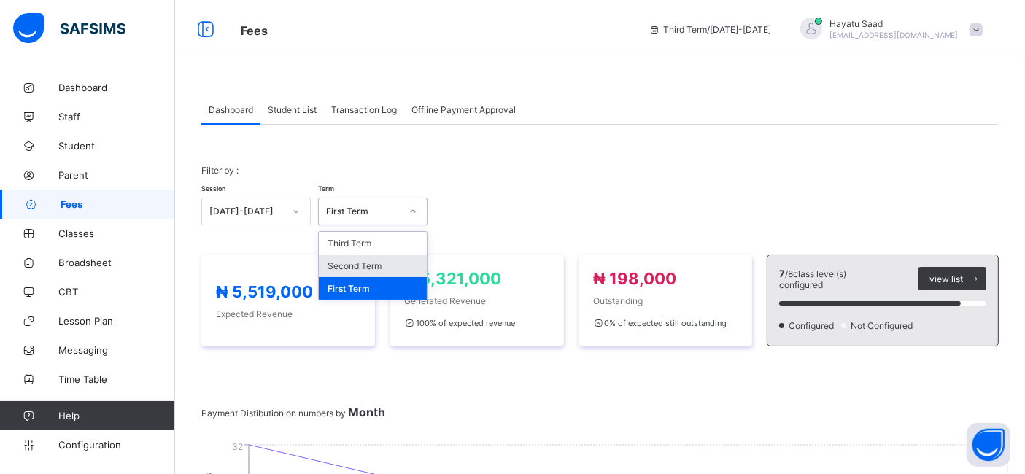
click at [373, 263] on div "Second Term" at bounding box center [373, 266] width 108 height 23
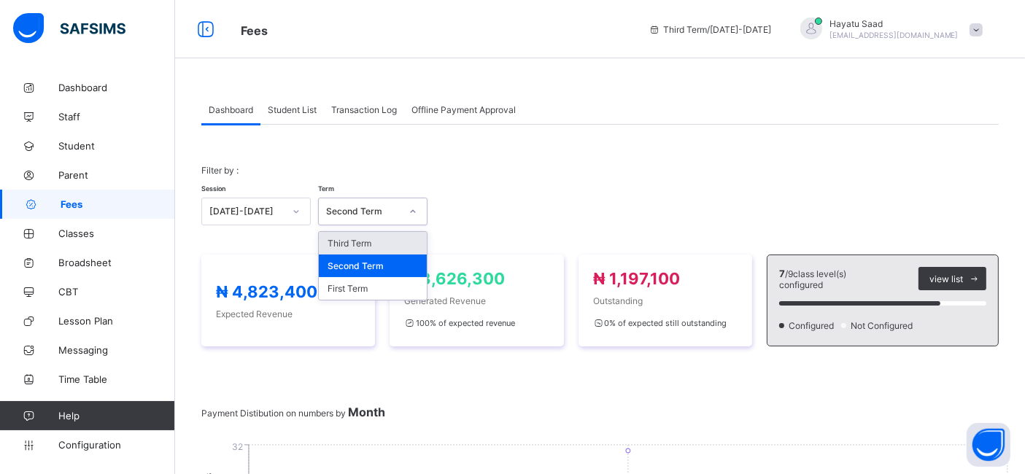
click at [404, 215] on div at bounding box center [412, 211] width 25 height 23
click at [381, 246] on div "Third Term" at bounding box center [373, 243] width 108 height 23
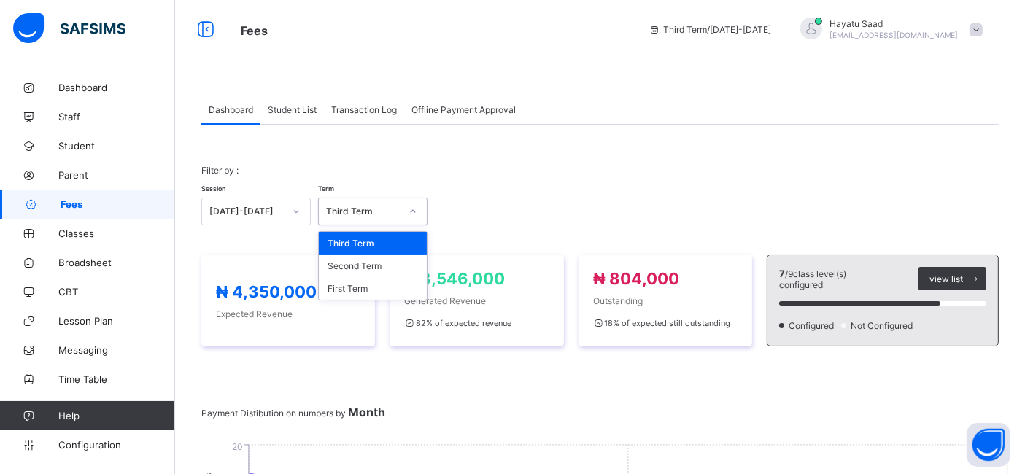
click at [367, 206] on div "Third Term" at bounding box center [363, 211] width 74 height 11
click at [365, 259] on div "Second Term" at bounding box center [373, 266] width 108 height 23
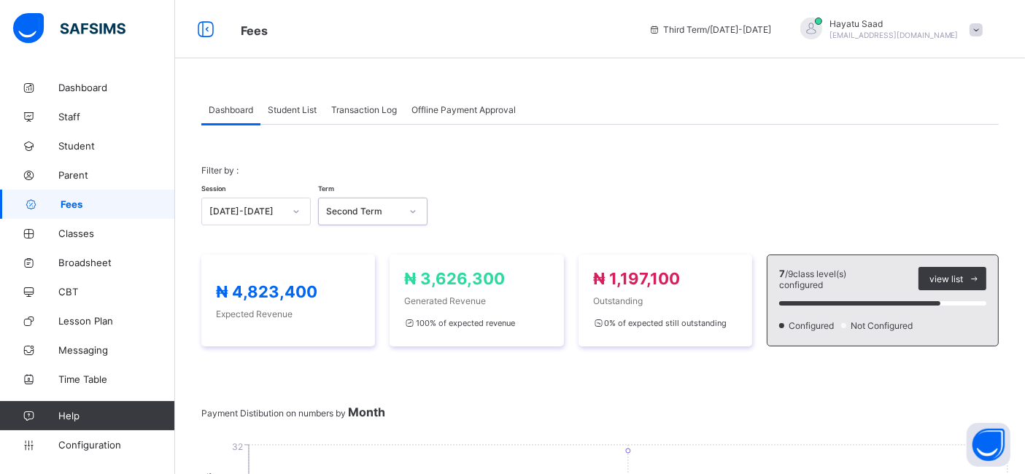
click at [303, 111] on span "Student List" at bounding box center [292, 109] width 49 height 11
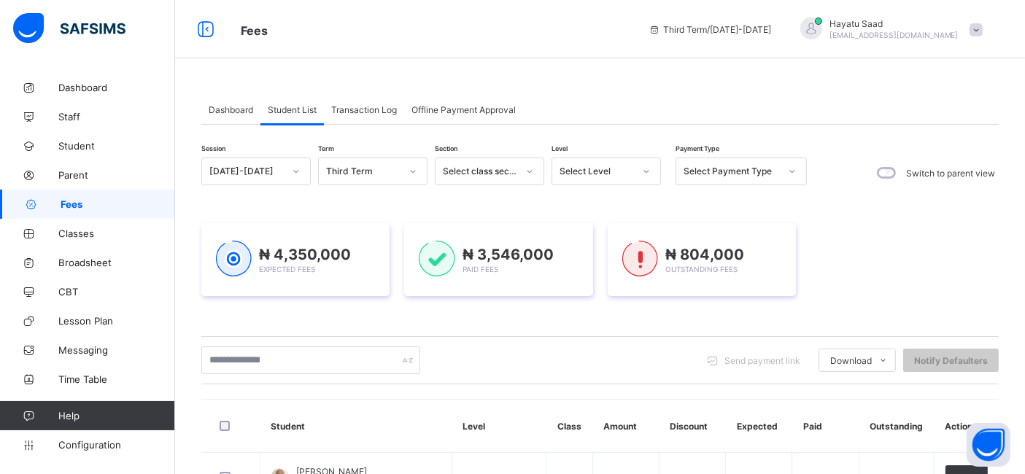
click at [379, 173] on div "Third Term" at bounding box center [363, 171] width 74 height 11
click at [376, 249] on div "First Term" at bounding box center [373, 248] width 108 height 23
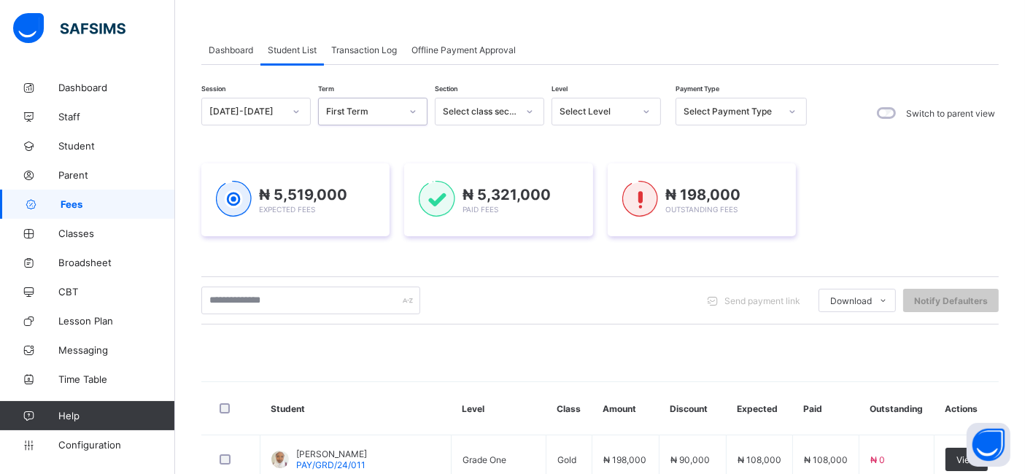
scroll to position [58, 0]
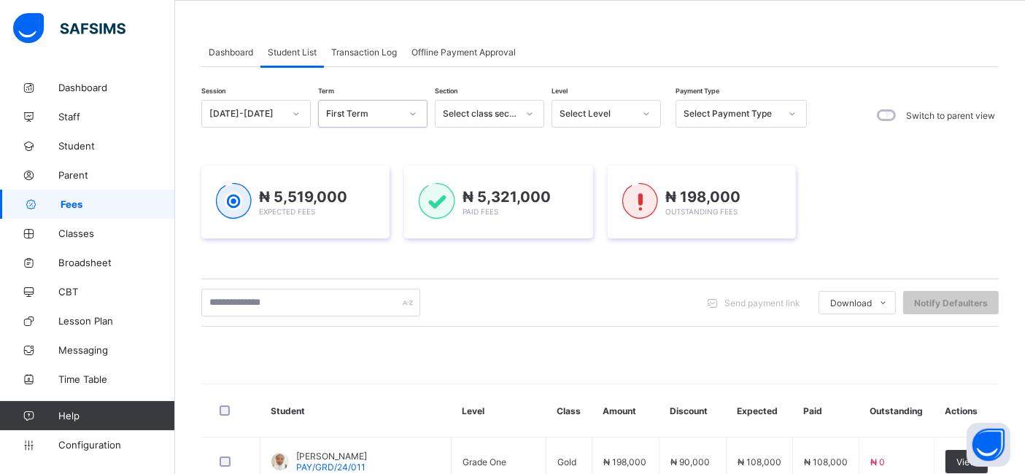
click at [580, 106] on div "Select Level" at bounding box center [592, 114] width 80 height 20
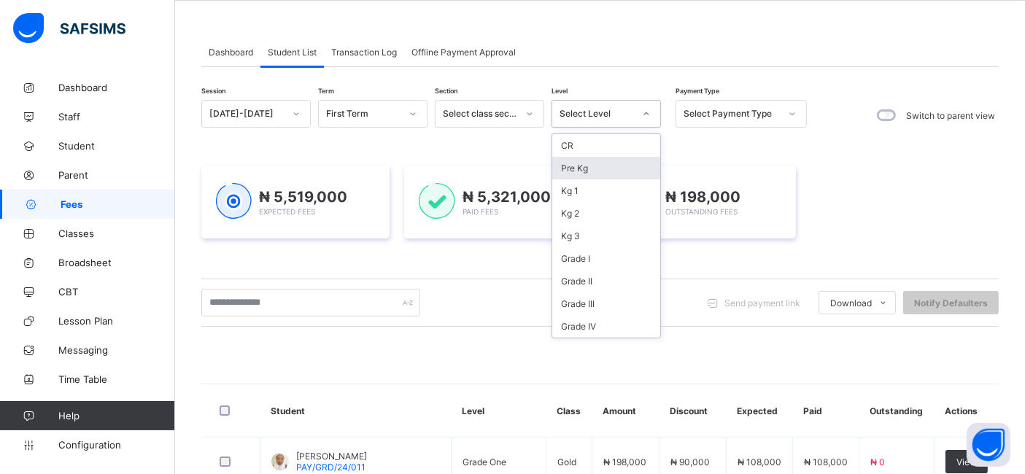
click at [585, 166] on div "Pre Kg" at bounding box center [606, 168] width 108 height 23
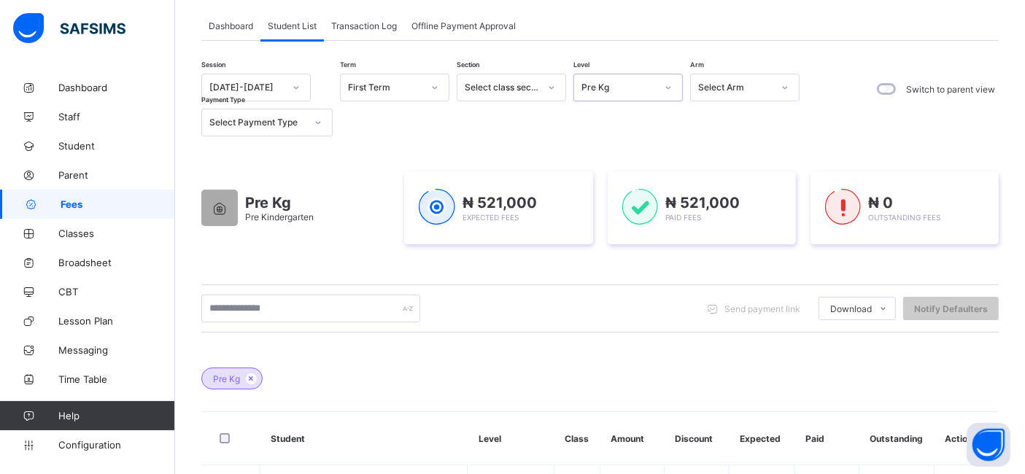
scroll to position [0, 0]
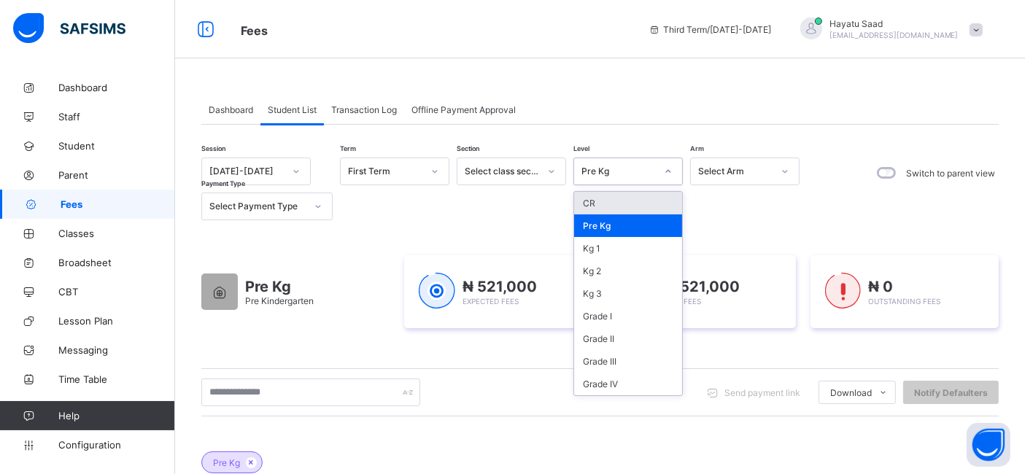
click at [626, 175] on div "Pre Kg" at bounding box center [618, 171] width 74 height 11
click at [619, 246] on div "Kg 1" at bounding box center [628, 248] width 108 height 23
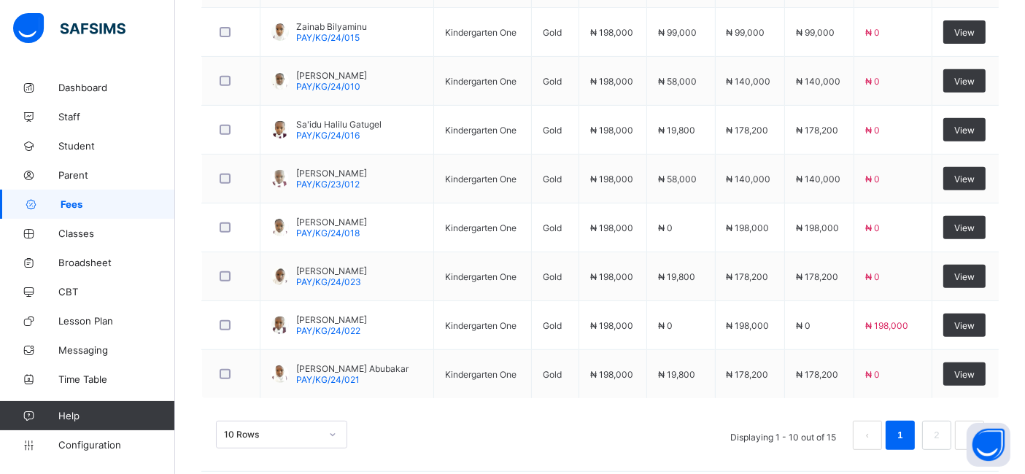
scroll to position [648, 0]
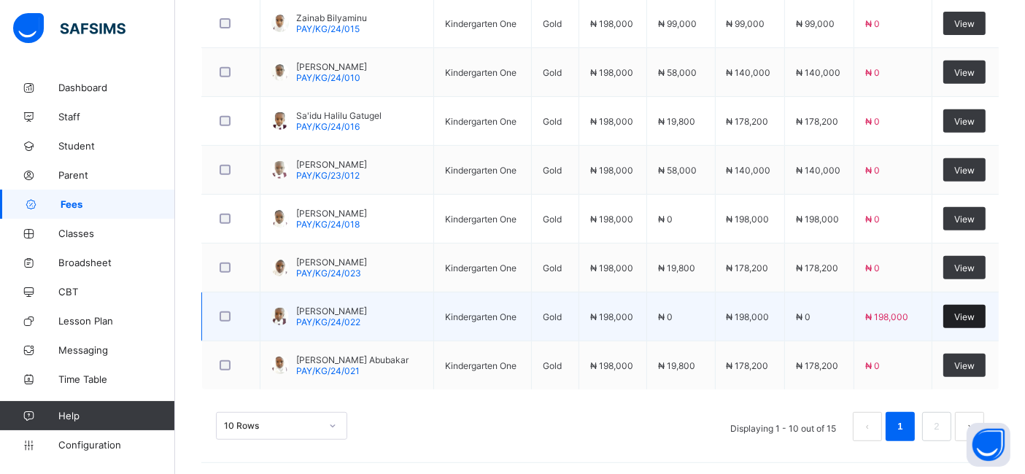
click at [974, 314] on span "View" at bounding box center [964, 316] width 20 height 11
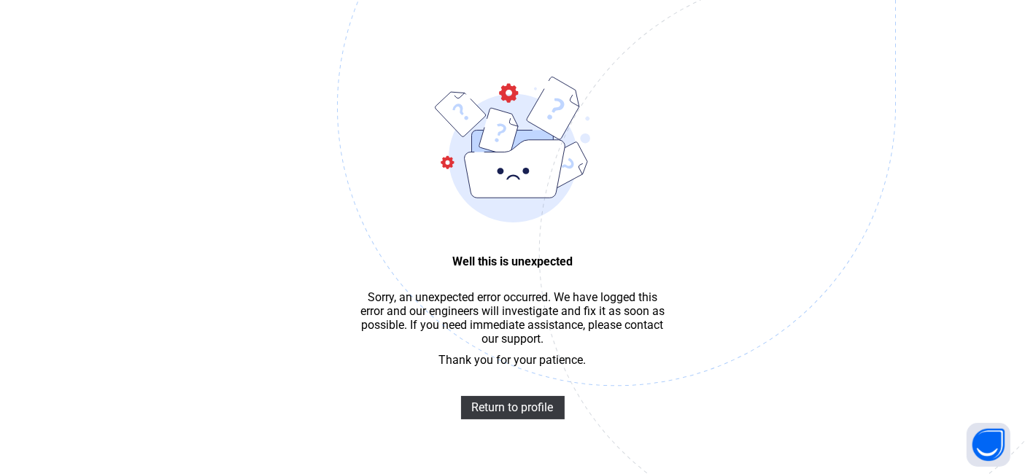
scroll to position [44, 0]
click at [516, 409] on span "Return to profile" at bounding box center [513, 407] width 82 height 14
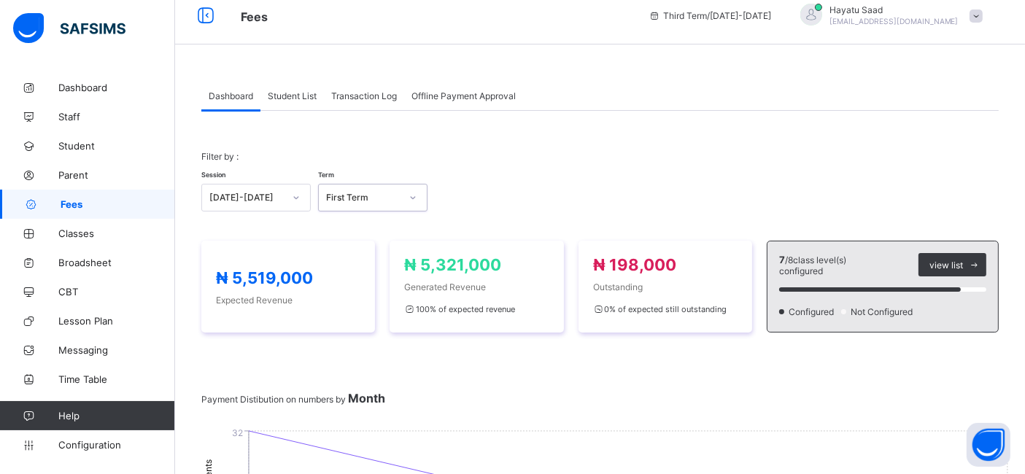
scroll to position [22, 0]
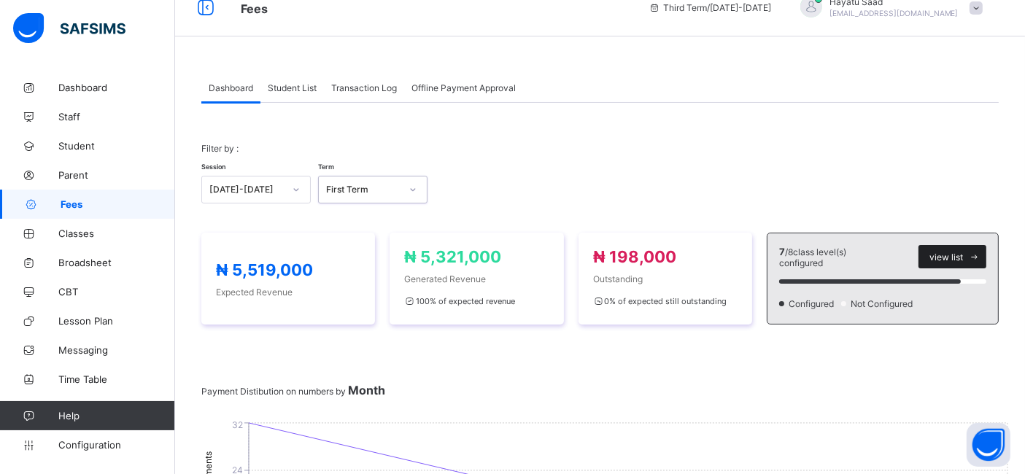
click at [963, 252] on span "view list" at bounding box center [946, 257] width 34 height 11
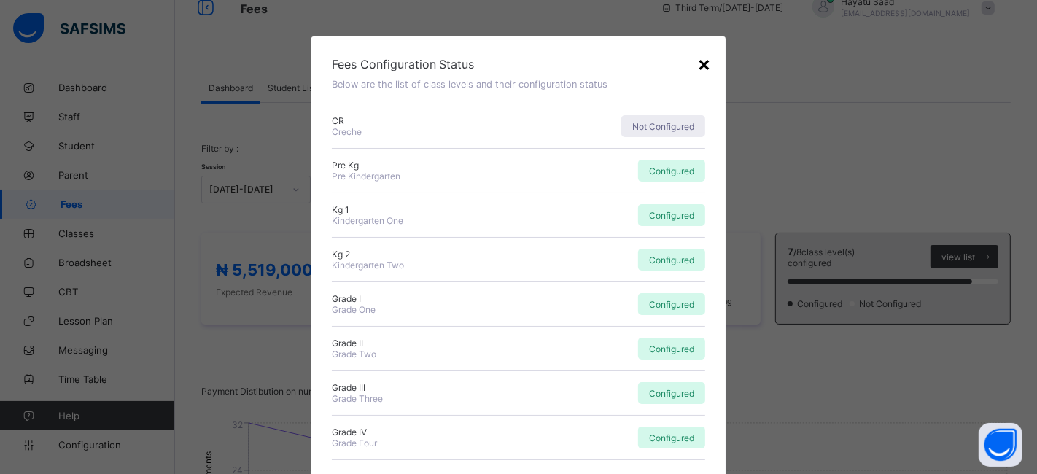
click at [700, 61] on div "×" at bounding box center [704, 63] width 14 height 25
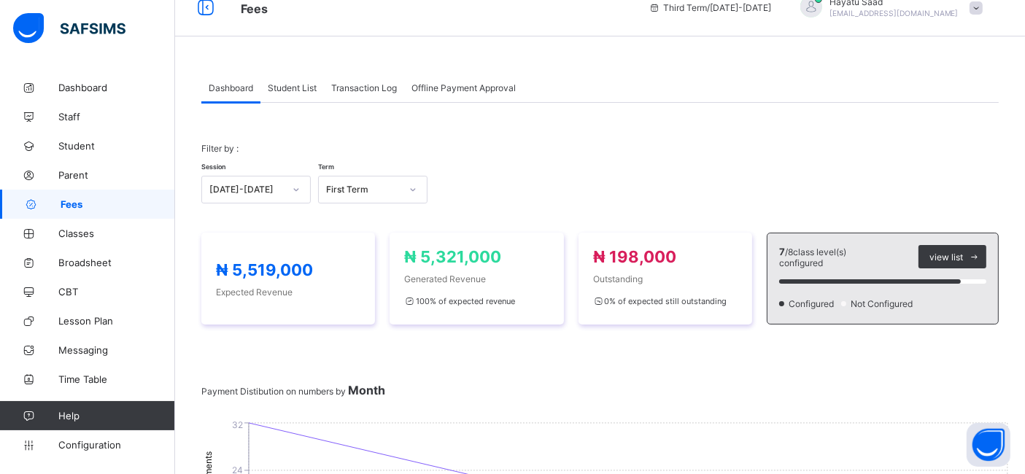
click at [300, 82] on span "Student List" at bounding box center [292, 87] width 49 height 11
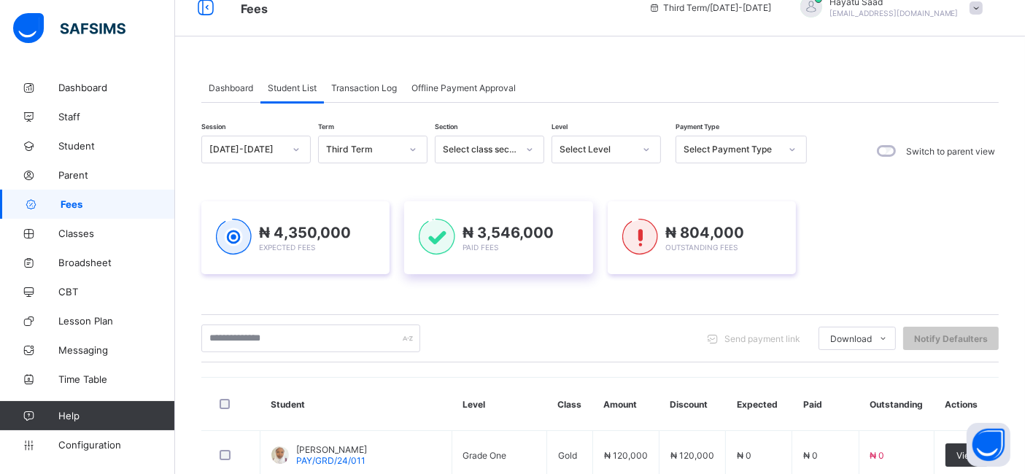
click at [554, 245] on div "₦ 3,546,000 Paid Fees" at bounding box center [507, 238] width 91 height 28
click at [391, 146] on div "Third Term" at bounding box center [363, 149] width 74 height 11
click at [384, 222] on div "First Term" at bounding box center [373, 226] width 108 height 23
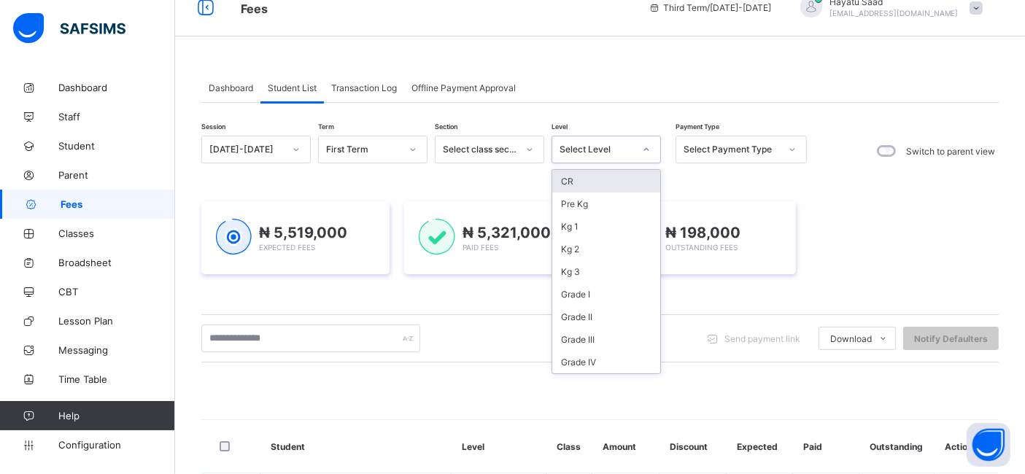
click at [586, 144] on div "Select Level" at bounding box center [596, 149] width 74 height 11
click at [591, 228] on div "Kg 1" at bounding box center [606, 226] width 108 height 23
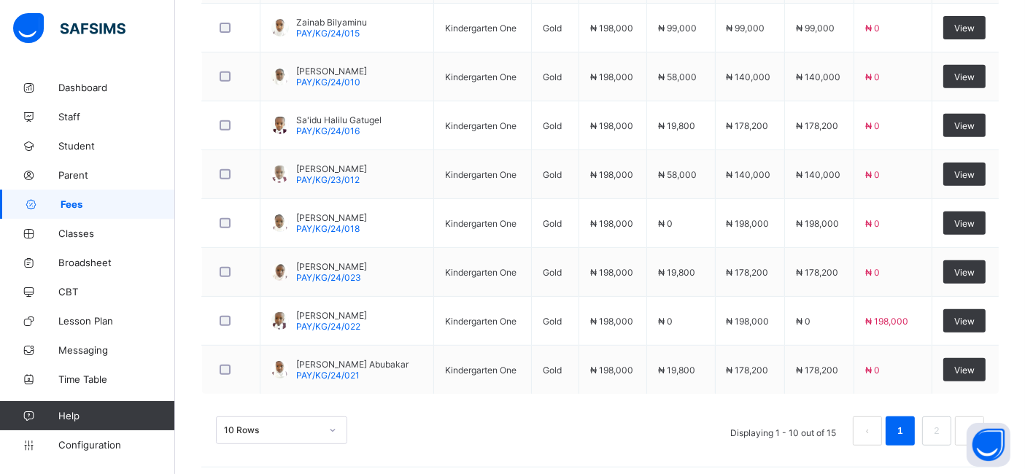
scroll to position [648, 0]
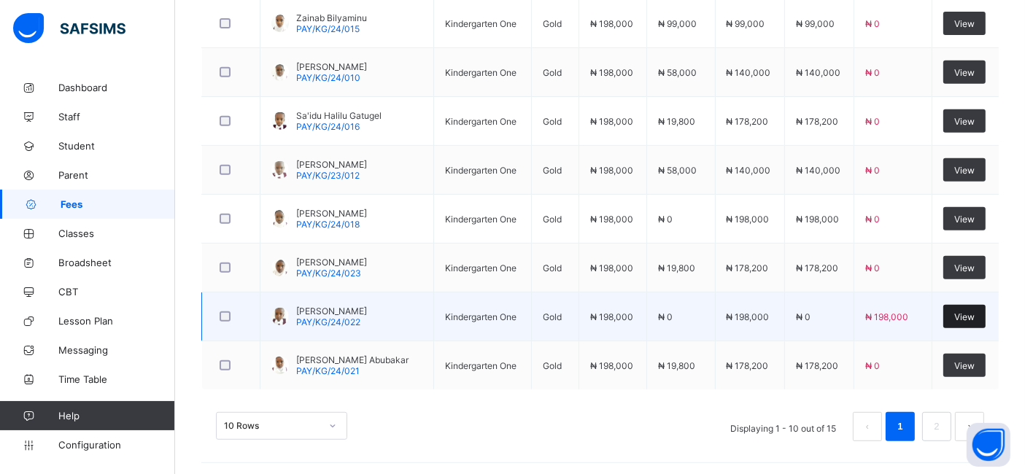
click at [974, 314] on span "View" at bounding box center [964, 316] width 20 height 11
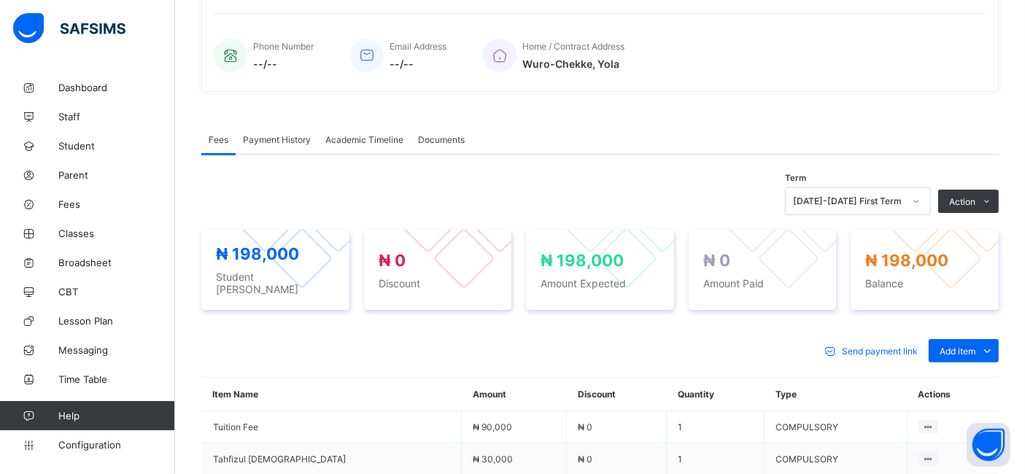
scroll to position [327, 0]
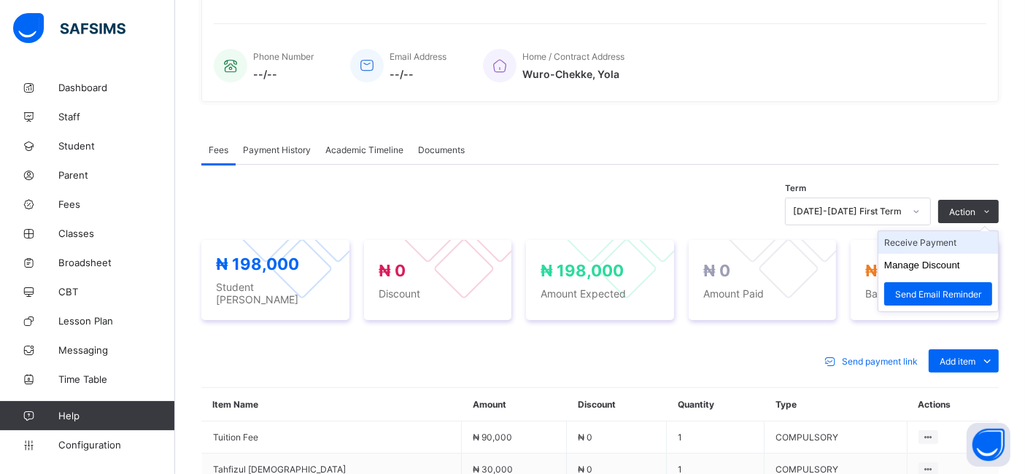
click at [948, 239] on li "Receive Payment" at bounding box center [938, 242] width 120 height 23
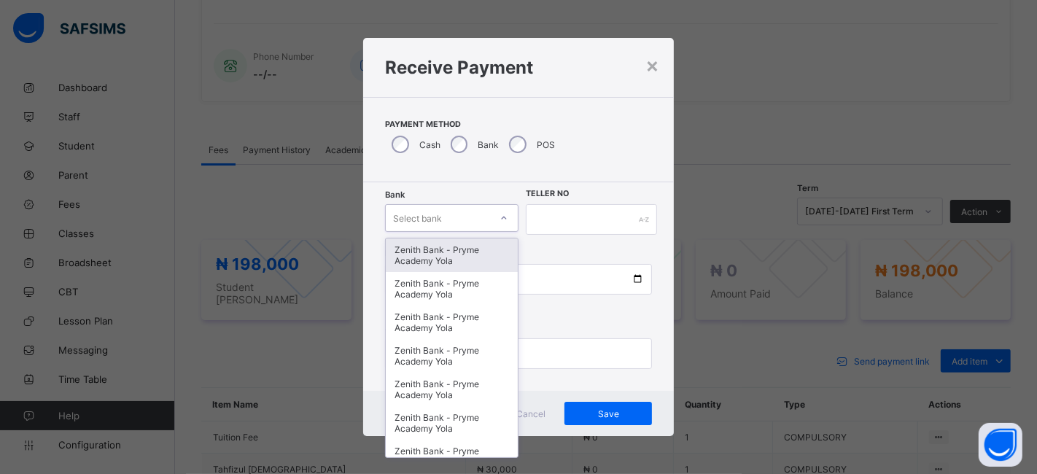
click at [485, 228] on div "Select bank" at bounding box center [451, 218] width 133 height 28
click at [477, 255] on div "Zenith Bank - Pryme Academy Yola" at bounding box center [452, 255] width 132 height 34
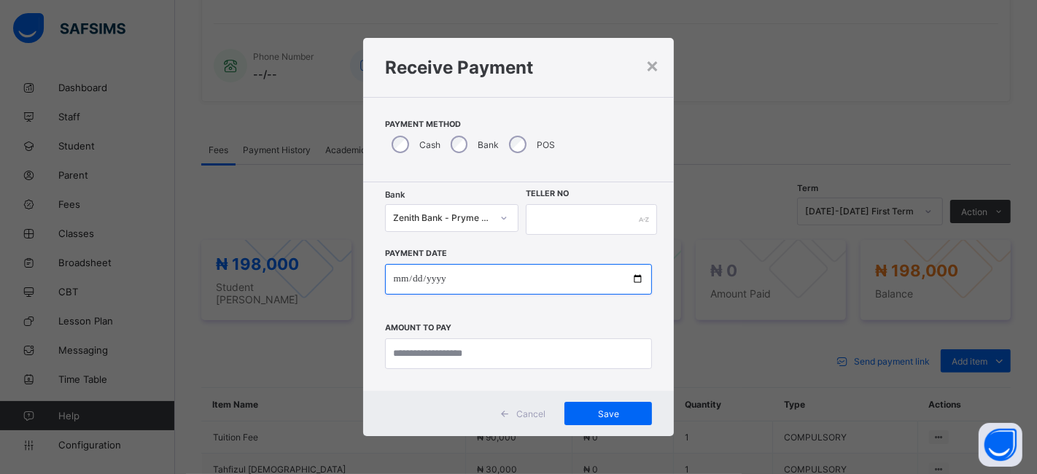
click at [567, 280] on input "date" at bounding box center [519, 279] width 268 height 31
click at [637, 277] on input "date" at bounding box center [519, 279] width 268 height 31
type input "**********"
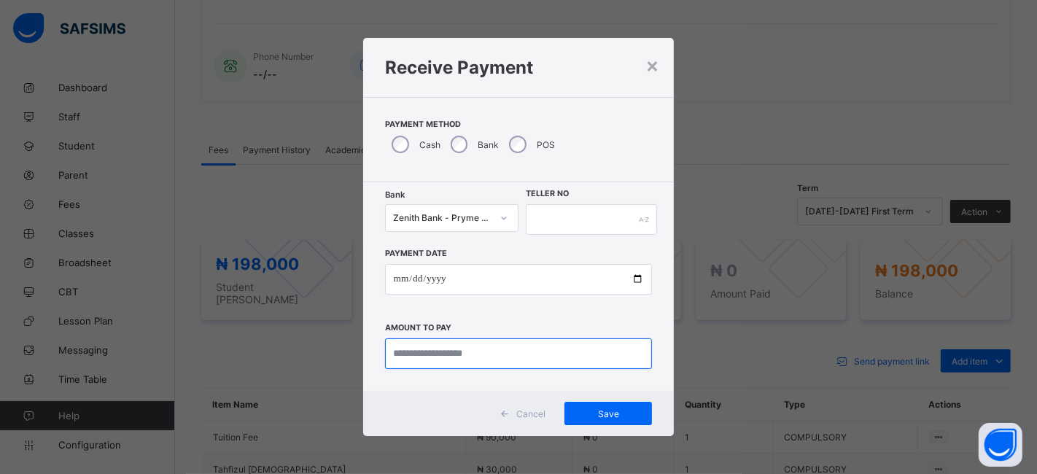
click at [492, 353] on input "currency" at bounding box center [519, 353] width 268 height 31
type input "*********"
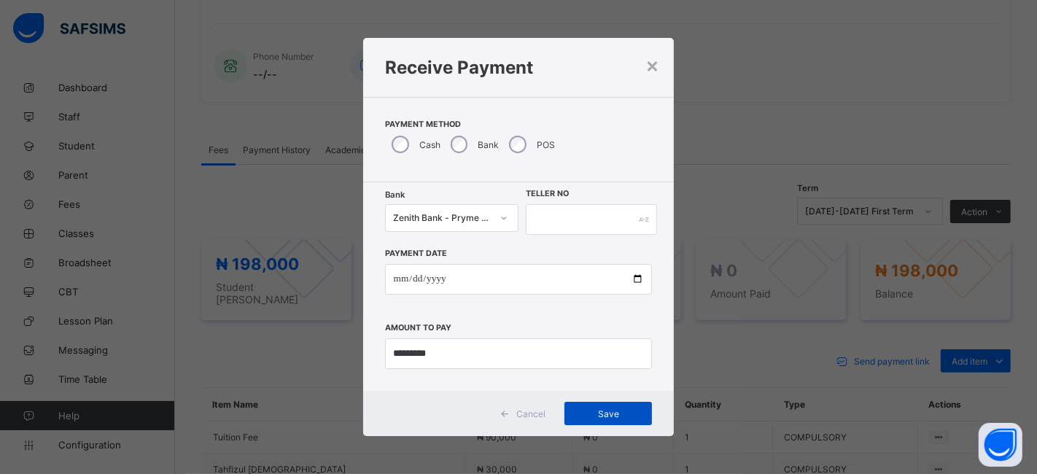
click at [597, 416] on span "Save" at bounding box center [608, 413] width 66 height 11
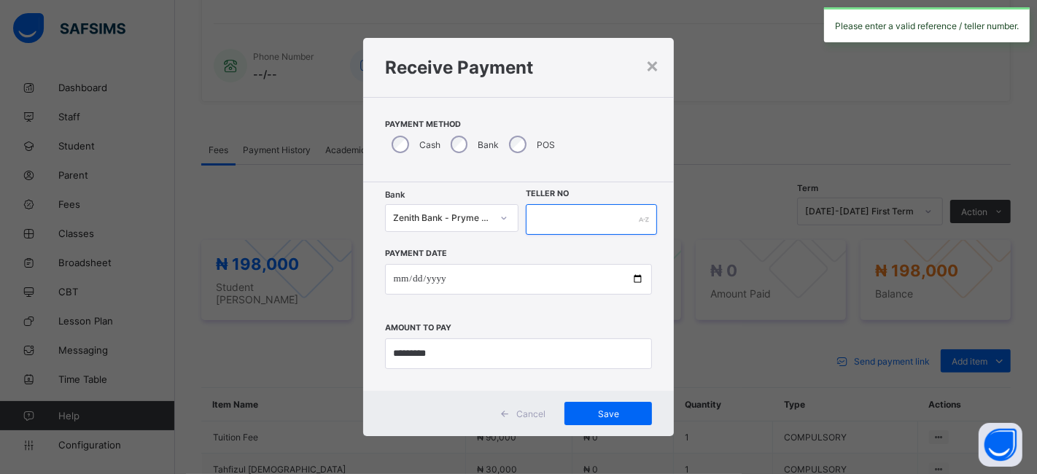
click at [563, 220] on input "text" at bounding box center [591, 219] width 131 height 31
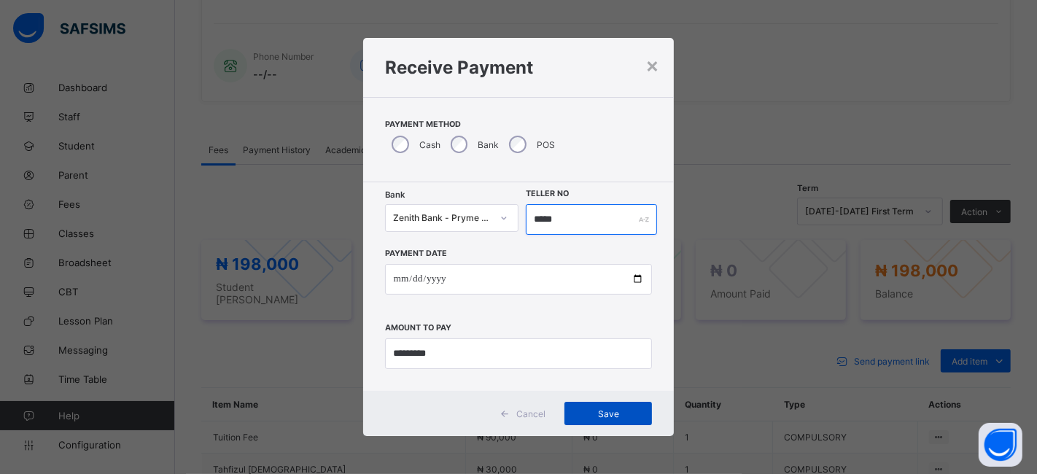
type input "*****"
click at [608, 412] on span "Save" at bounding box center [608, 413] width 66 height 11
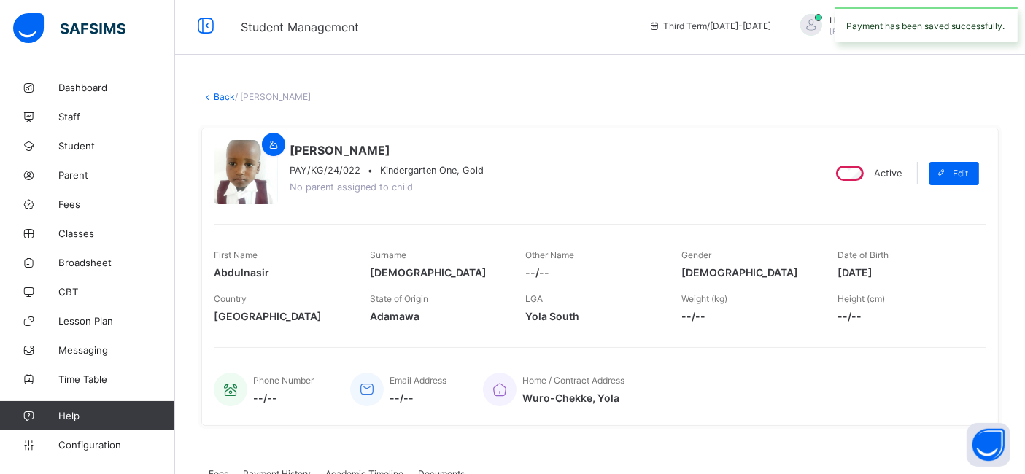
scroll to position [0, 0]
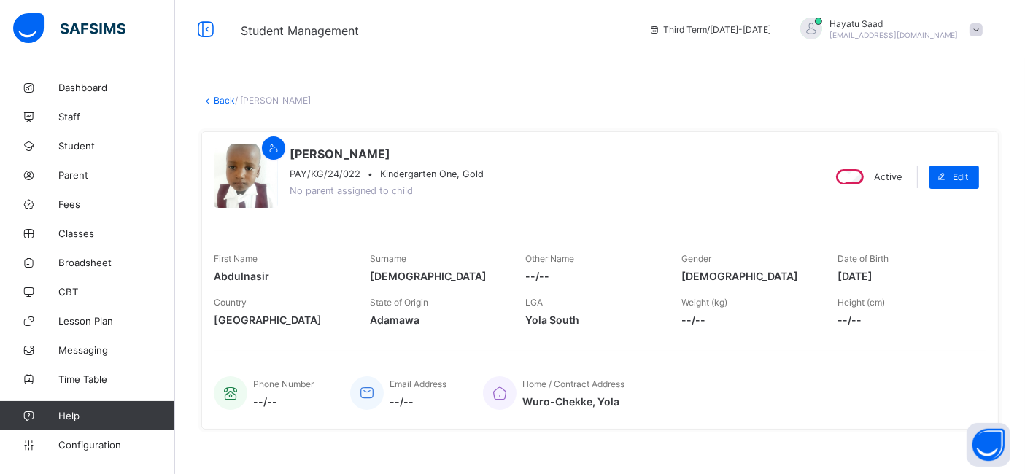
click at [222, 100] on link "Back" at bounding box center [224, 100] width 21 height 11
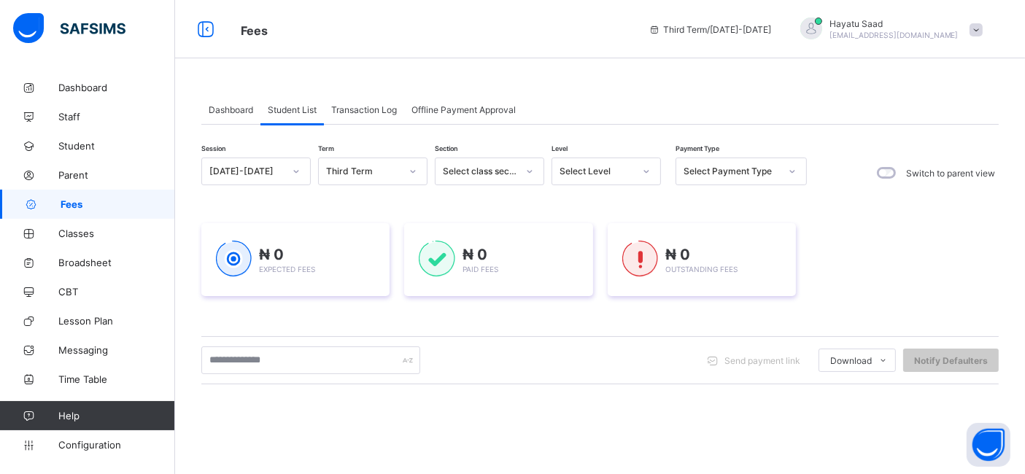
click at [366, 178] on div "Third Term" at bounding box center [359, 171] width 80 height 20
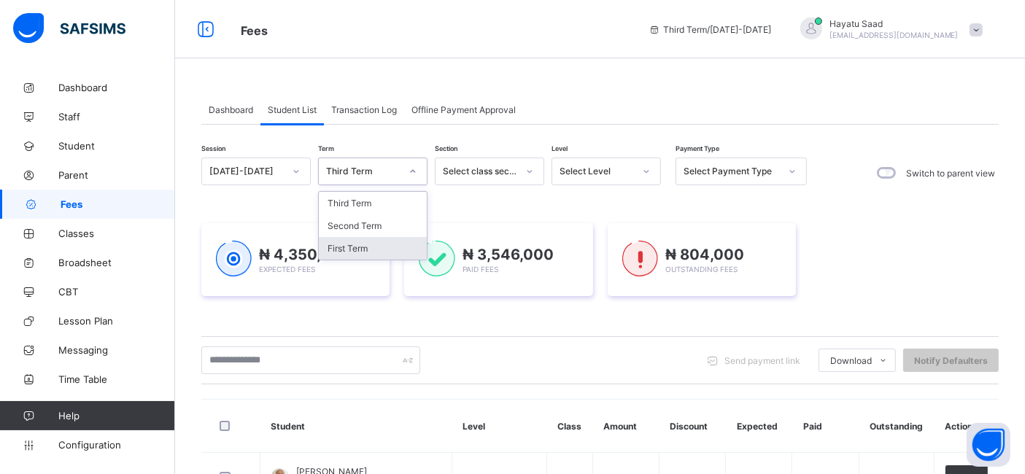
click at [376, 250] on div "First Term" at bounding box center [373, 248] width 108 height 23
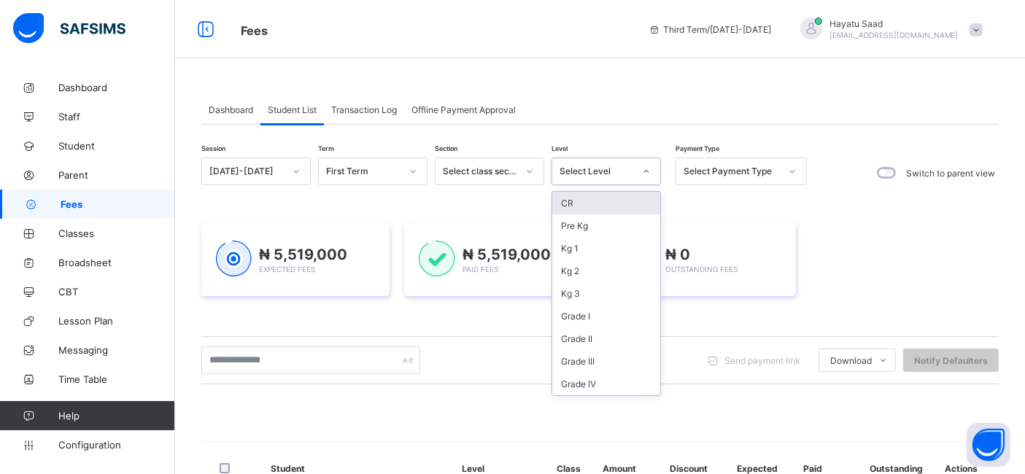
click at [604, 169] on div "Select Level" at bounding box center [596, 171] width 74 height 11
click at [602, 248] on div "Kg 1" at bounding box center [606, 248] width 108 height 23
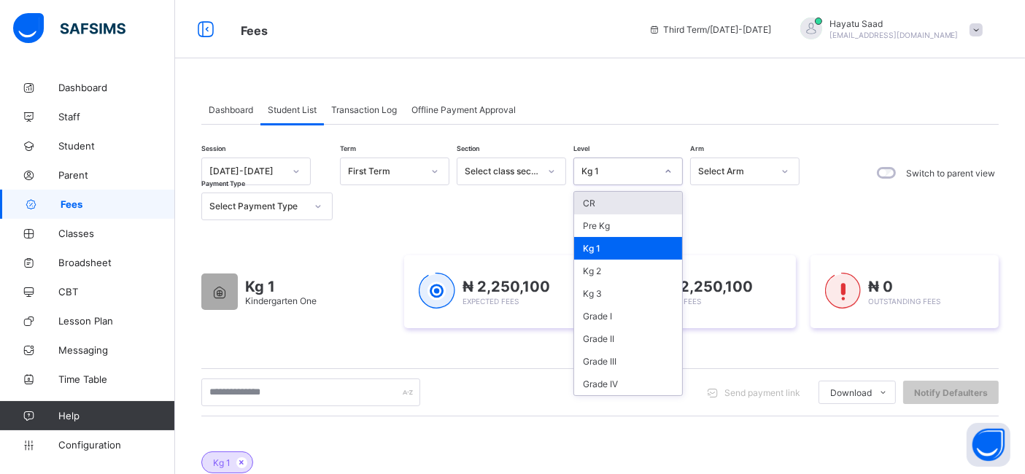
click at [626, 168] on div "Kg 1" at bounding box center [618, 171] width 74 height 11
click at [623, 271] on div "Kg 2" at bounding box center [628, 271] width 108 height 23
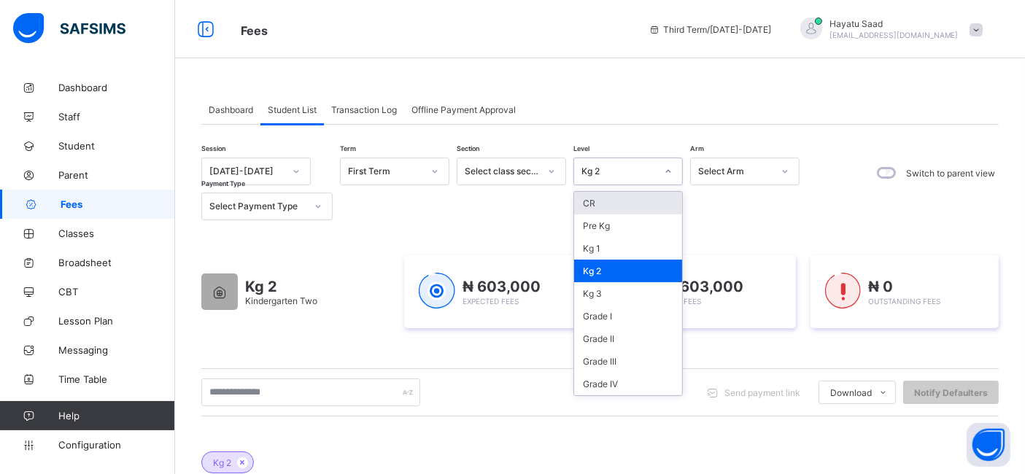
click at [632, 174] on div "Kg 2" at bounding box center [618, 171] width 74 height 11
click at [627, 291] on div "Kg 3" at bounding box center [628, 293] width 108 height 23
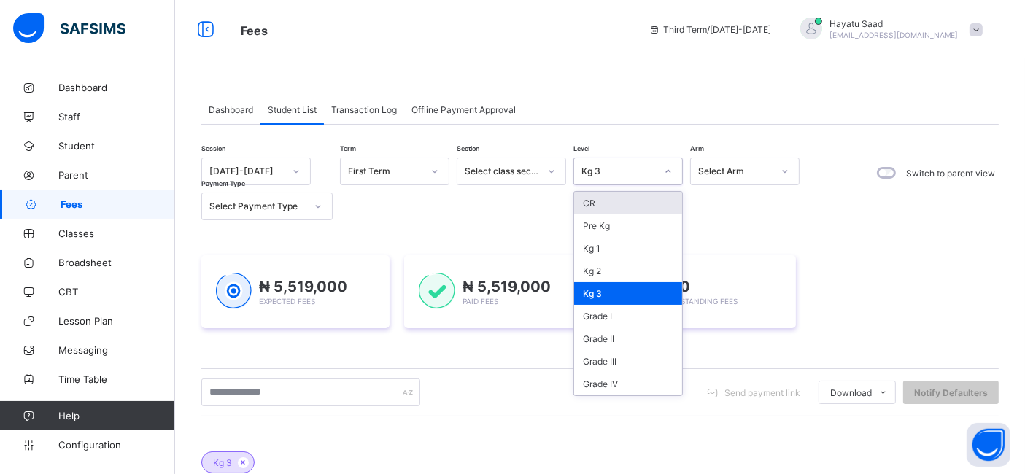
click at [618, 170] on div "Kg 3" at bounding box center [618, 171] width 74 height 11
click at [618, 317] on div "Grade I" at bounding box center [628, 316] width 108 height 23
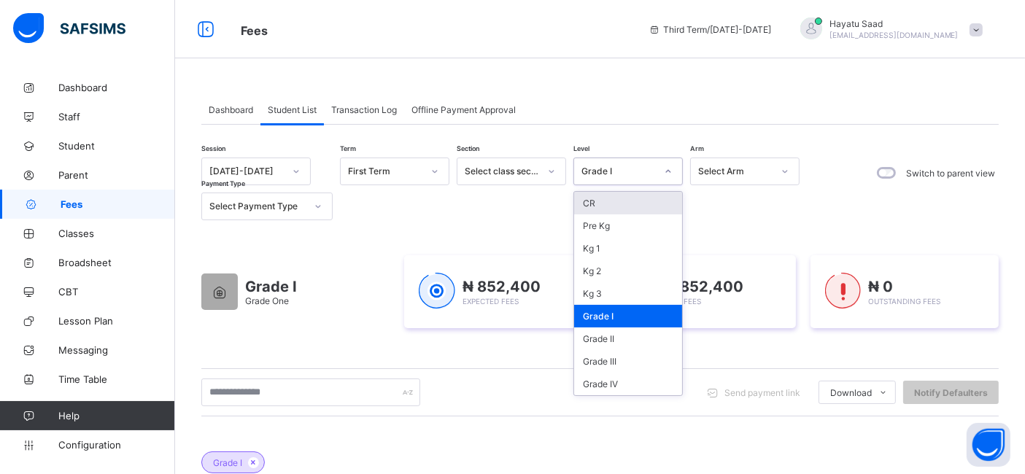
click at [614, 171] on div "Grade I" at bounding box center [618, 171] width 74 height 11
click at [621, 336] on div "Grade II" at bounding box center [628, 338] width 108 height 23
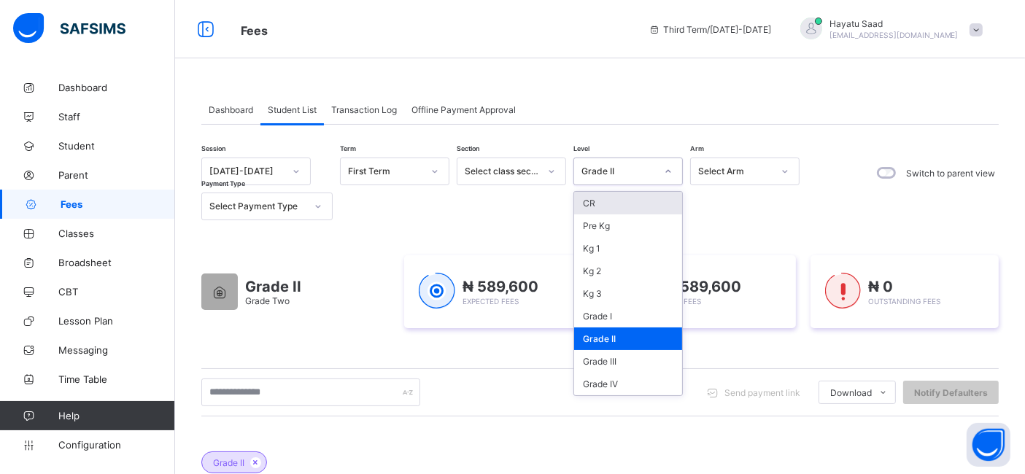
click at [607, 169] on div "Grade II" at bounding box center [618, 171] width 74 height 11
click at [626, 362] on div "Grade III" at bounding box center [628, 361] width 108 height 23
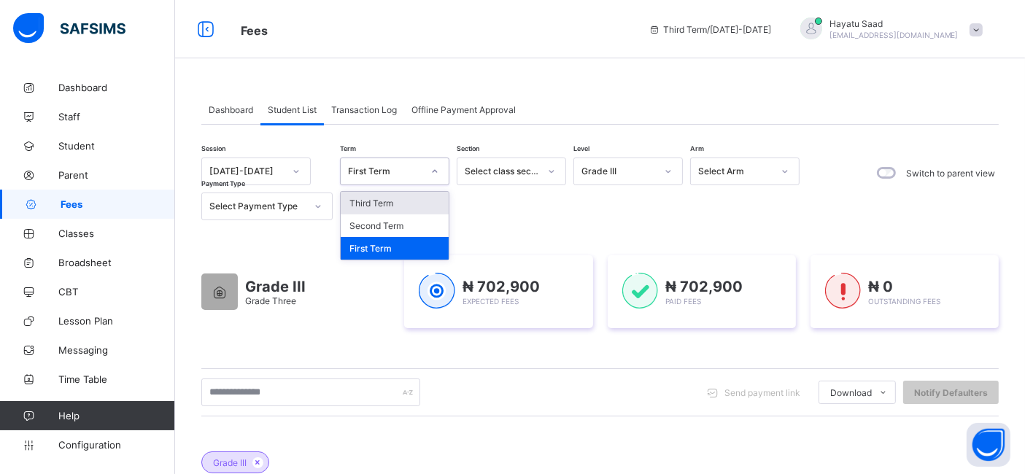
click at [404, 176] on div "First Term" at bounding box center [381, 171] width 80 height 20
click at [402, 228] on div "Second Term" at bounding box center [395, 225] width 108 height 23
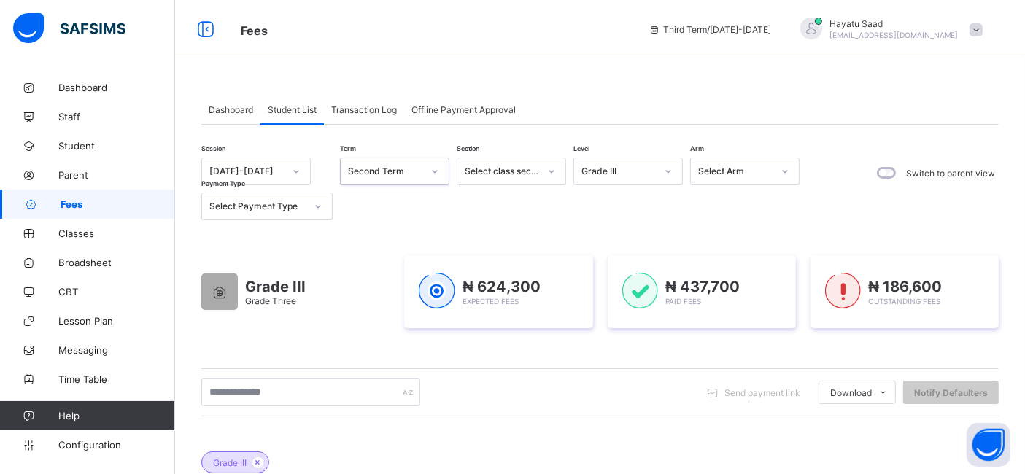
click at [615, 171] on div "Grade III" at bounding box center [618, 171] width 74 height 11
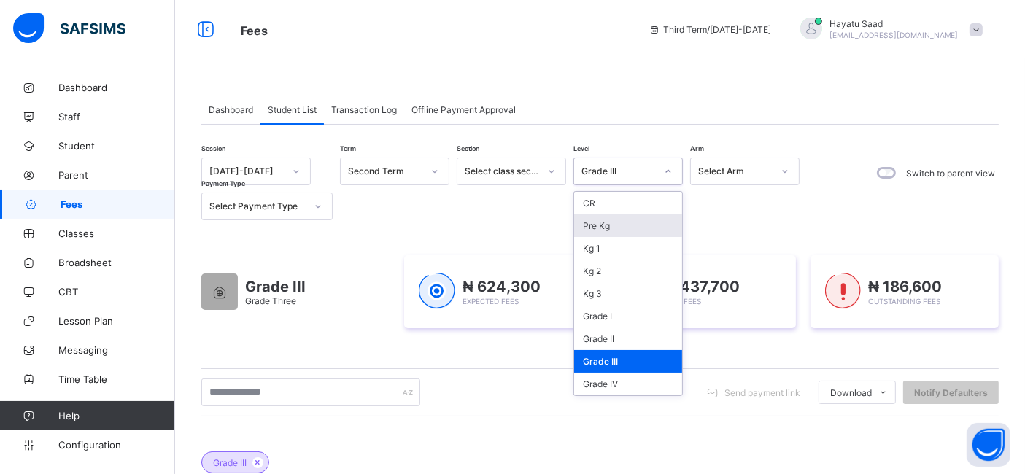
click at [613, 228] on div "Pre Kg" at bounding box center [628, 225] width 108 height 23
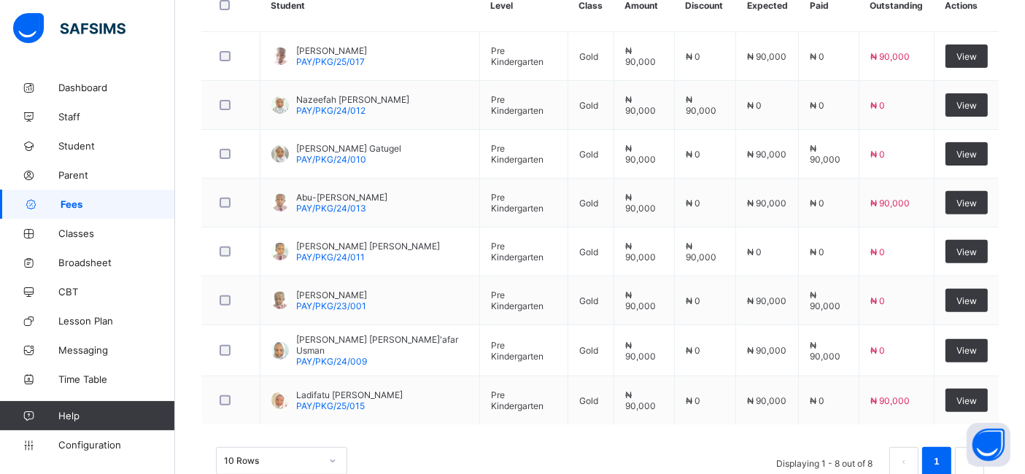
scroll to position [506, 0]
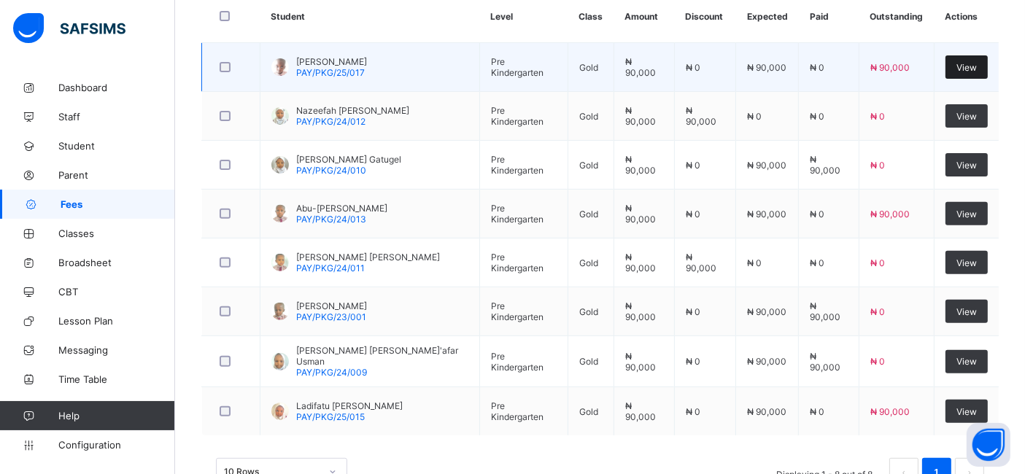
click at [976, 69] on span "View" at bounding box center [966, 67] width 20 height 11
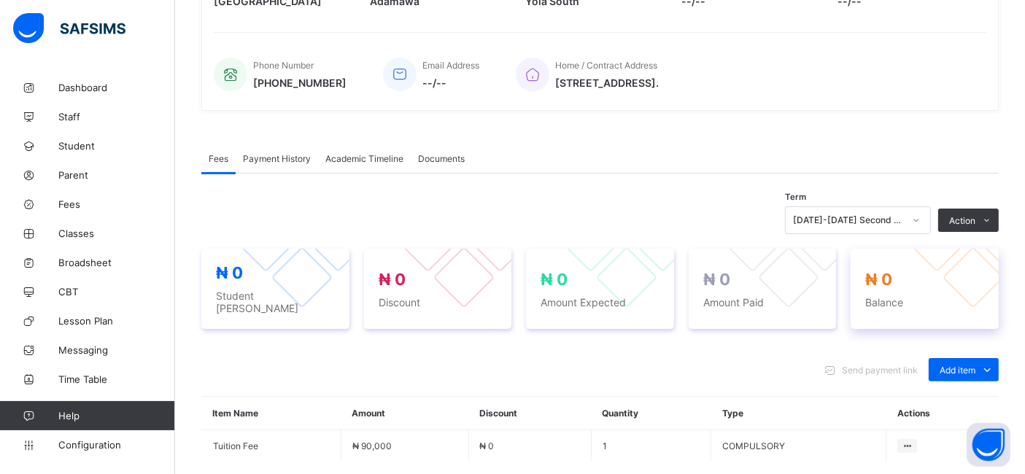
scroll to position [450, 0]
